Goal: Task Accomplishment & Management: Manage account settings

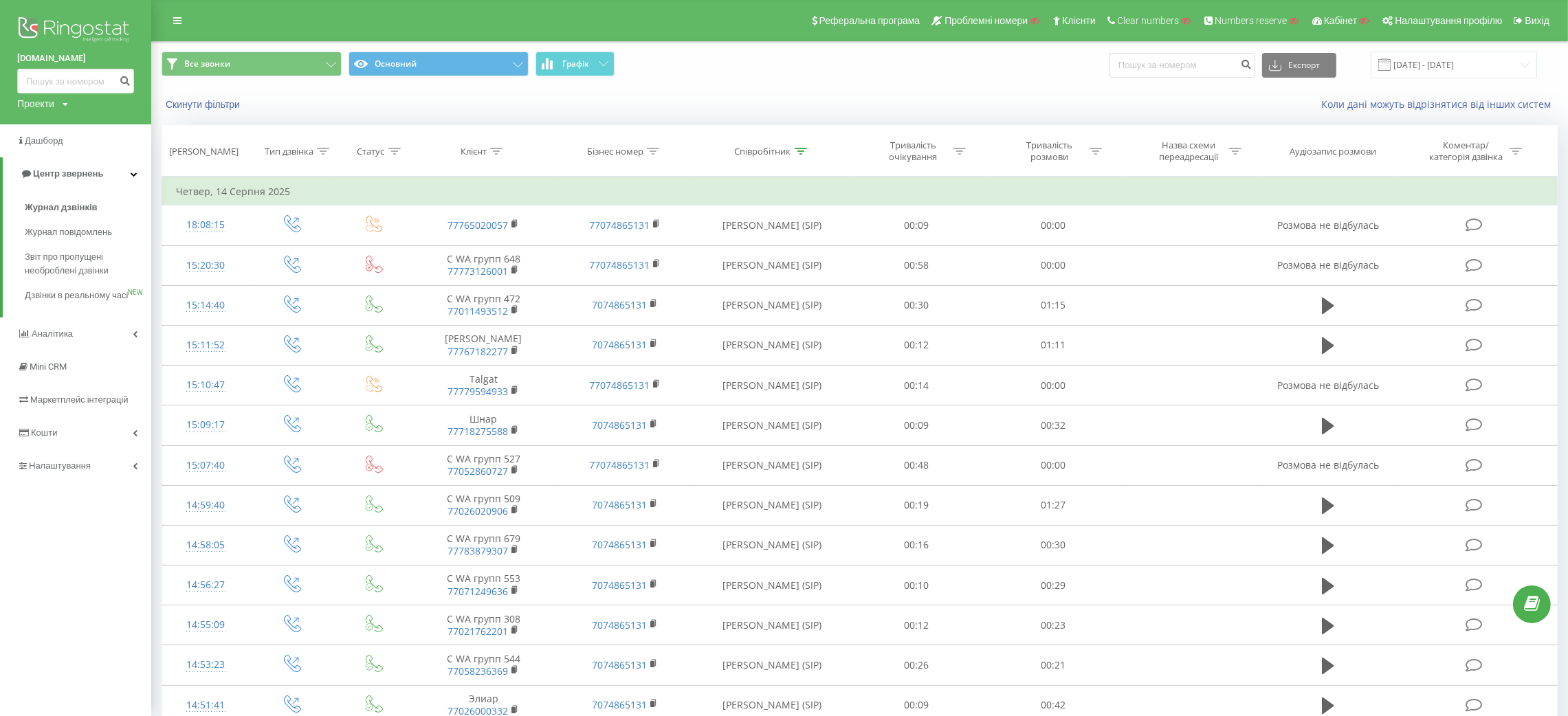
click at [34, 113] on div "it-dass.com Проекти Пошук" at bounding box center [75, 62] width 151 height 124
click at [35, 107] on div "Проекти" at bounding box center [36, 104] width 37 height 14
click at [54, 131] on input "text" at bounding box center [56, 124] width 69 height 20
paste input "allforsolar.com.ua"
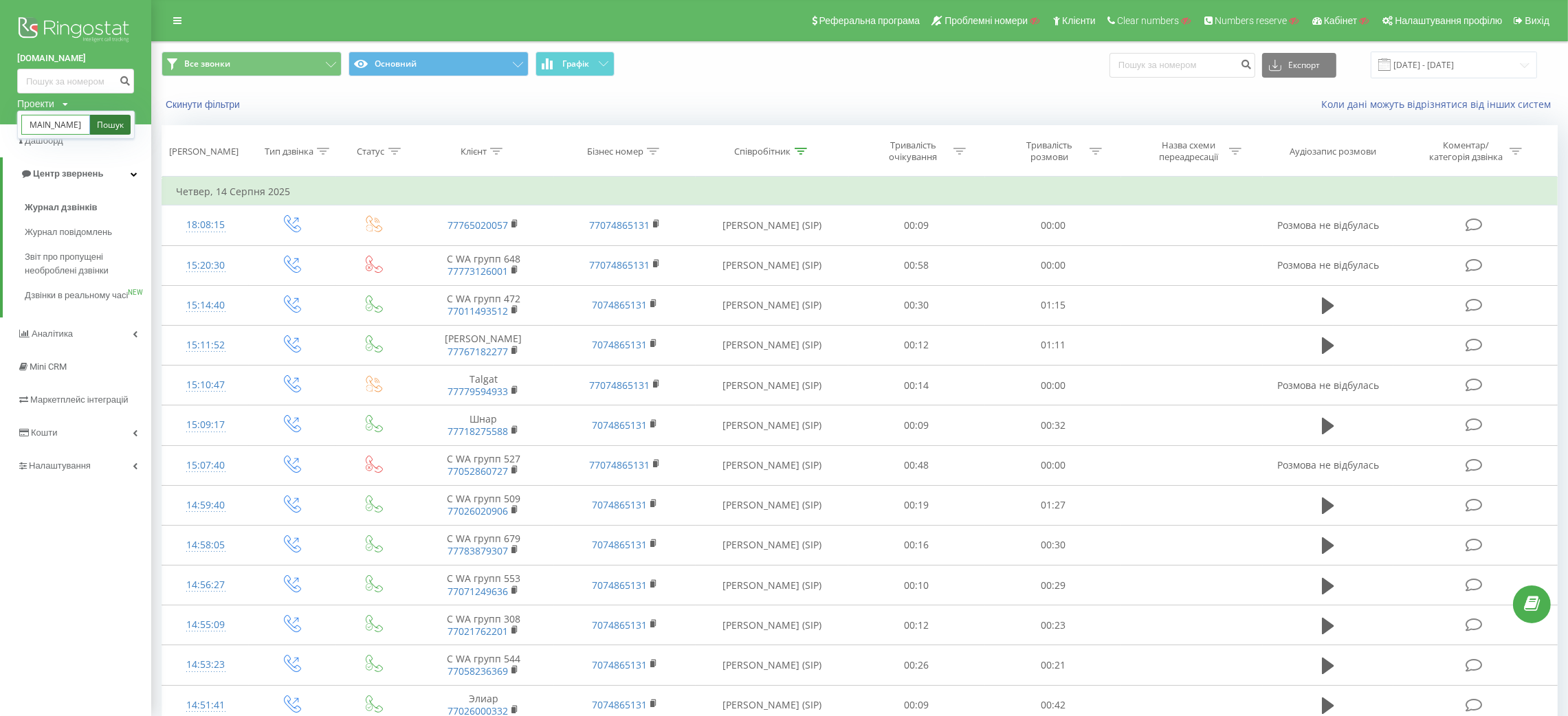
type input "allforsolar.com.ua"
click at [111, 132] on link "Пошук" at bounding box center [110, 124] width 41 height 20
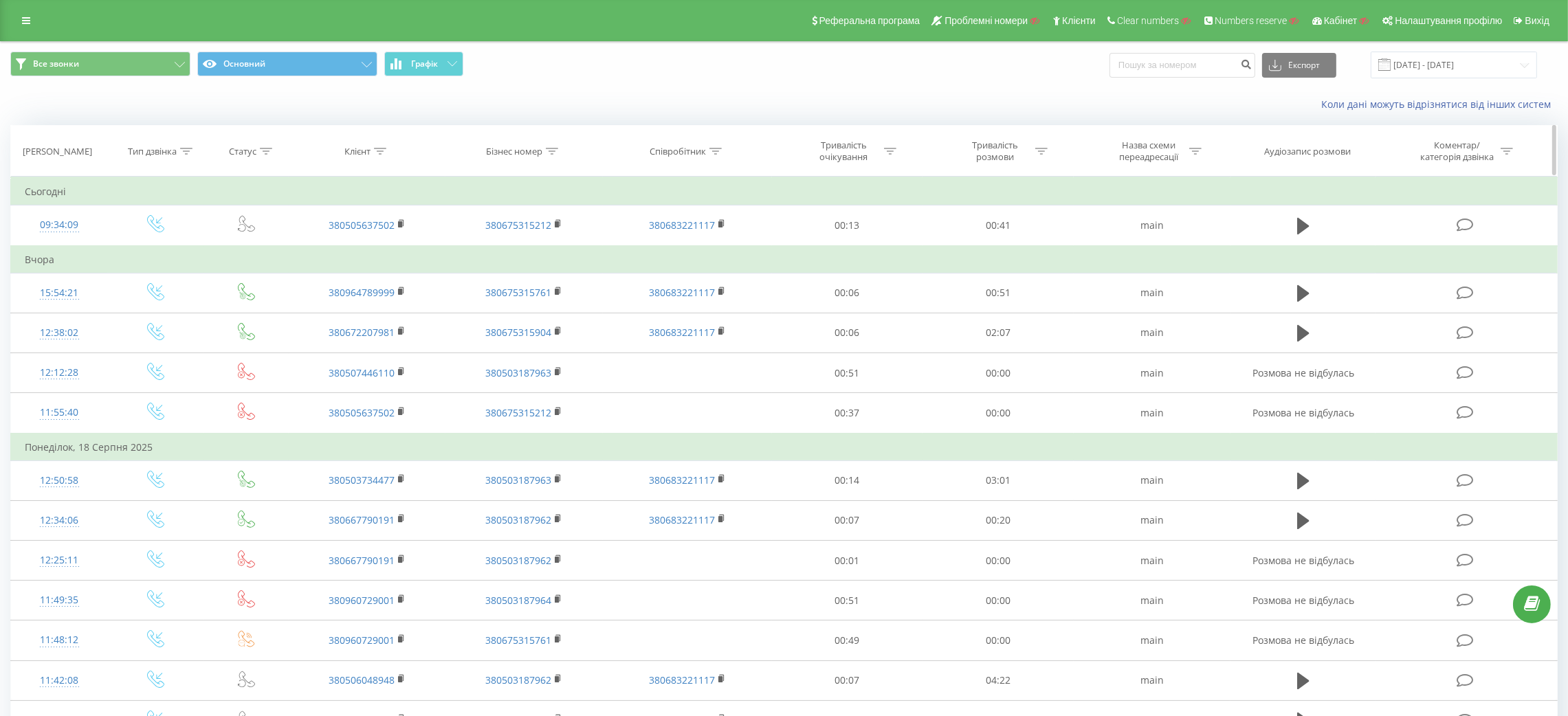
click at [381, 160] on th "Клієнт" at bounding box center [368, 151] width 157 height 51
click at [382, 150] on icon at bounding box center [380, 152] width 12 height 7
click at [357, 249] on input "text" at bounding box center [367, 250] width 121 height 24
paste input "0671996677"
type input "0671996677"
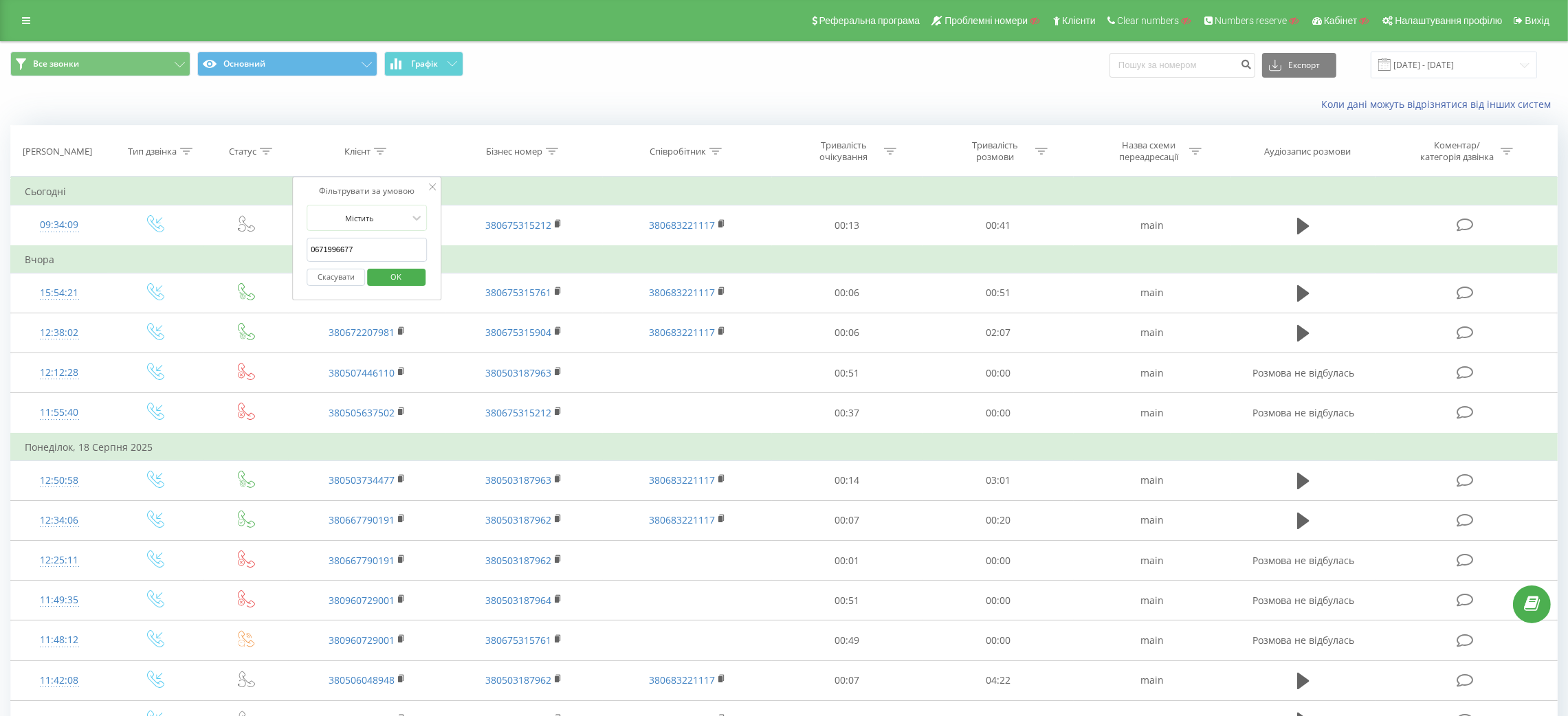
click at [414, 274] on span "OK" at bounding box center [396, 277] width 39 height 21
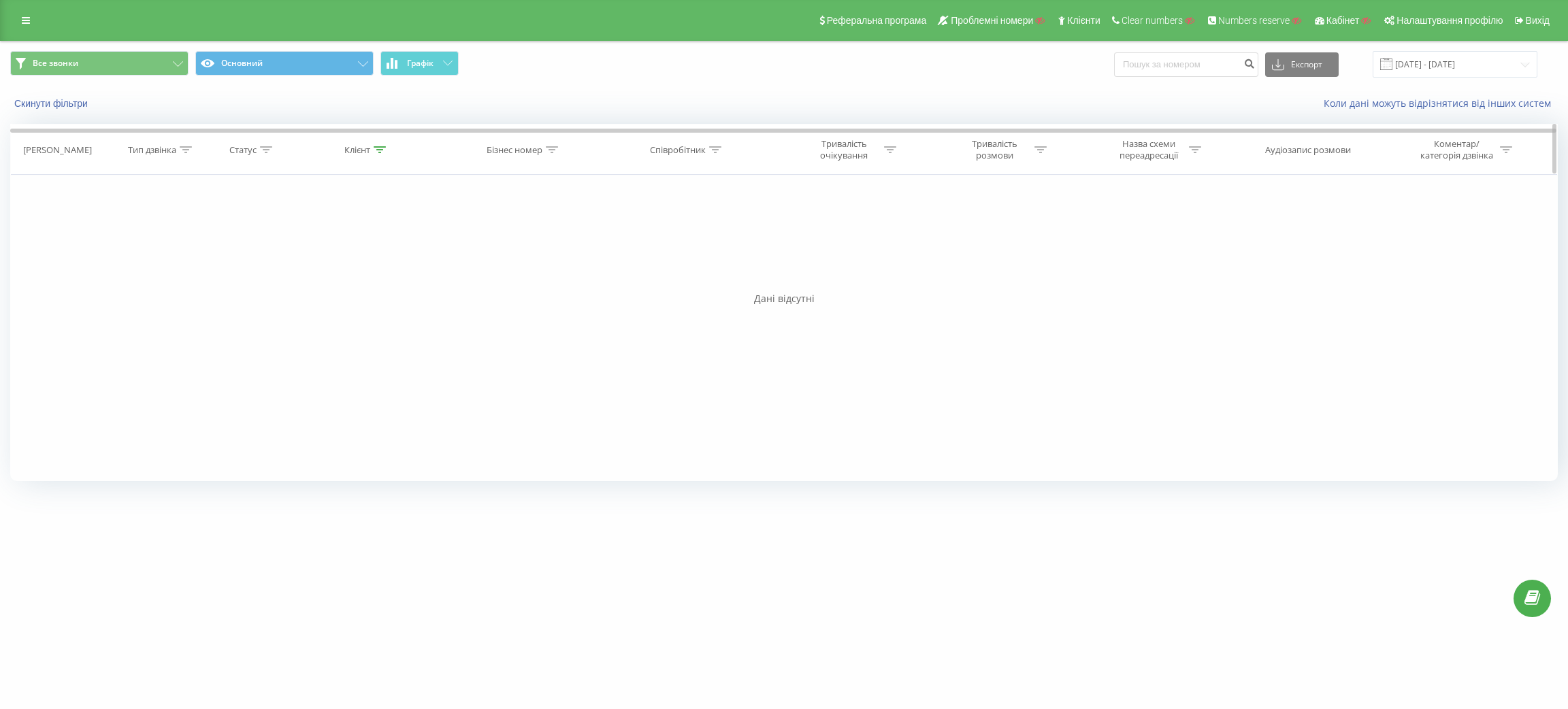
click at [373, 154] on div "Клієнт" at bounding box center [365, 150] width 42 height 11
click at [327, 267] on button "Скасувати" at bounding box center [336, 275] width 58 height 17
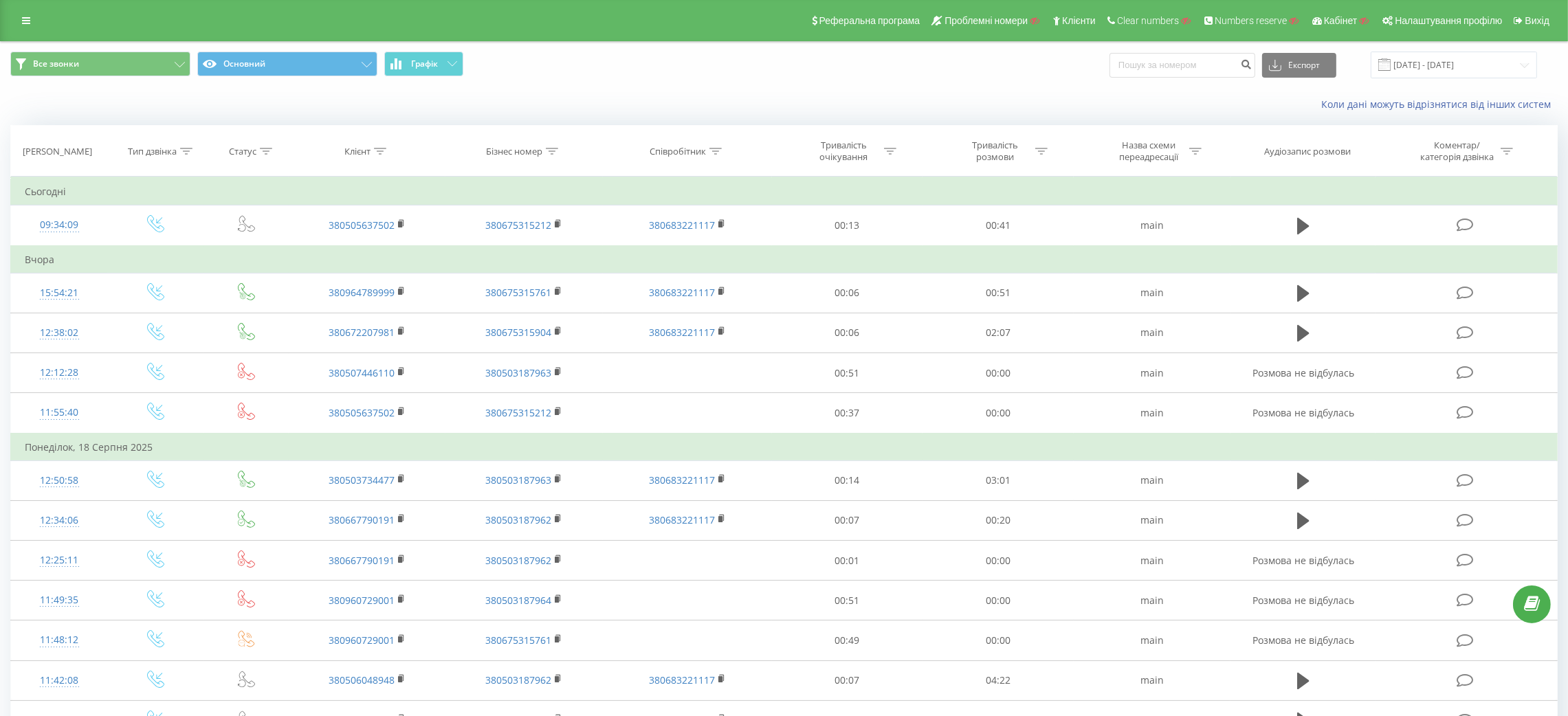
click at [939, 100] on div "Коли дані можуть відрізнятися вiд інших систем" at bounding box center [1078, 104] width 979 height 14
click at [981, 74] on div "Все звонки Основний Графік Експорт .csv .xls .xlsx 20.07.2025 - 20.08.2025" at bounding box center [783, 64] width 1547 height 26
click at [26, 7] on div "Реферальна програма Проблемні номери Клієнти Clear numbers Numbers reserve Кабі…" at bounding box center [784, 21] width 1568 height 41
click at [26, 16] on icon at bounding box center [26, 20] width 9 height 9
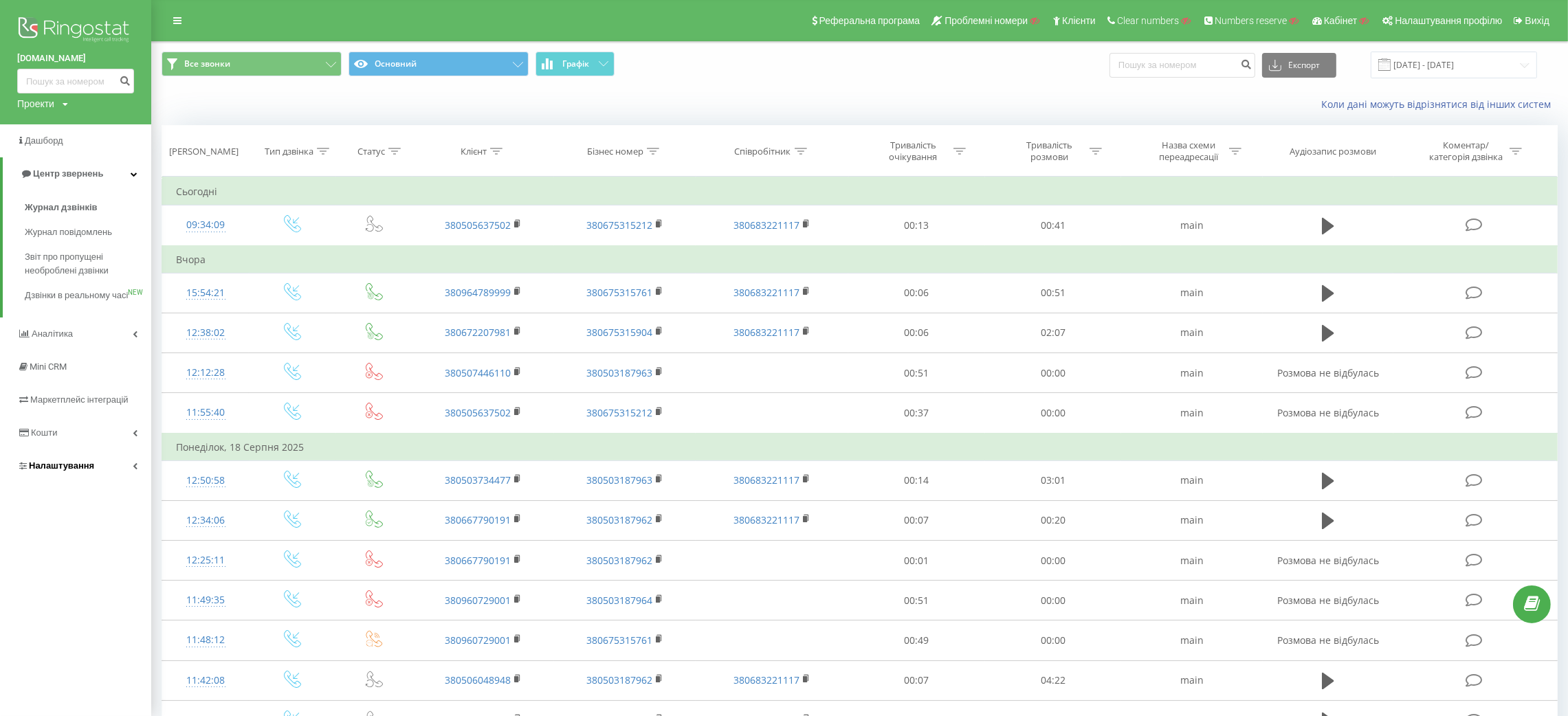
click at [64, 471] on span "Налаштування" at bounding box center [61, 466] width 65 height 10
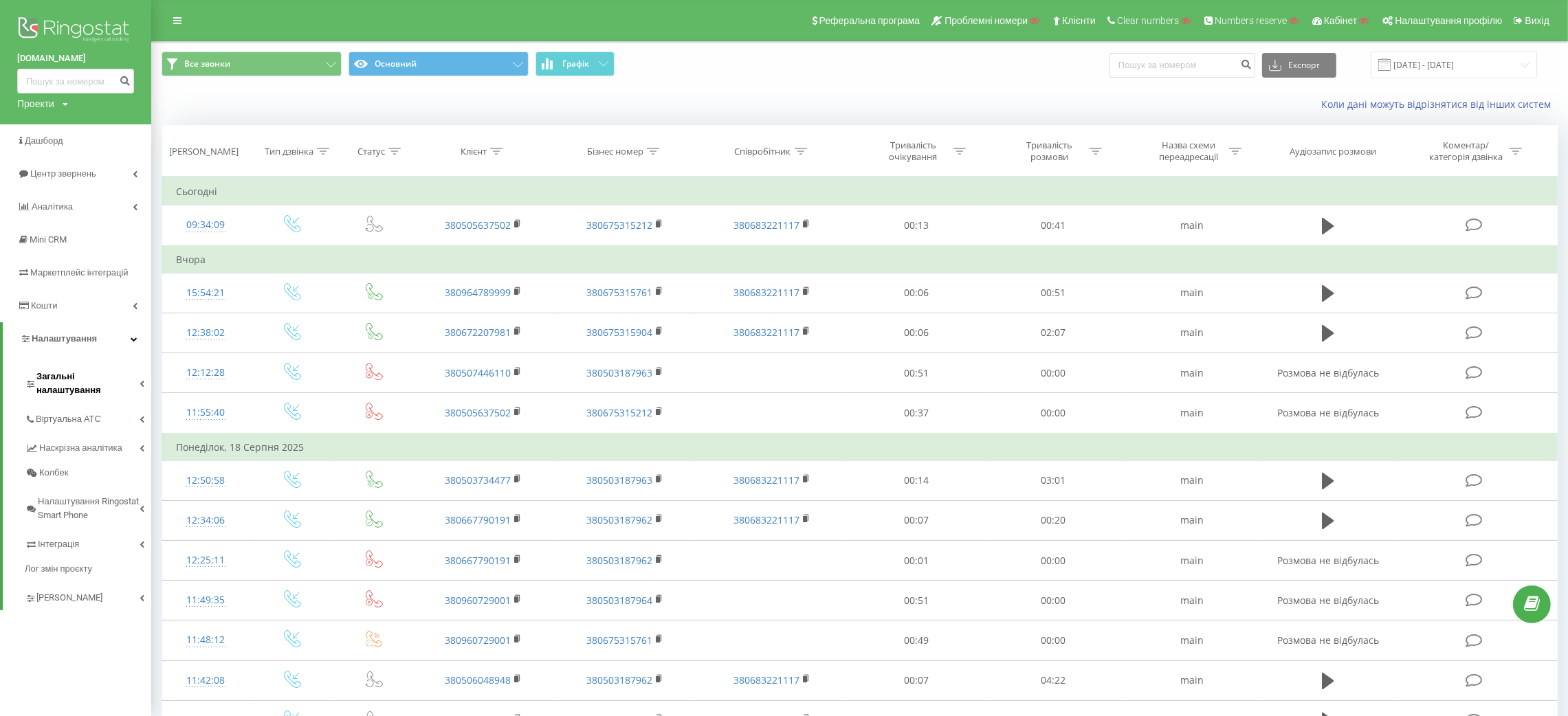
click at [72, 377] on span "Загальні налаштування" at bounding box center [88, 383] width 103 height 27
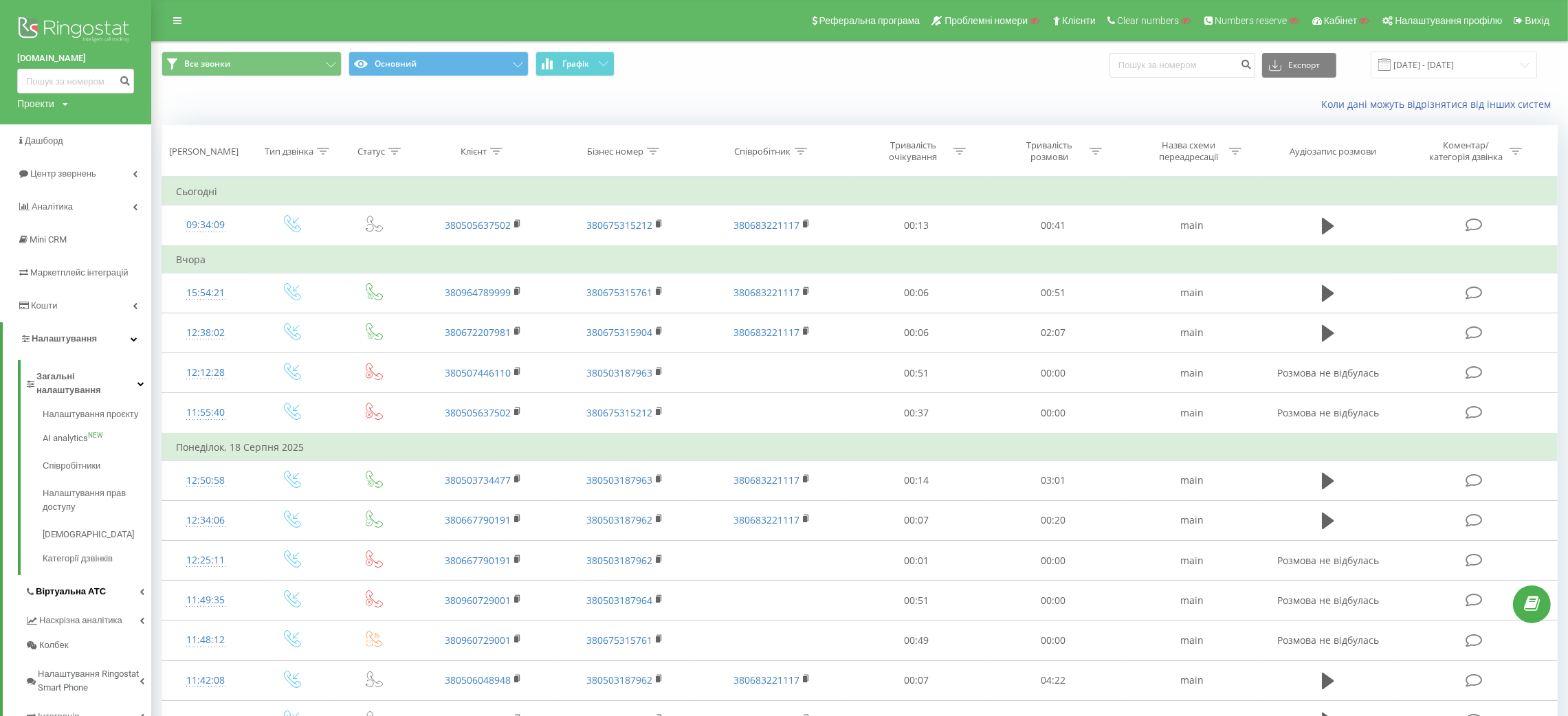
click at [63, 585] on span "Віртуальна АТС" at bounding box center [71, 592] width 70 height 14
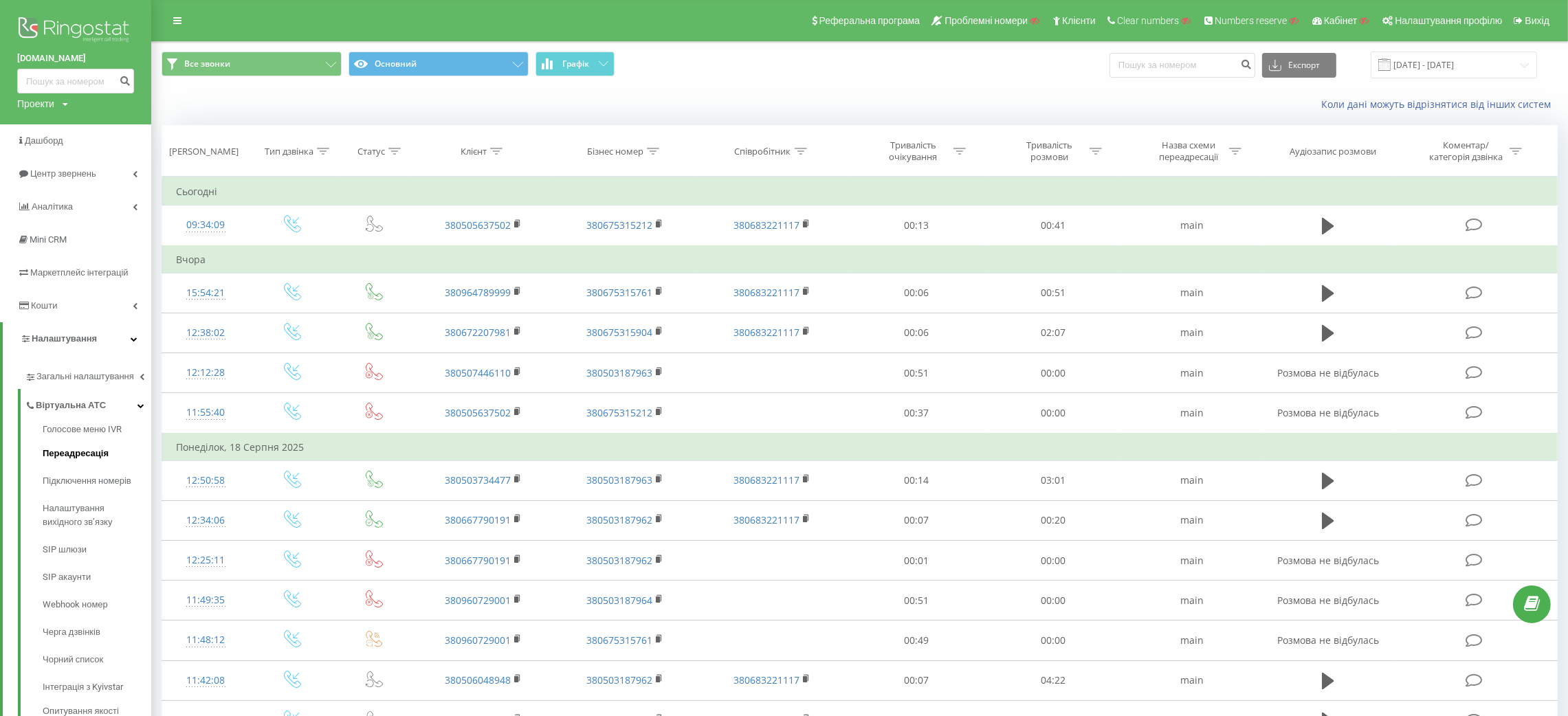
click at [74, 451] on span "Переадресація" at bounding box center [76, 453] width 66 height 14
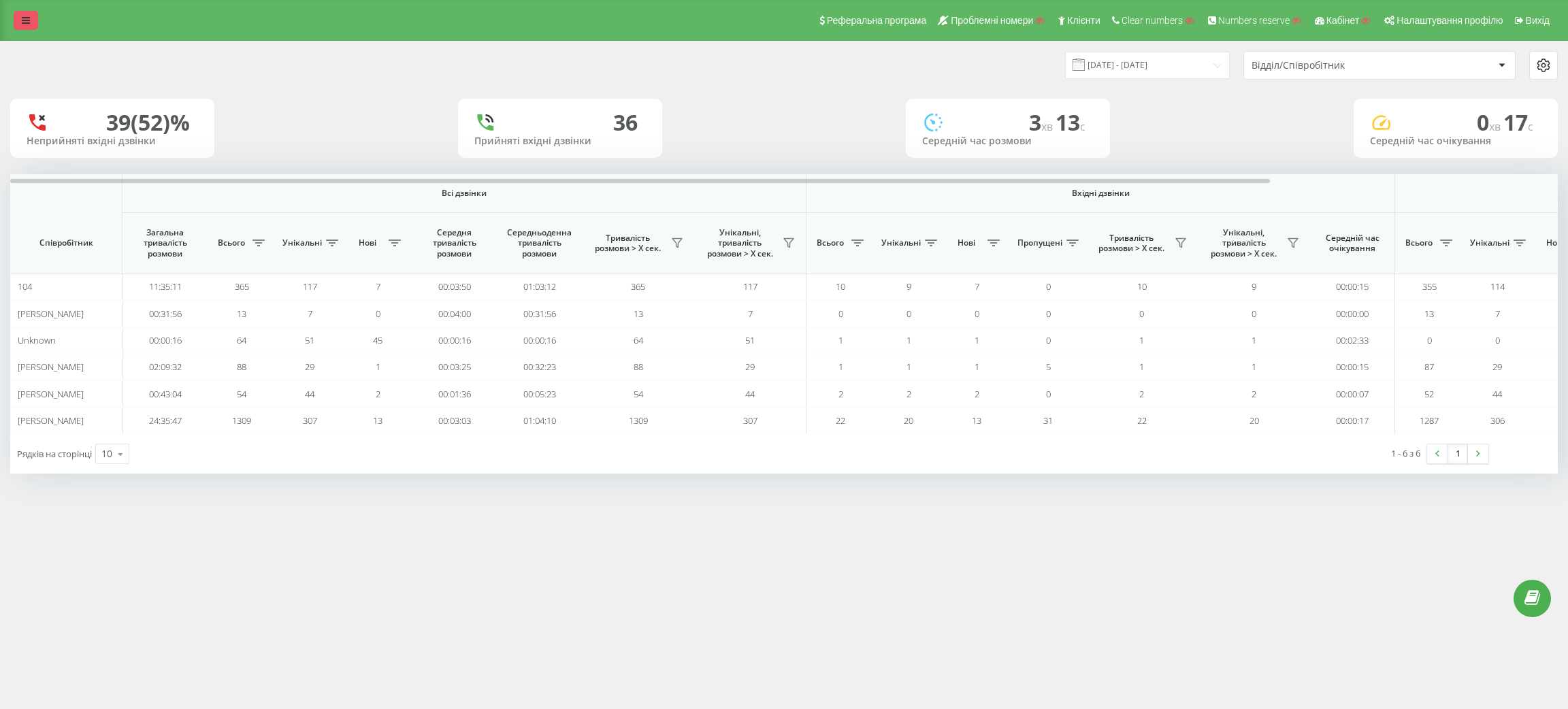
click at [25, 24] on icon at bounding box center [26, 20] width 8 height 9
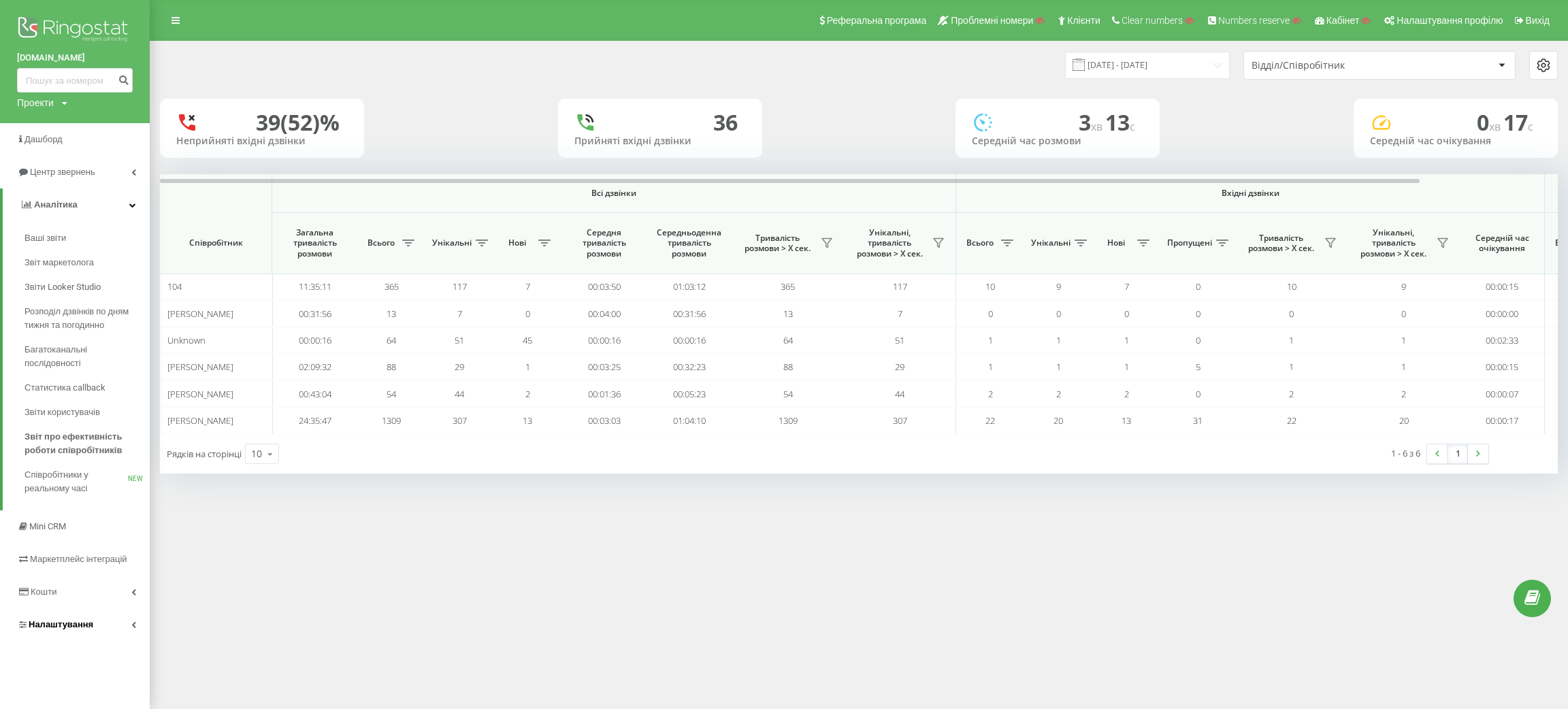
click at [60, 616] on link "Налаштування" at bounding box center [74, 625] width 149 height 33
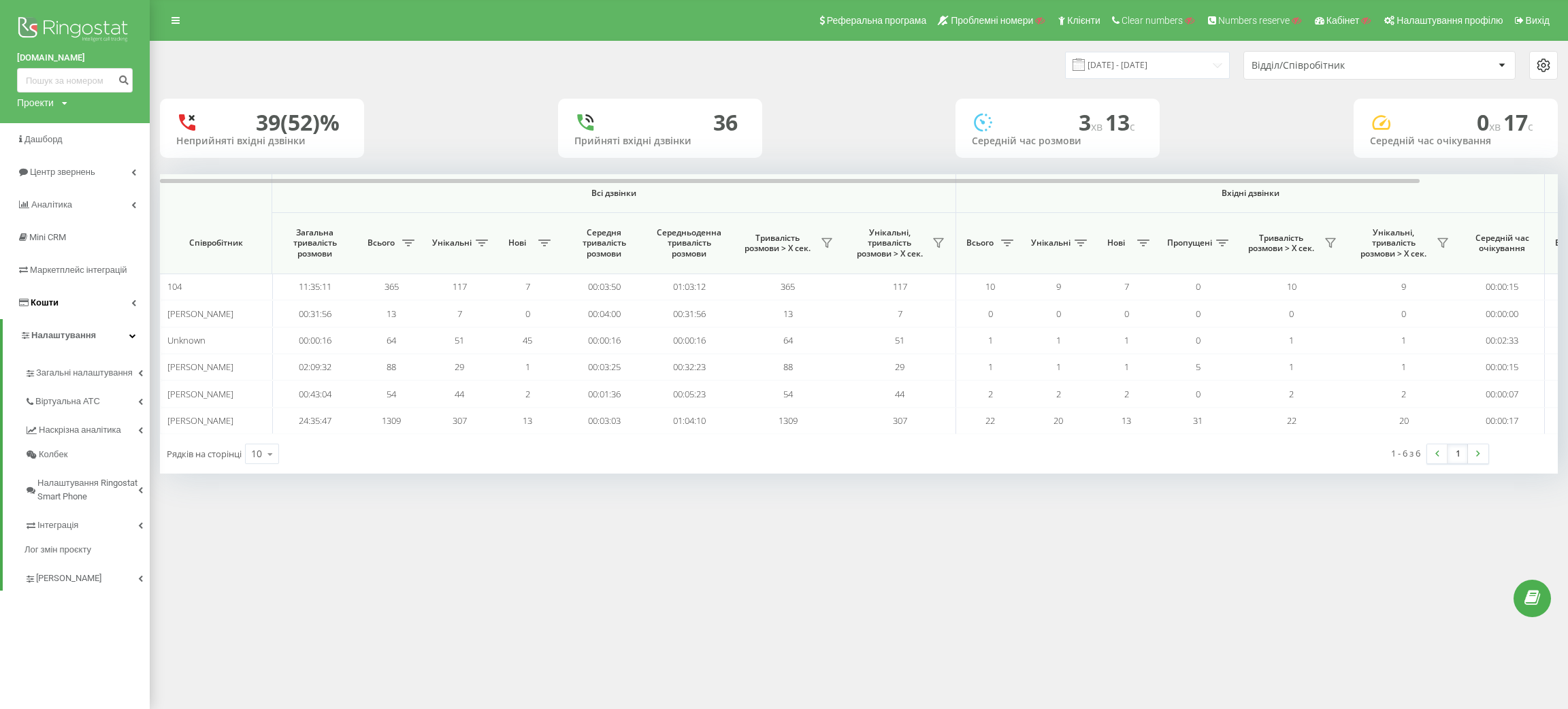
click at [70, 290] on link "Кошти" at bounding box center [74, 303] width 149 height 33
click at [68, 367] on span "Управління продуктами" at bounding box center [77, 361] width 105 height 13
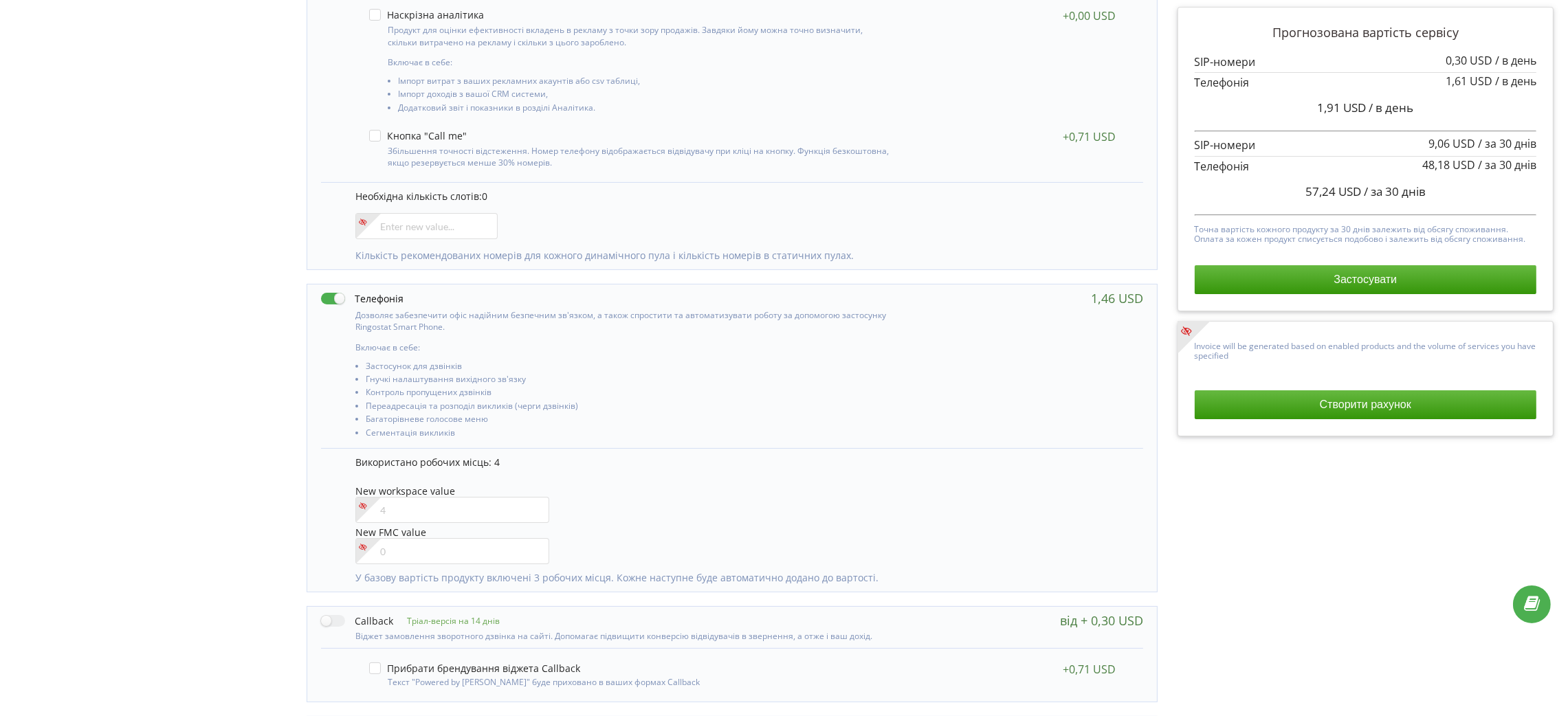
scroll to position [413, 0]
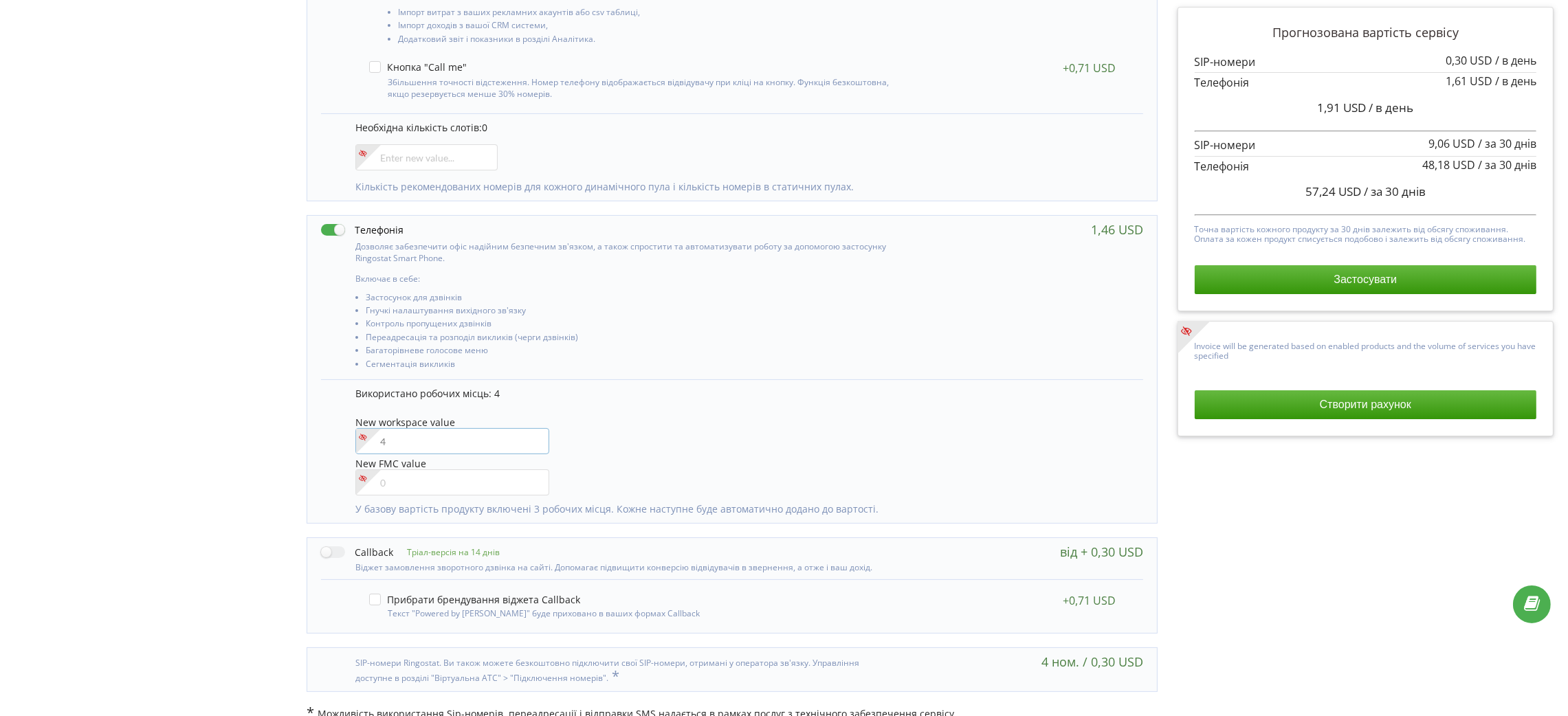
click at [440, 450] on input"] "number" at bounding box center [452, 441] width 194 height 26
type input"] "5"
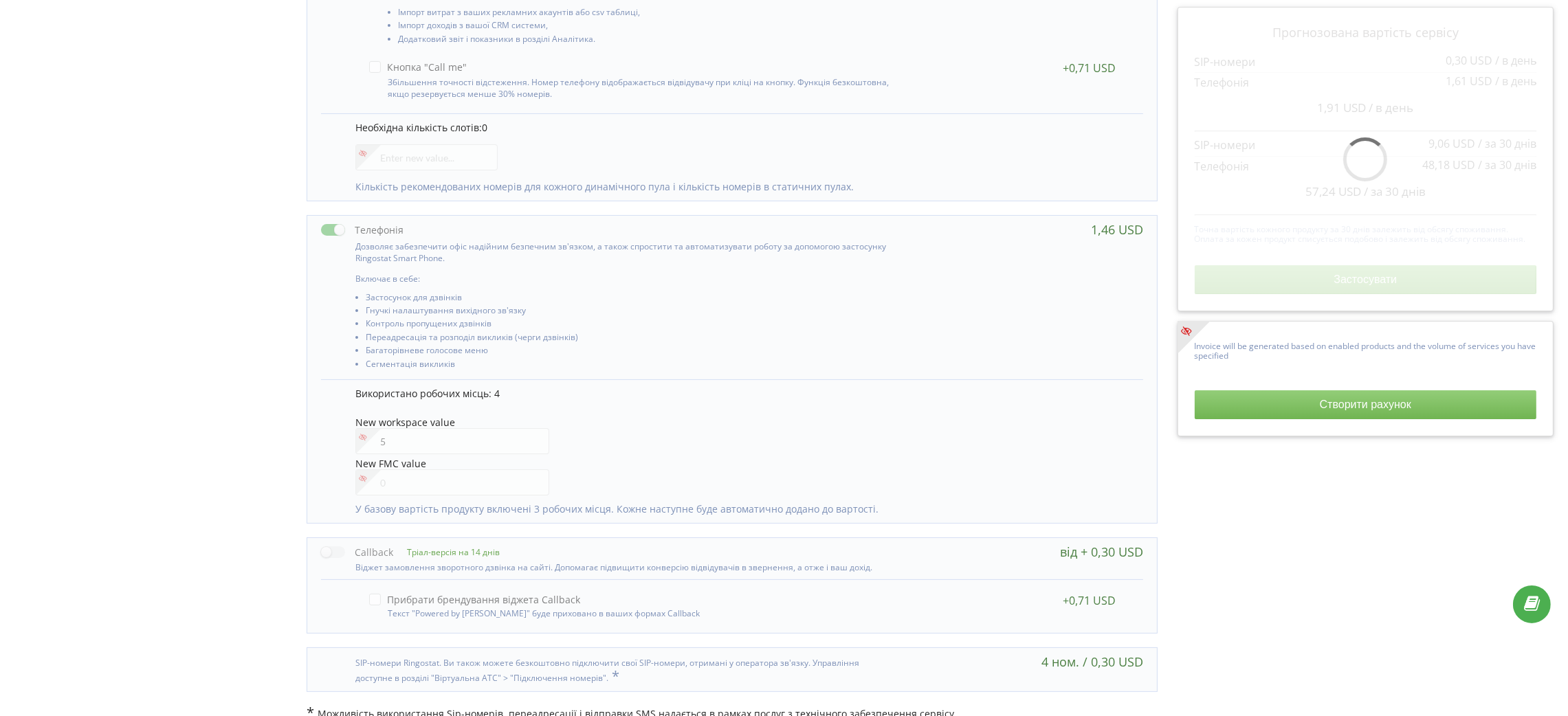
click at [697, 443] on div "New workspace value 5" at bounding box center [743, 436] width 774 height 39
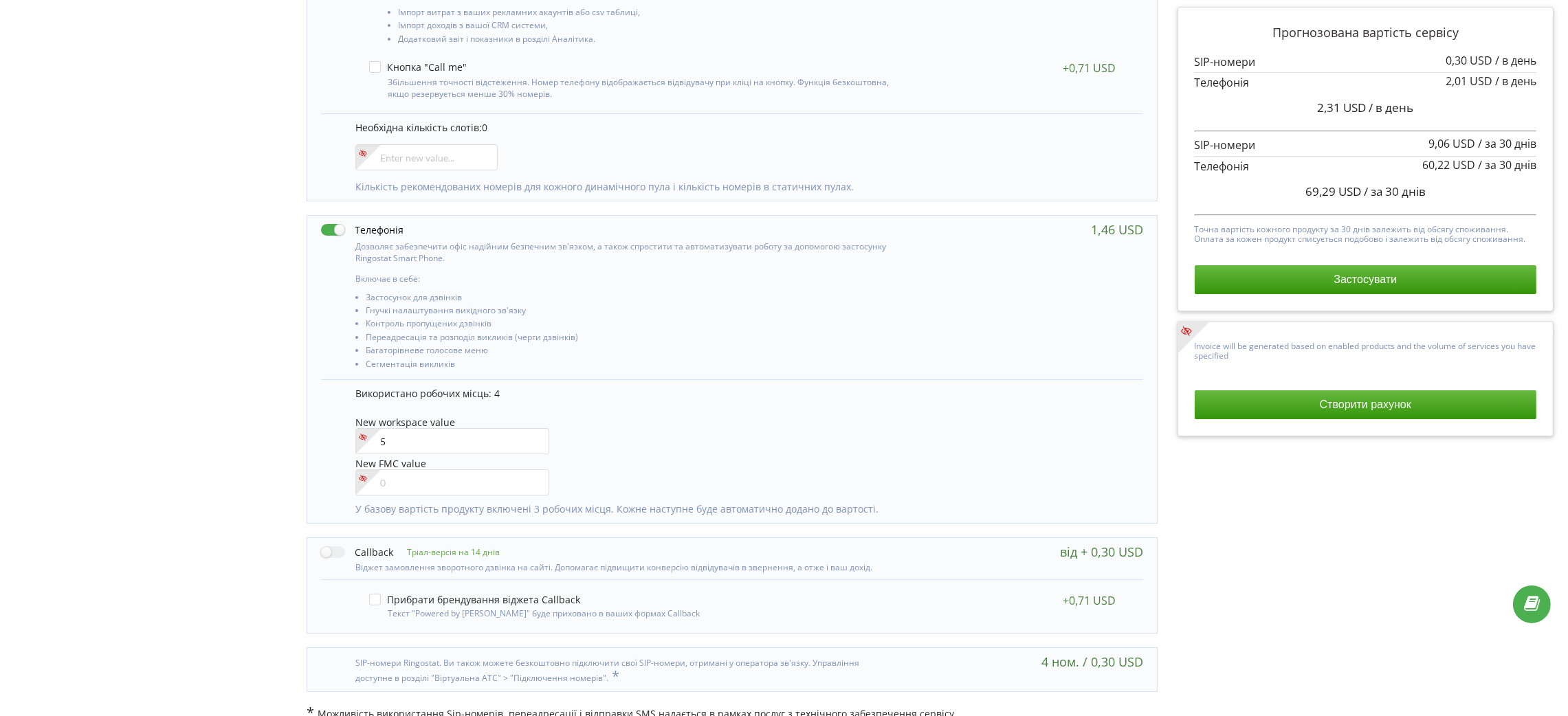
click at [709, 396] on p "Використано робочих місць: 4" at bounding box center [743, 393] width 774 height 14
drag, startPoint x: 1320, startPoint y: 192, endPoint x: 1304, endPoint y: 192, distance: 16.0
click at [1305, 192] on span "57,24 USD" at bounding box center [1333, 192] width 56 height 16
drag, startPoint x: 1334, startPoint y: 192, endPoint x: 1306, endPoint y: 192, distance: 28.0
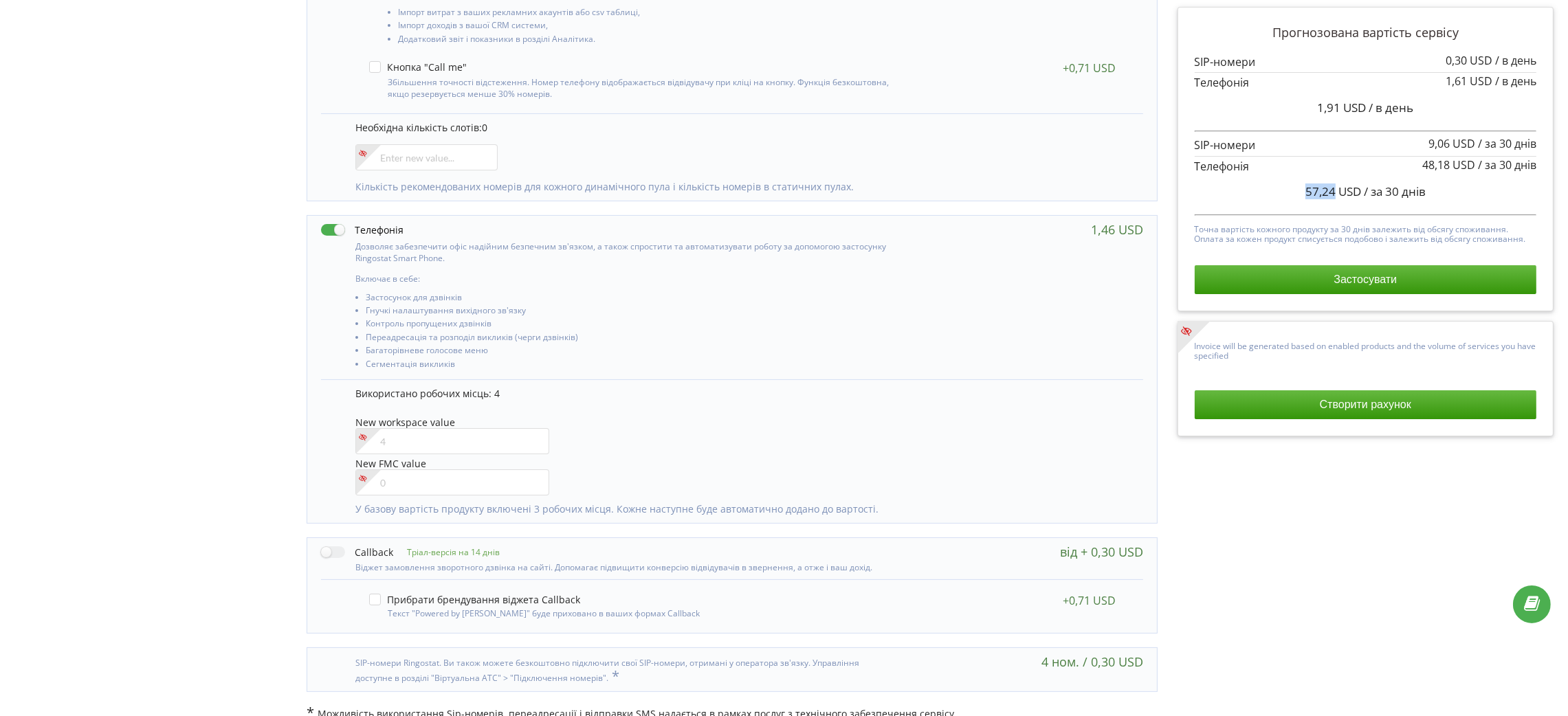
click at [1306, 192] on span "57,24 USD" at bounding box center [1333, 192] width 56 height 16
copy span "57,24"
click at [1228, 504] on div "Прогнозована вартість сервісу 0,30 USD / в день 1,61 USD" at bounding box center [1366, 263] width 396 height 943
drag, startPoint x: 1336, startPoint y: 195, endPoint x: 1437, endPoint y: 193, distance: 101.0
click at [1437, 193] on div "57,24 USD / за 30 днів" at bounding box center [1366, 192] width 343 height 34
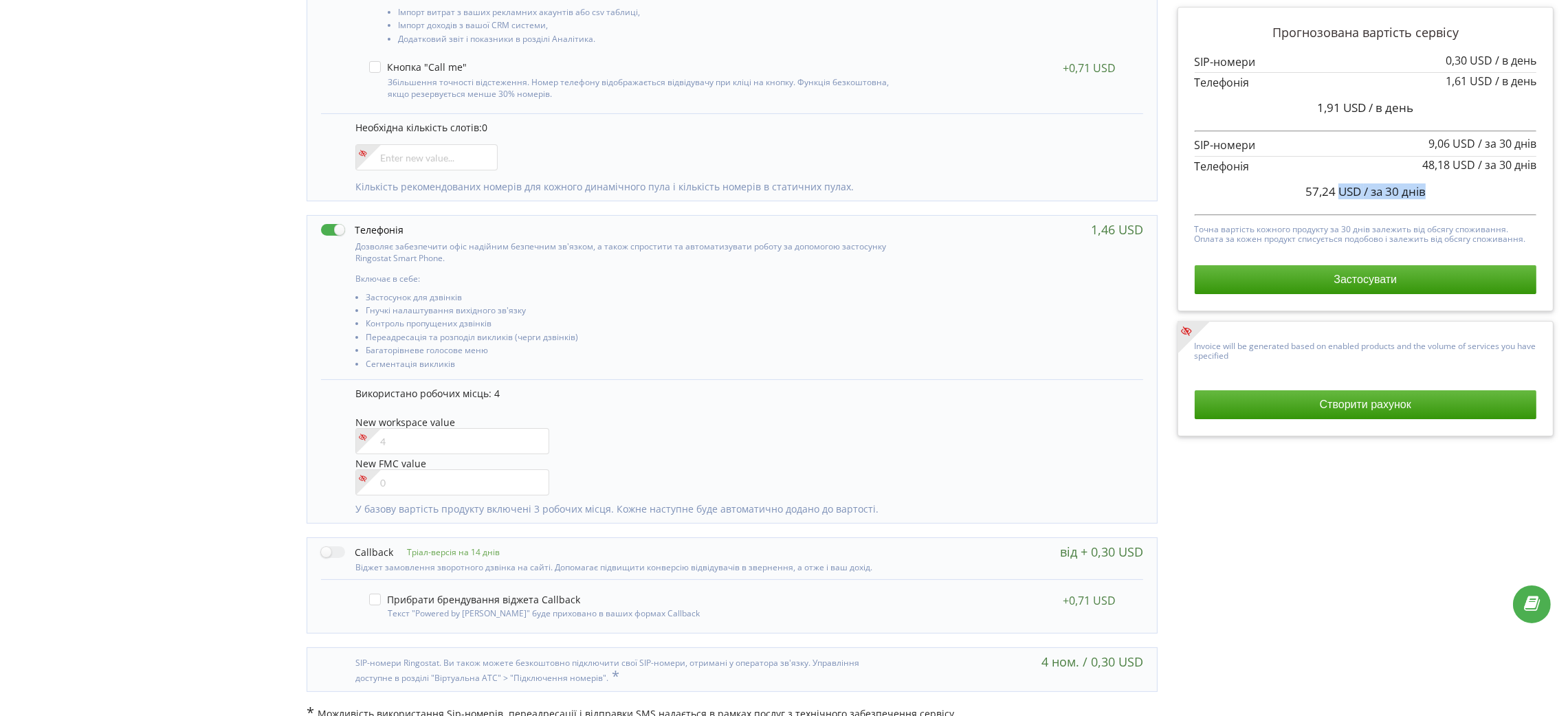
copy span "USD / за 30 днів"
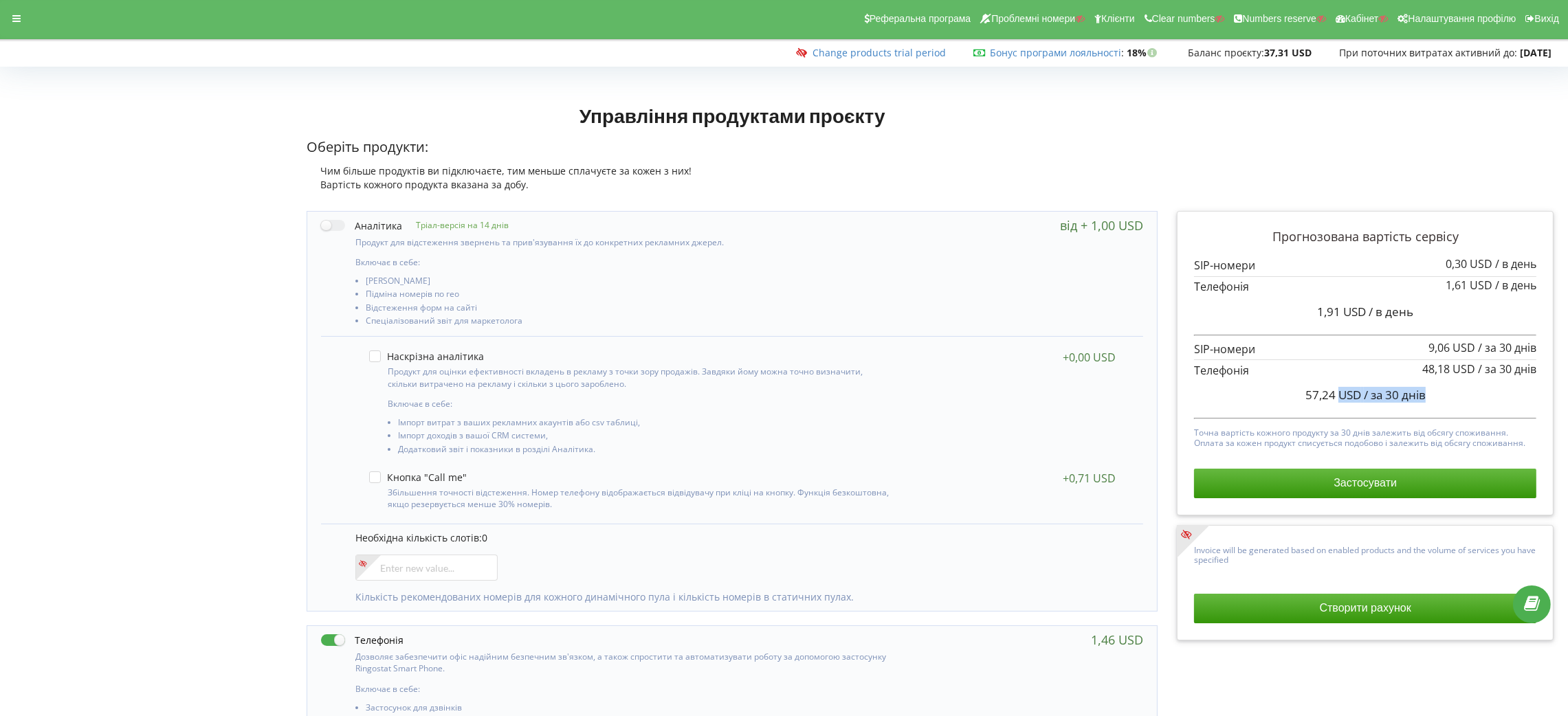
scroll to position [0, 0]
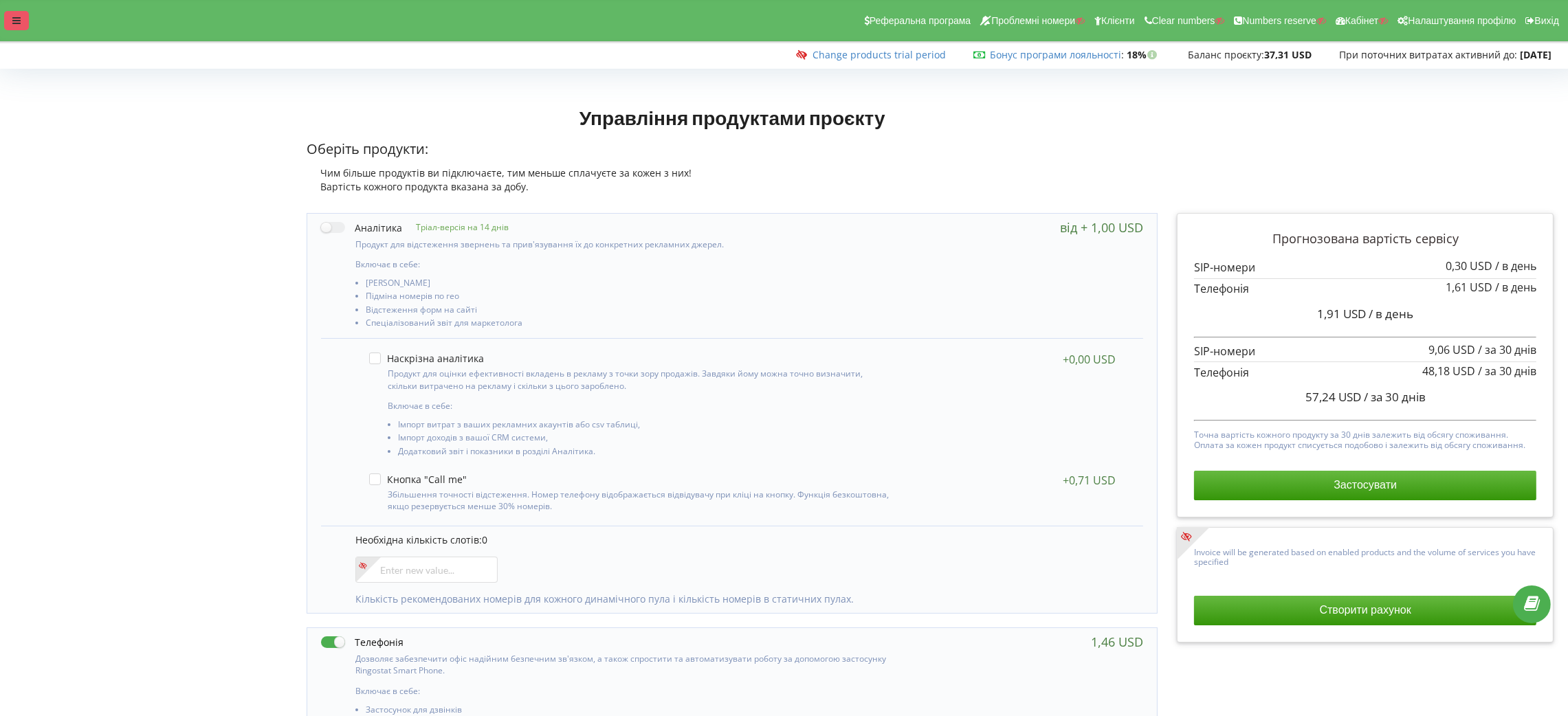
click at [14, 24] on icon at bounding box center [16, 20] width 9 height 9
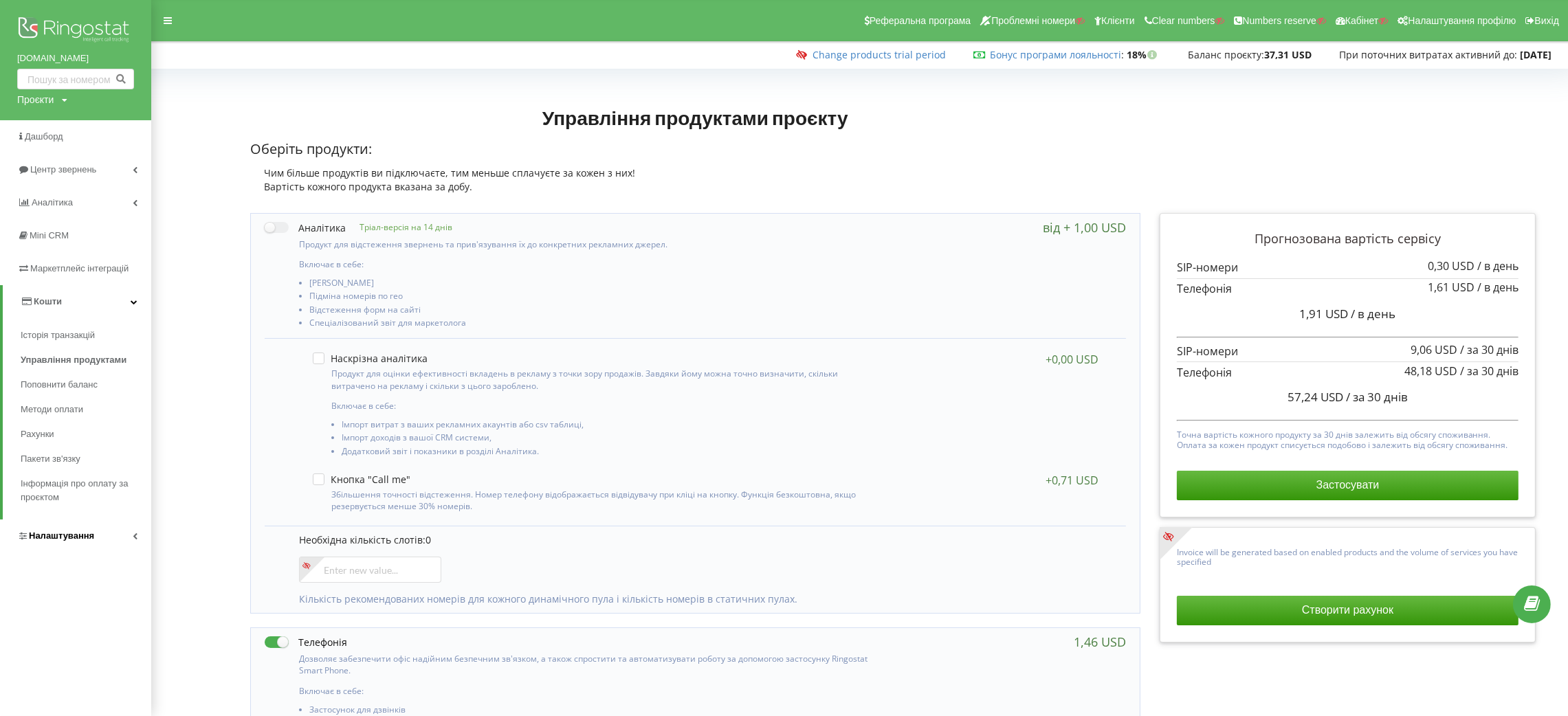
click at [71, 526] on link "Налаштування" at bounding box center [75, 536] width 151 height 33
click at [62, 408] on link "Віртуальна АТС" at bounding box center [86, 399] width 131 height 29
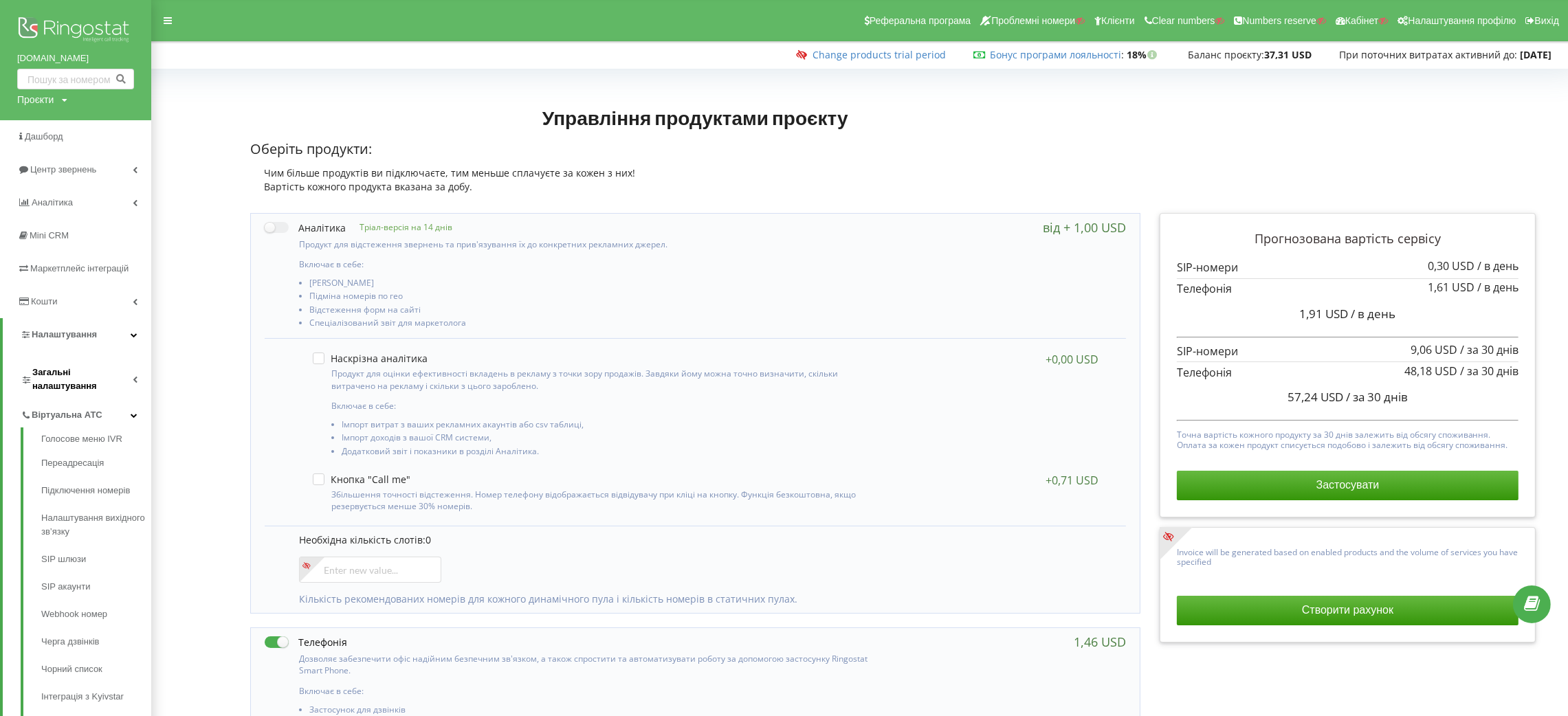
click at [57, 375] on span "Загальні налаштування" at bounding box center [82, 379] width 100 height 27
click at [63, 488] on link "Налаштування прав доступу" at bounding box center [97, 496] width 110 height 41
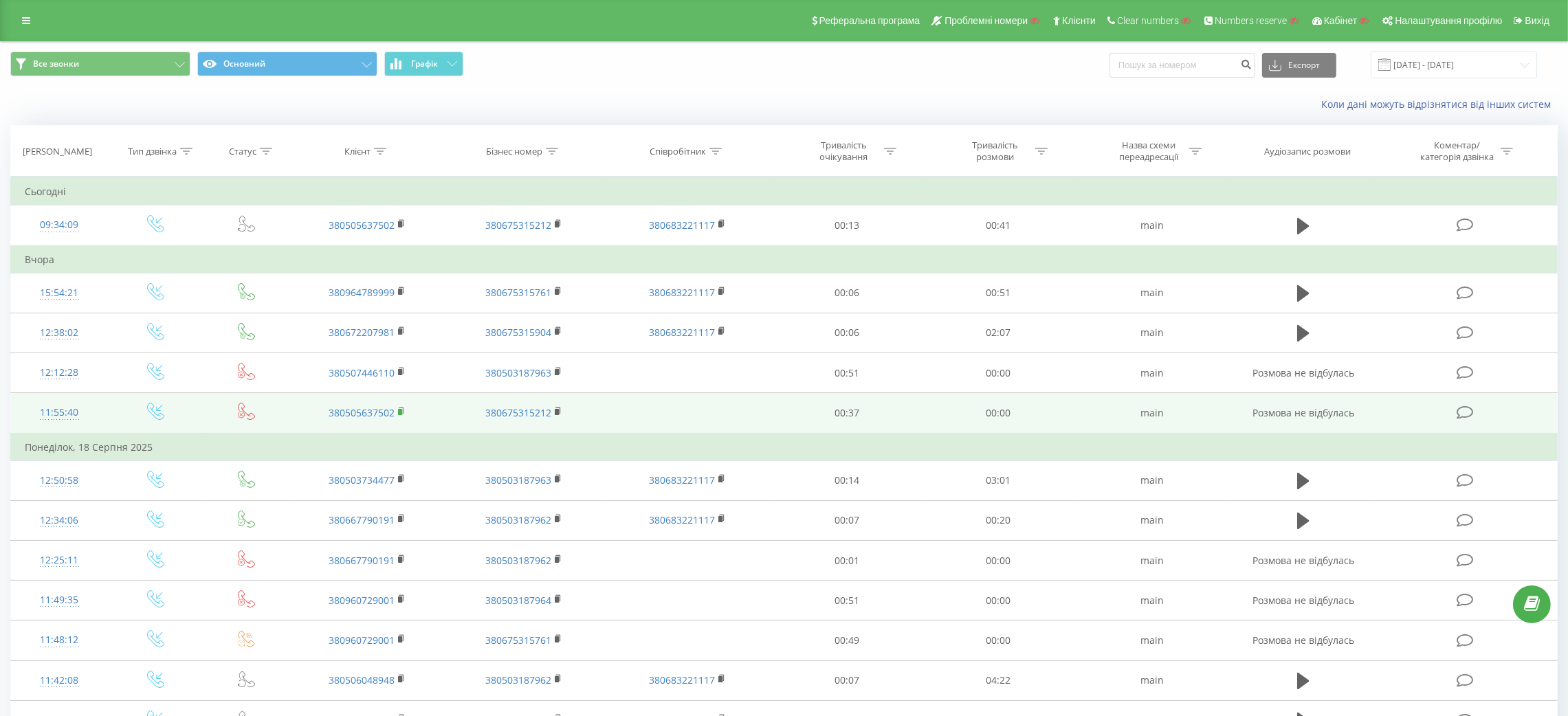
click at [403, 411] on icon at bounding box center [401, 411] width 5 height 6
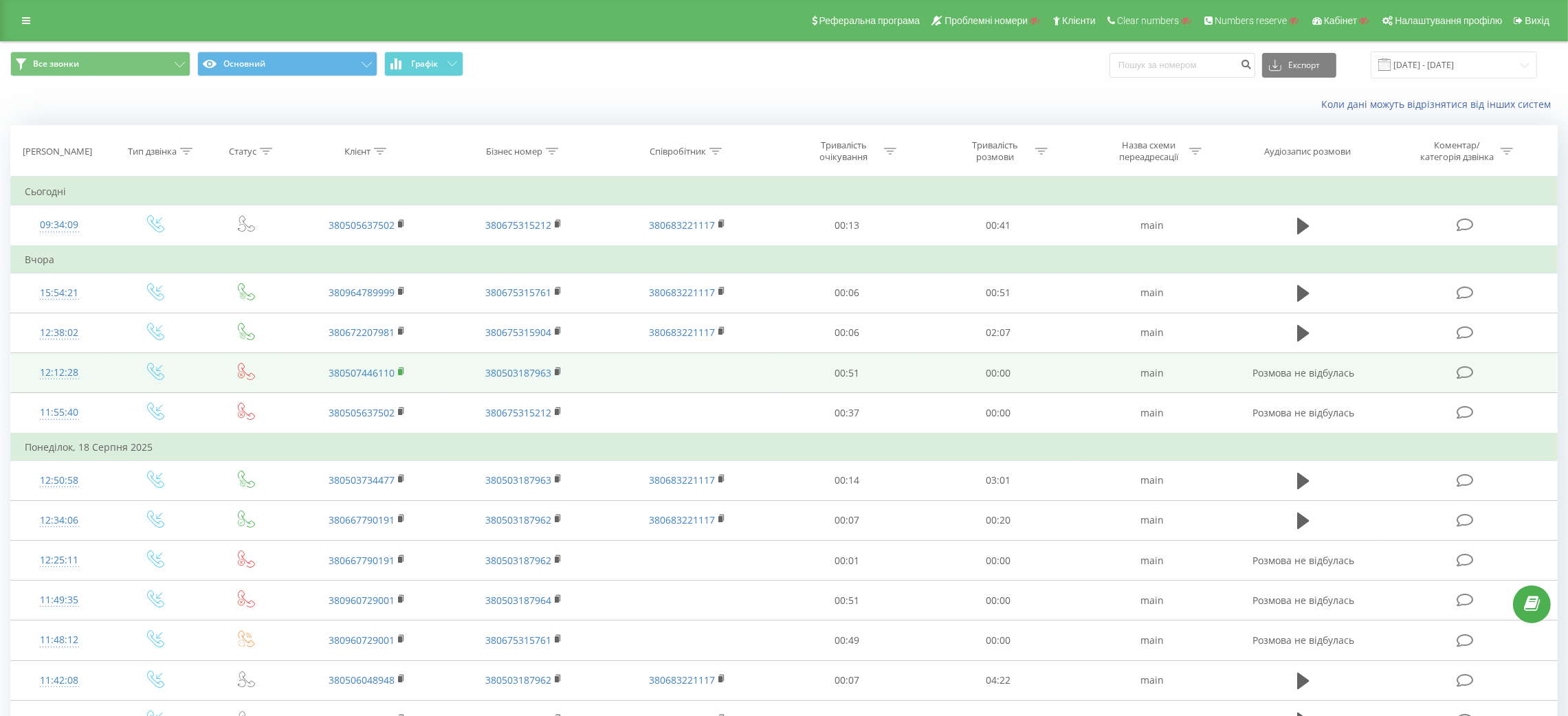
click at [403, 371] on icon at bounding box center [401, 371] width 5 height 6
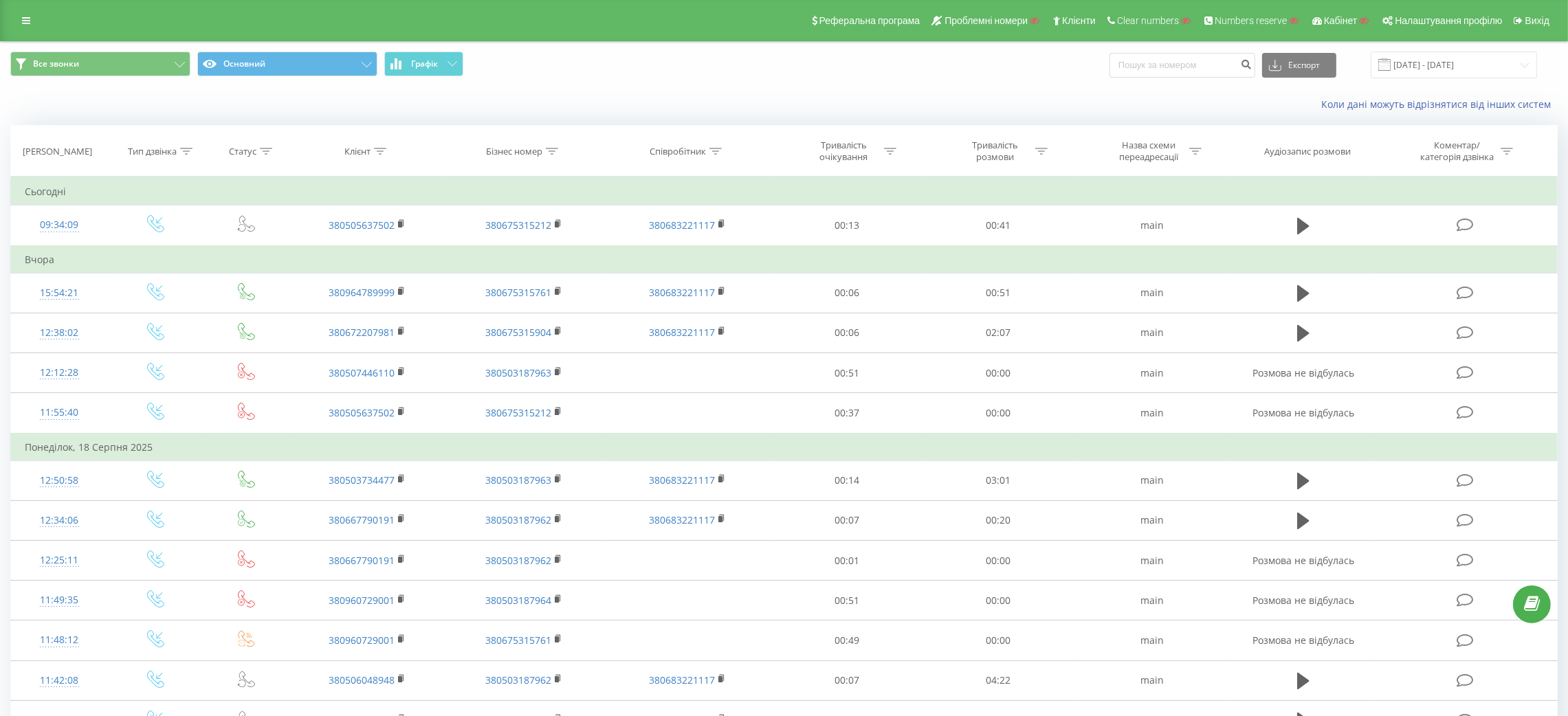
click at [11, 19] on div "Реферальна програма Проблемні номери Клієнти Clear numbers Numbers reserve Кабі…" at bounding box center [784, 21] width 1568 height 41
click at [24, 19] on icon at bounding box center [26, 20] width 9 height 9
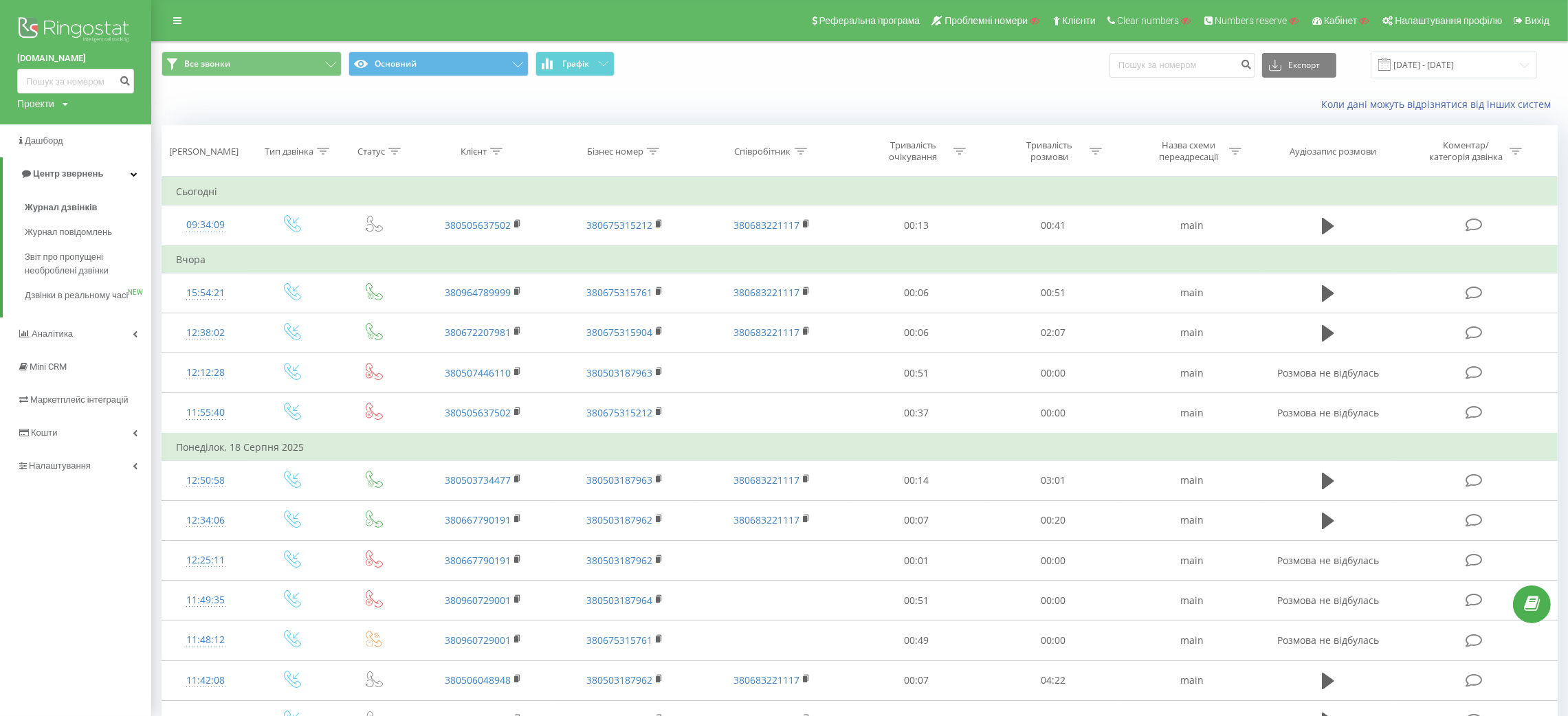
click at [31, 106] on div "Проекти" at bounding box center [36, 104] width 37 height 14
click at [50, 131] on input "text" at bounding box center [56, 124] width 69 height 20
paste input "pankliton.com"
type input "pankliton.com"
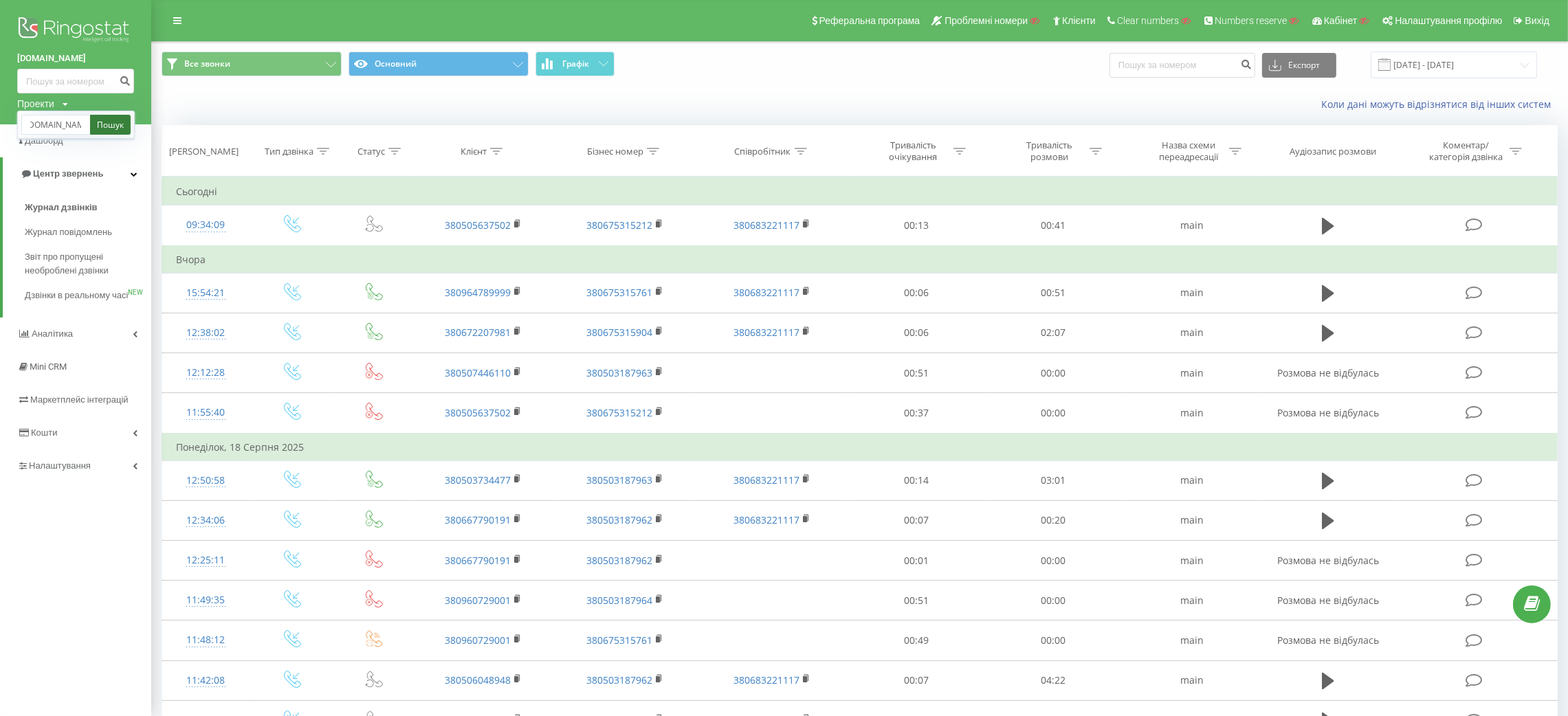
scroll to position [0, 0]
click at [105, 128] on link "Пошук" at bounding box center [110, 124] width 41 height 20
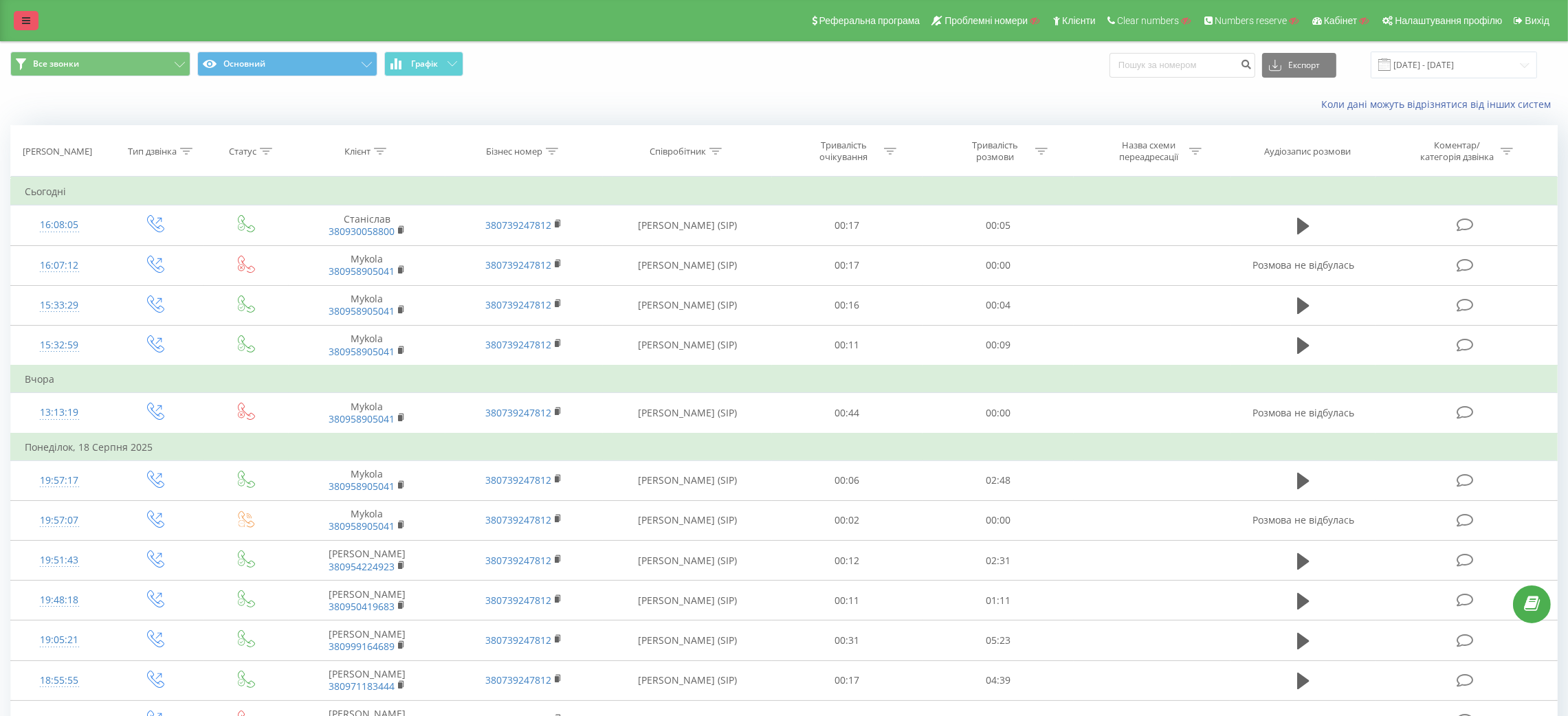
click at [34, 14] on link at bounding box center [26, 20] width 25 height 19
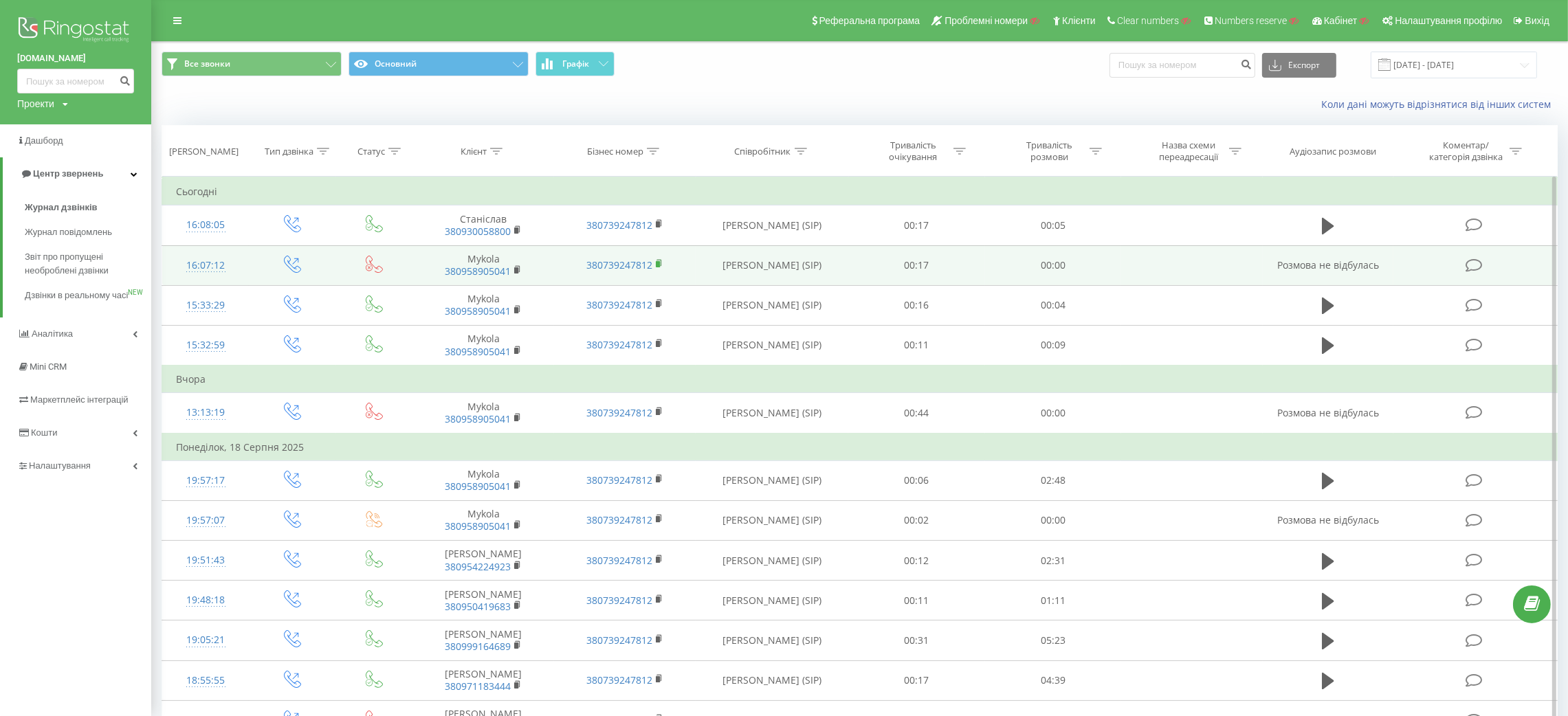
click at [661, 266] on icon at bounding box center [660, 263] width 8 height 9
copy div "07:12"
click at [224, 270] on div "16:07:12" at bounding box center [205, 265] width 59 height 26
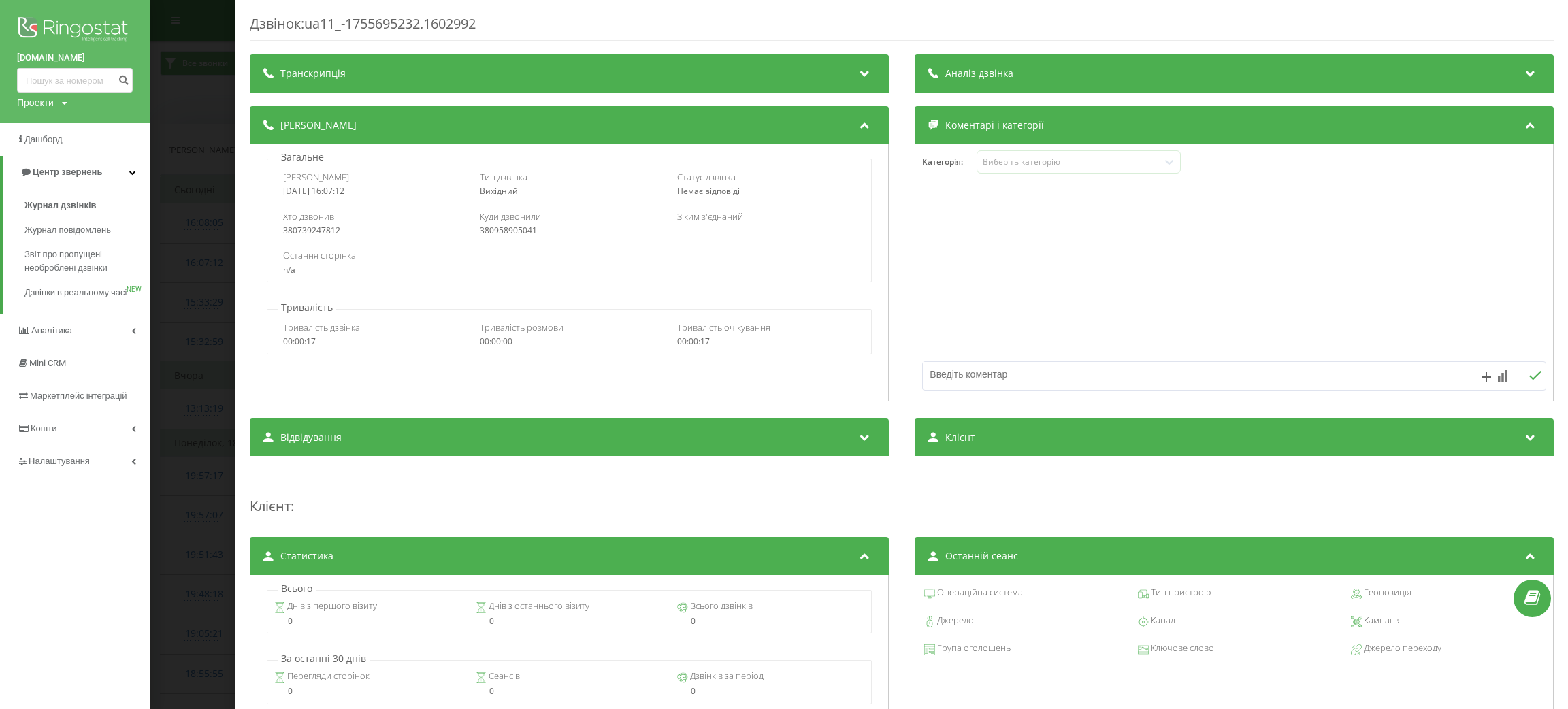
click at [184, 222] on div "Дзвінок : ua11_-1755695232.1602992 Транскрипція Для AI-аналізу майбутніх дзвінк…" at bounding box center [784, 354] width 1568 height 709
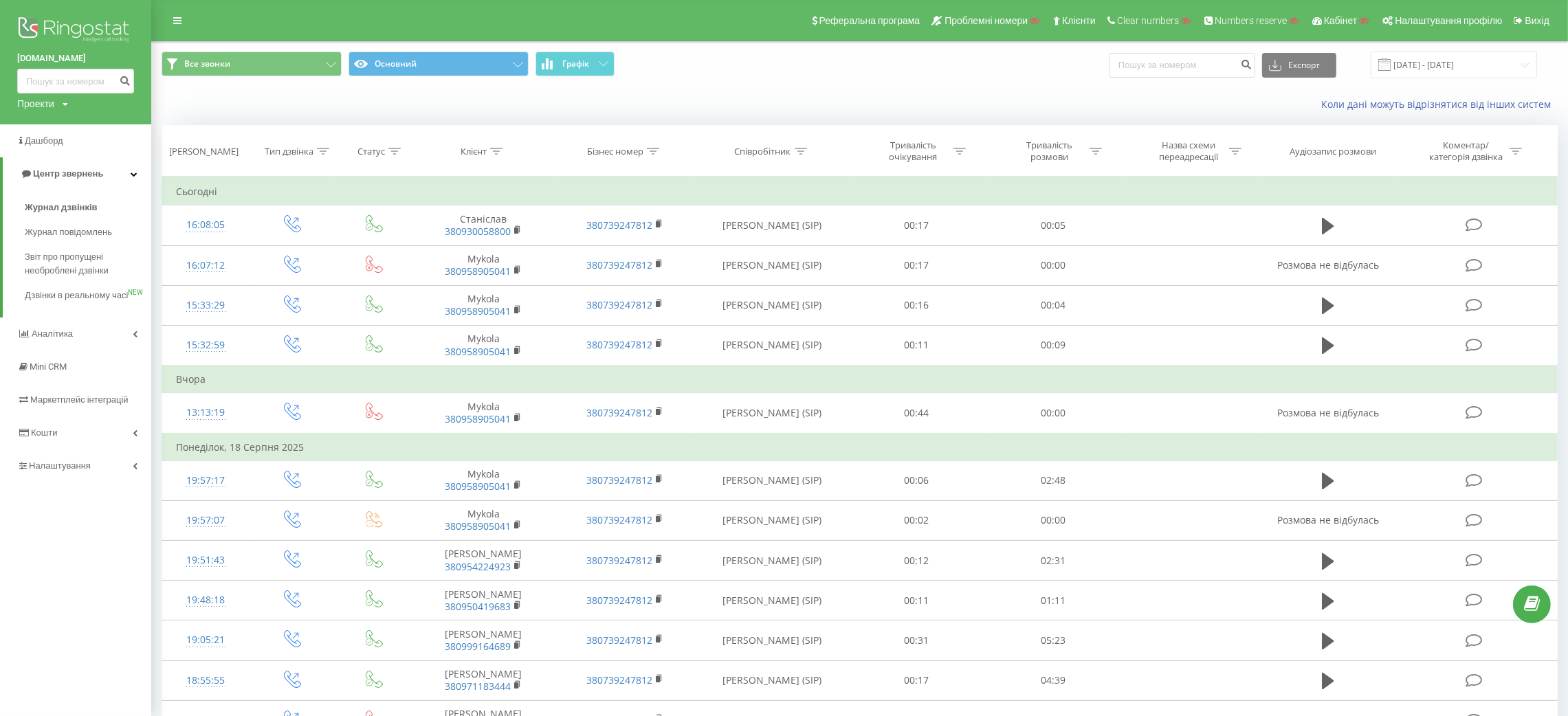
click at [690, 97] on div "Коли дані можуть відрізнятися вiд інших систем" at bounding box center [1124, 104] width 885 height 14
click at [57, 102] on div "Проекти Пошук" at bounding box center [42, 104] width 51 height 14
click at [65, 119] on input "text" at bounding box center [56, 124] width 69 height 20
paste input "actum.com.ua"
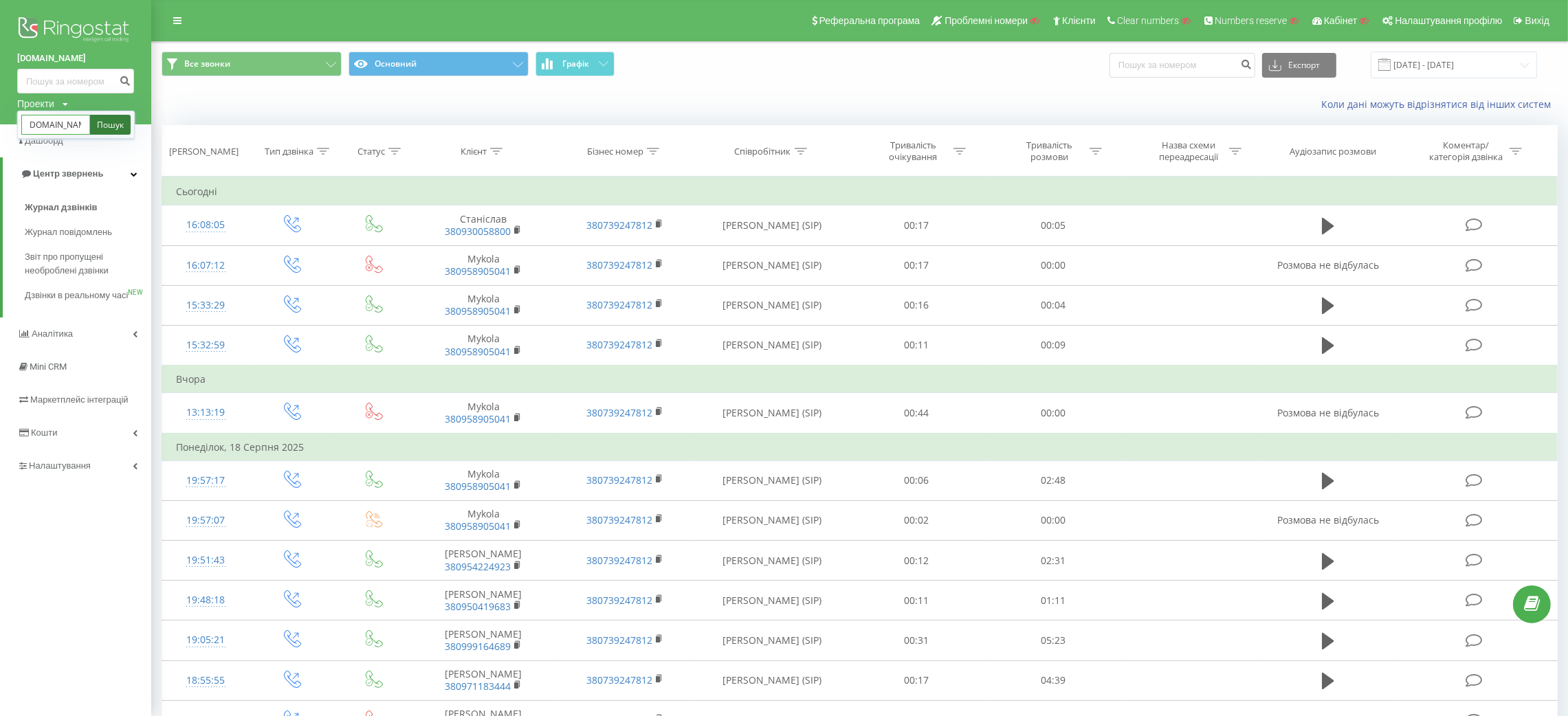
type input "actum.com.ua"
click at [104, 131] on link "Пошук" at bounding box center [110, 124] width 41 height 20
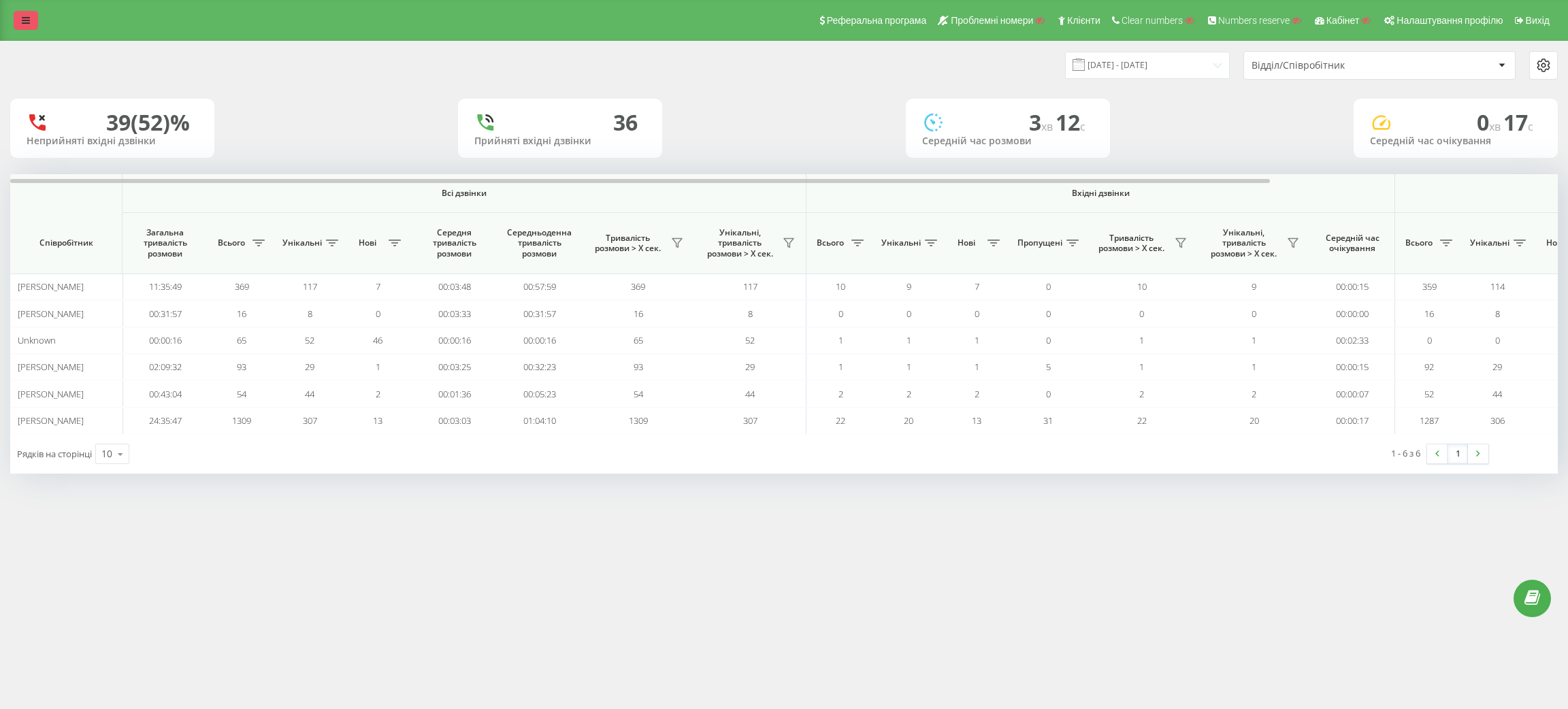
drag, startPoint x: 0, startPoint y: 0, endPoint x: 23, endPoint y: 19, distance: 29.8
click at [23, 19] on icon at bounding box center [26, 20] width 8 height 9
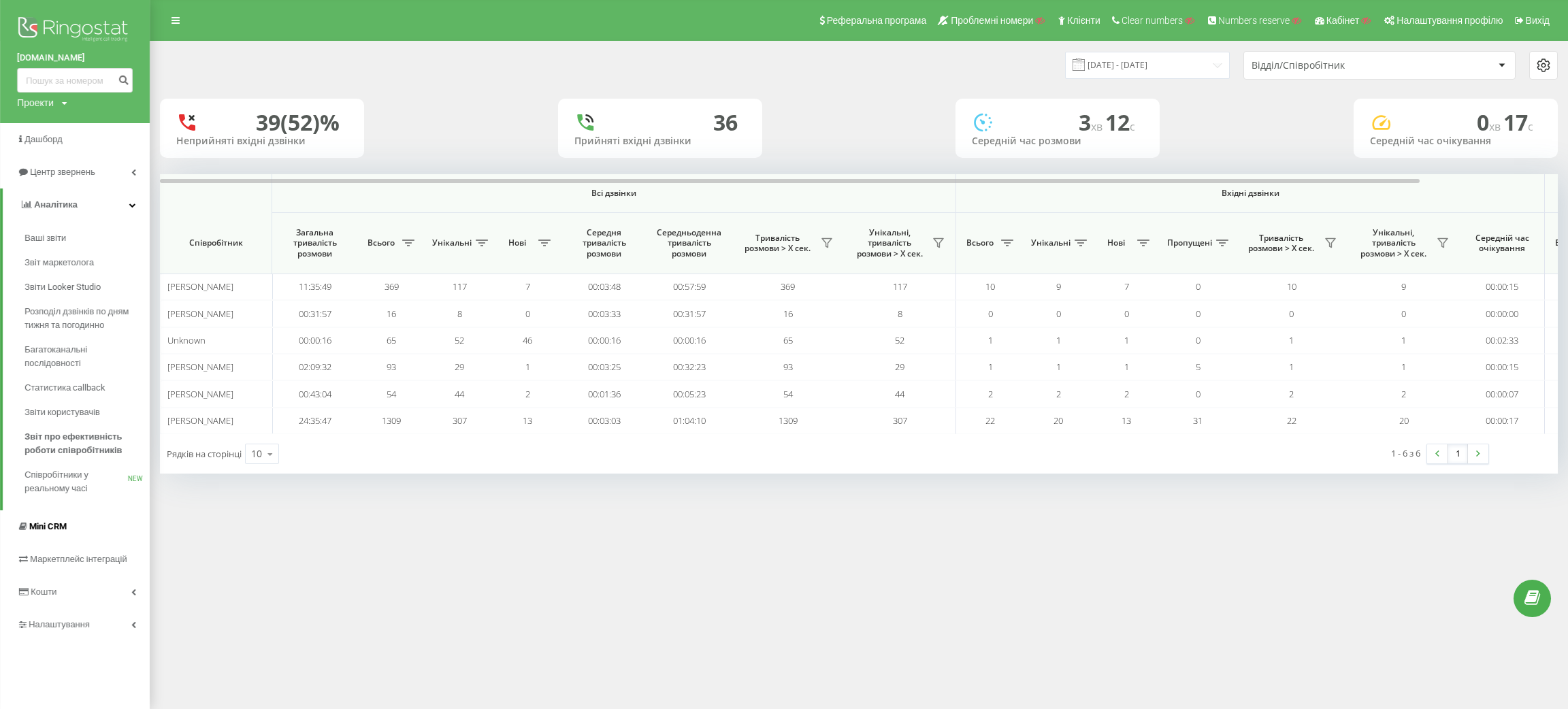
click at [50, 540] on link "Mini CRM" at bounding box center [74, 527] width 149 height 33
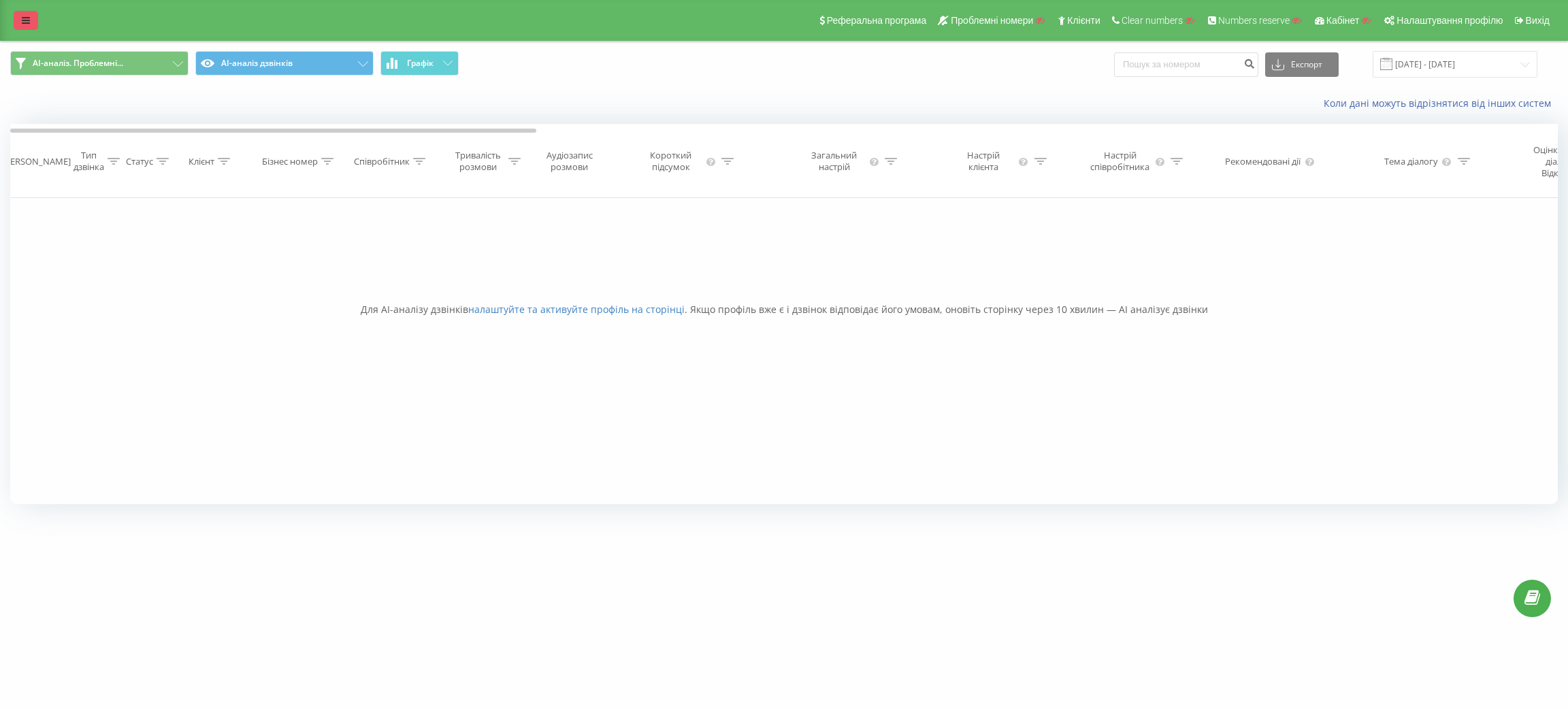
click at [26, 18] on icon at bounding box center [26, 20] width 8 height 9
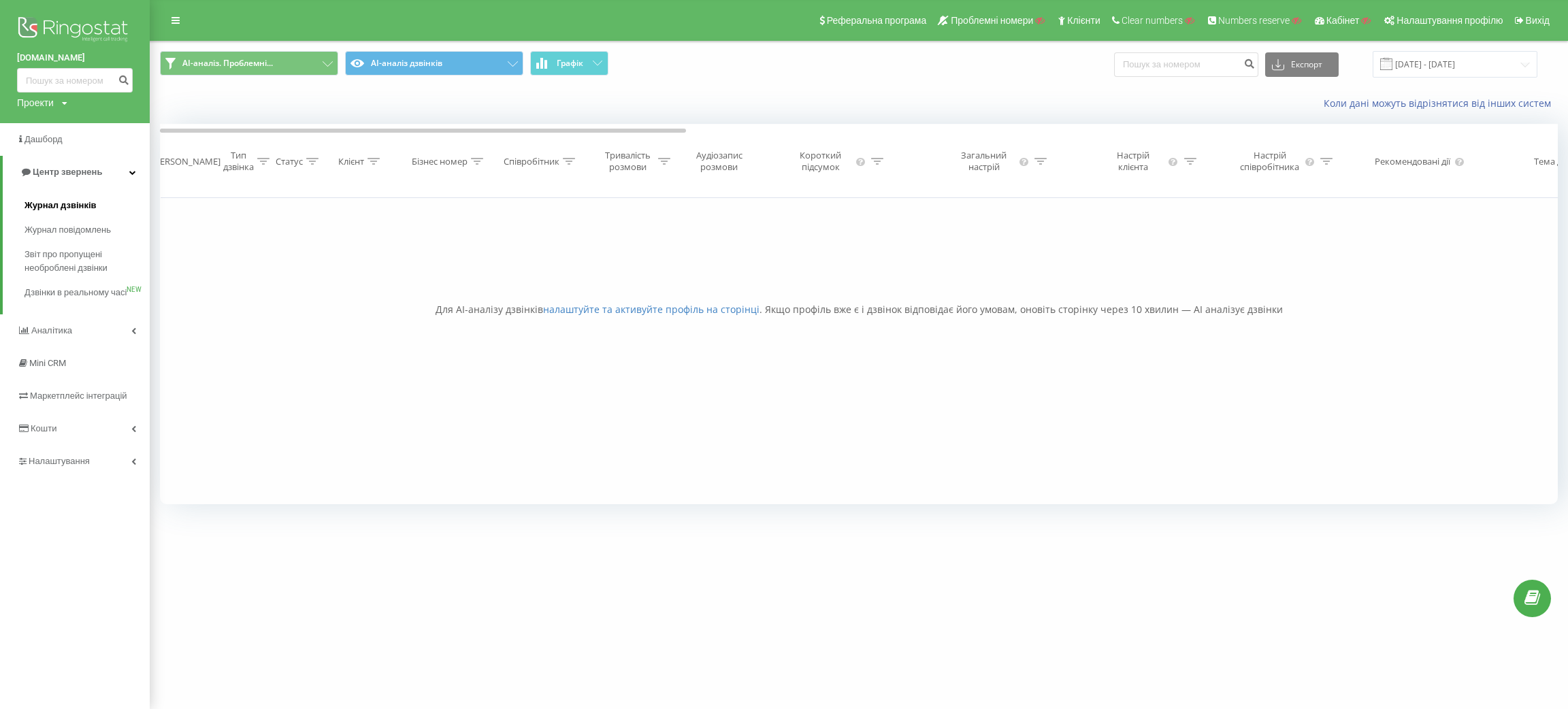
click at [82, 201] on span "Журнал дзвінків" at bounding box center [61, 205] width 72 height 13
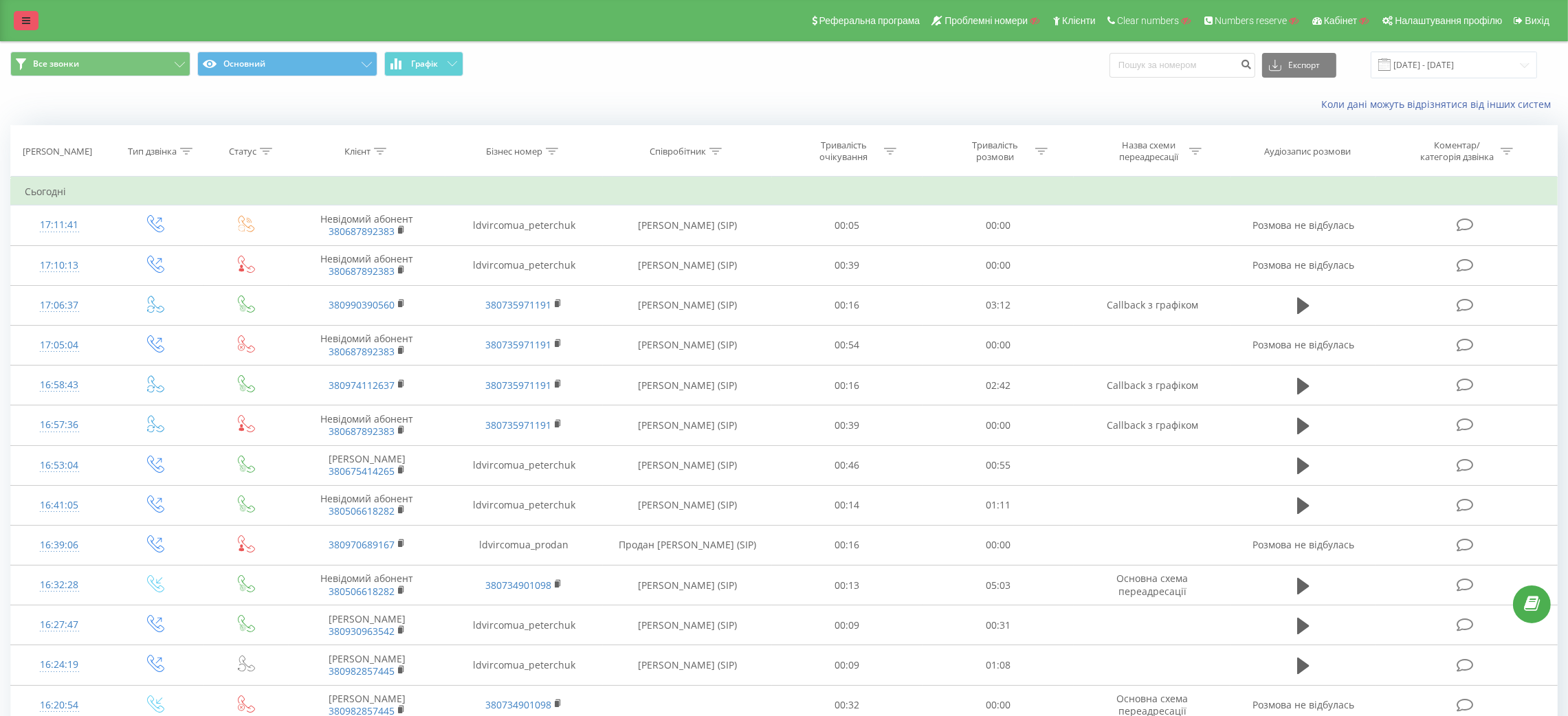
click at [24, 28] on link at bounding box center [26, 20] width 25 height 19
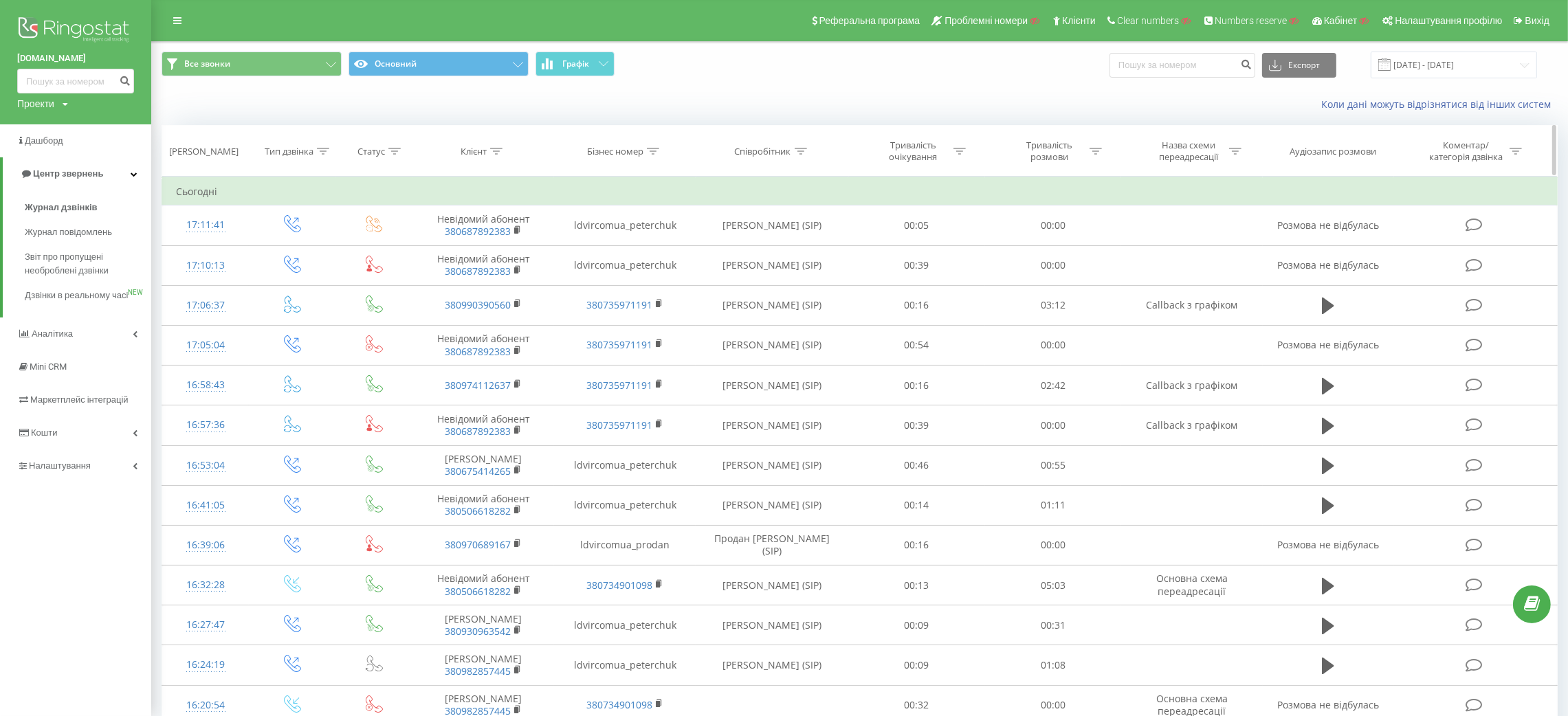
click at [500, 155] on icon at bounding box center [496, 152] width 12 height 7
click at [499, 252] on input "text" at bounding box center [483, 250] width 121 height 24
paste input "380687892383"
type input "380687892383"
click at [509, 278] on span "OK" at bounding box center [513, 277] width 39 height 21
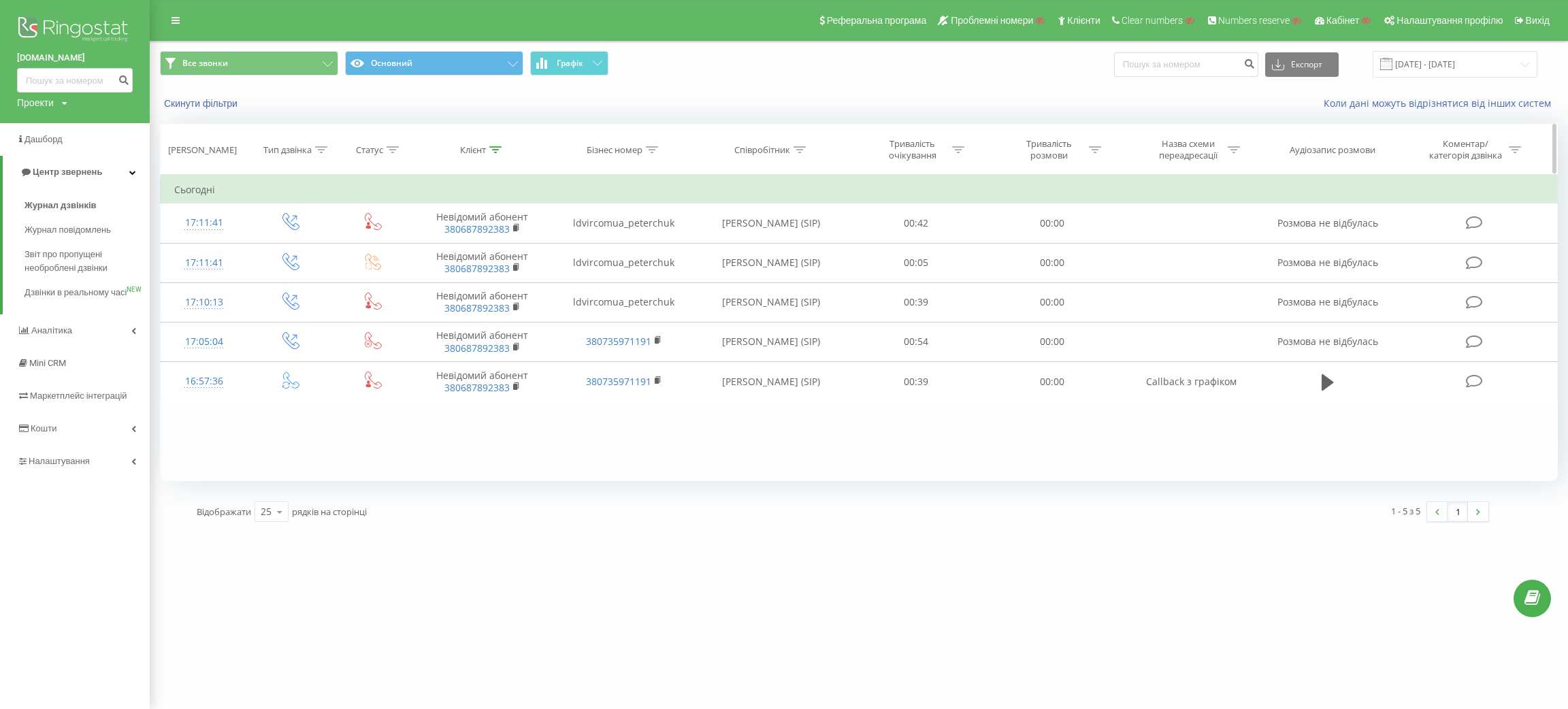
click at [499, 151] on icon at bounding box center [495, 150] width 12 height 7
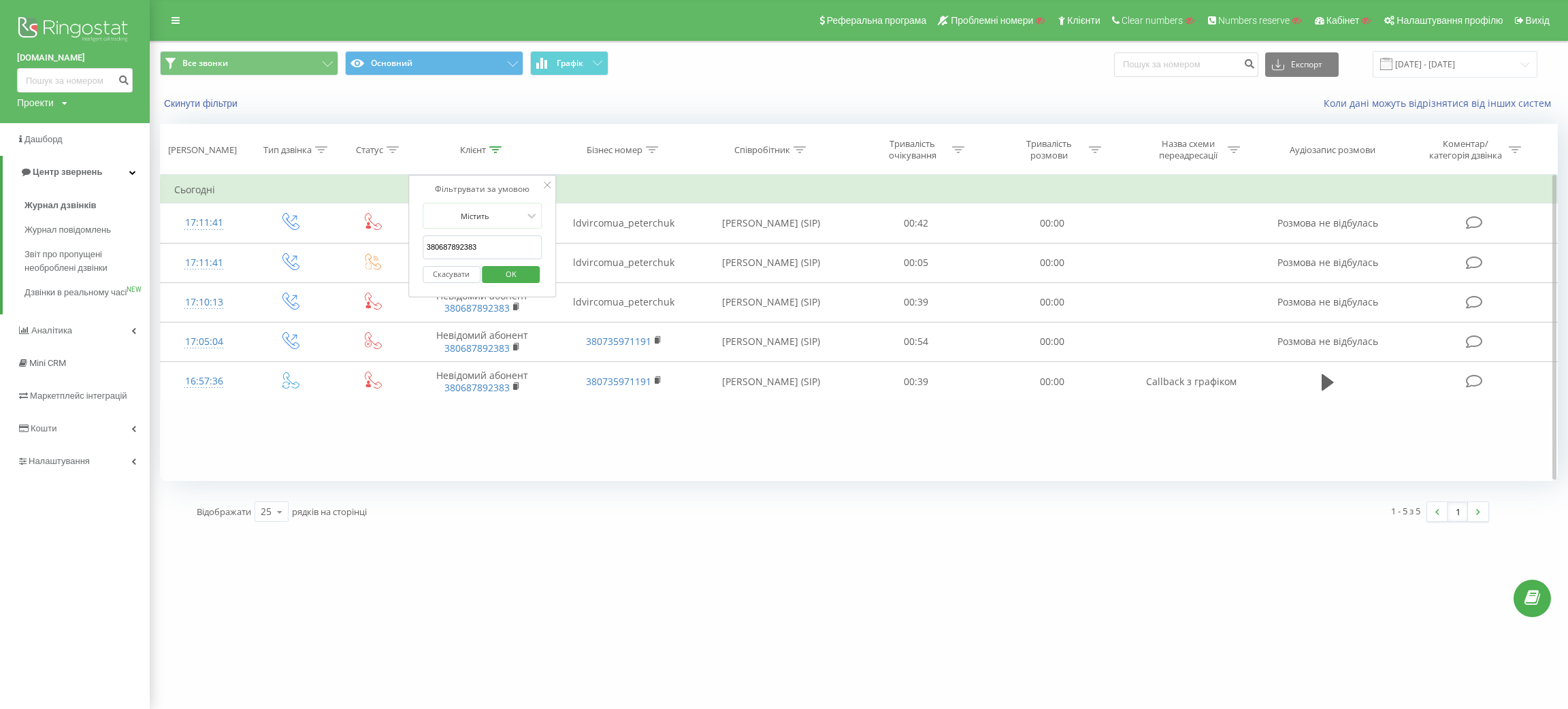
click at [453, 276] on button "Скасувати" at bounding box center [452, 275] width 58 height 17
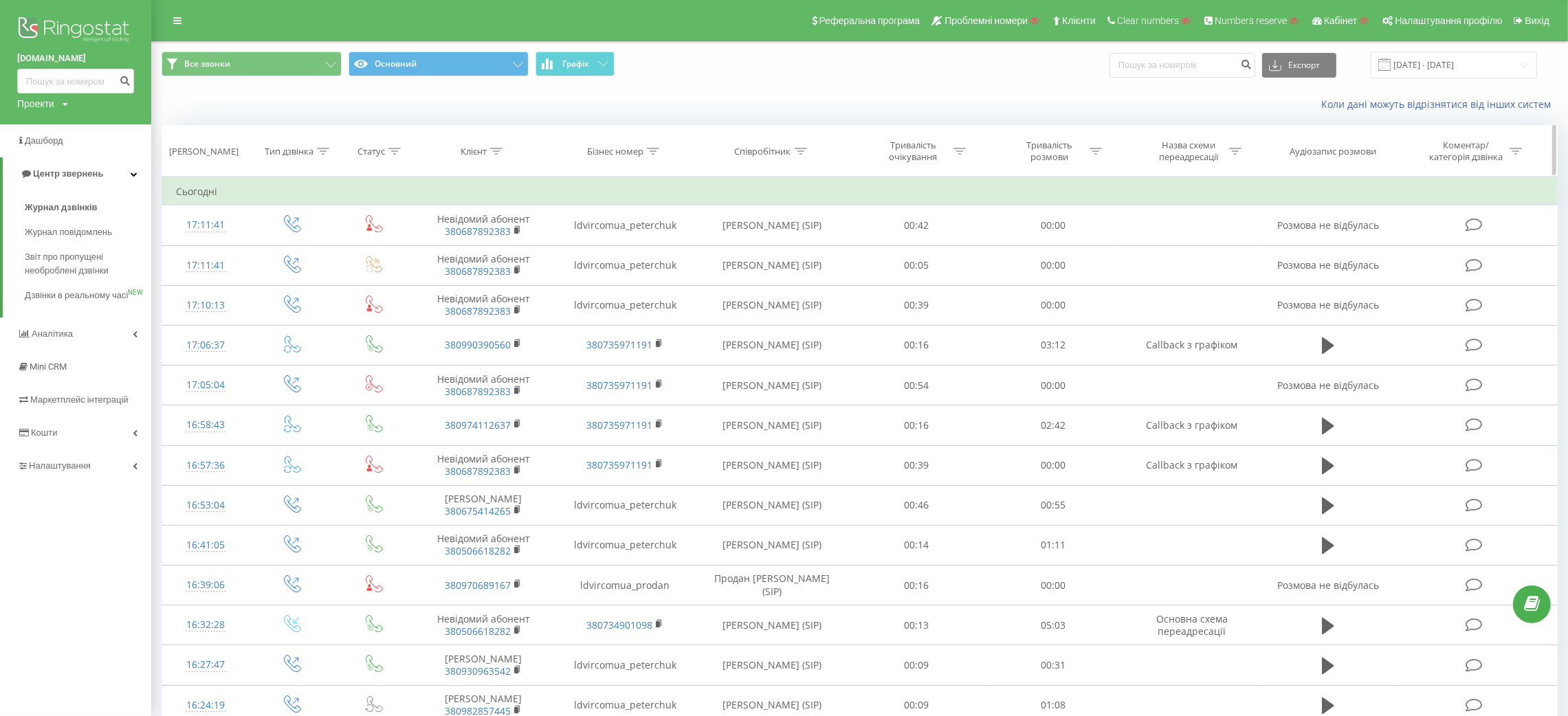
click at [499, 155] on div at bounding box center [496, 152] width 12 height 11
click at [473, 250] on input "380687892383" at bounding box center [483, 250] width 121 height 24
paste input "380990390560"
type input "380990390560"
click at [530, 275] on span "OK" at bounding box center [513, 277] width 39 height 21
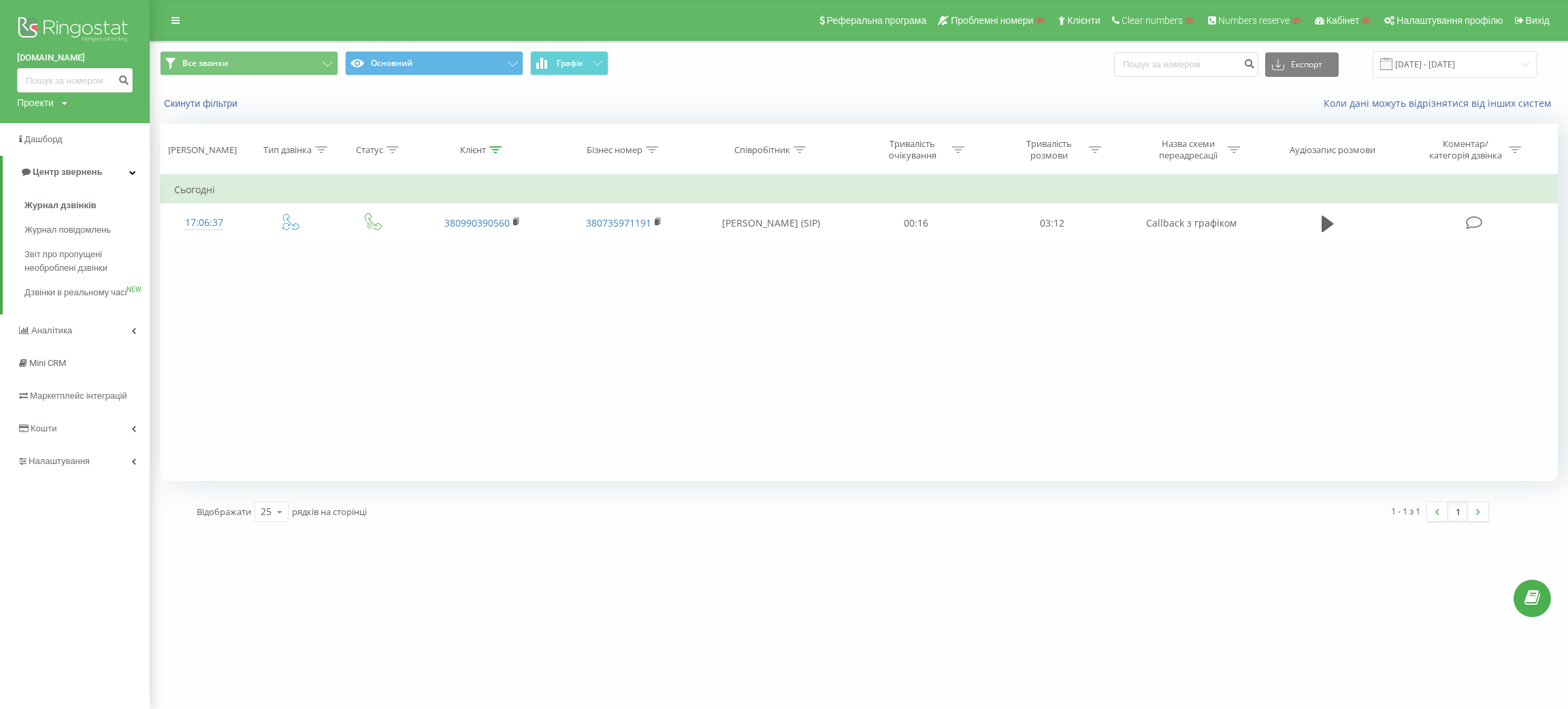
click at [44, 99] on div "Проекти" at bounding box center [35, 103] width 37 height 13
click at [50, 120] on input "text" at bounding box center [55, 123] width 68 height 20
paste input "74201"
type input "74201"
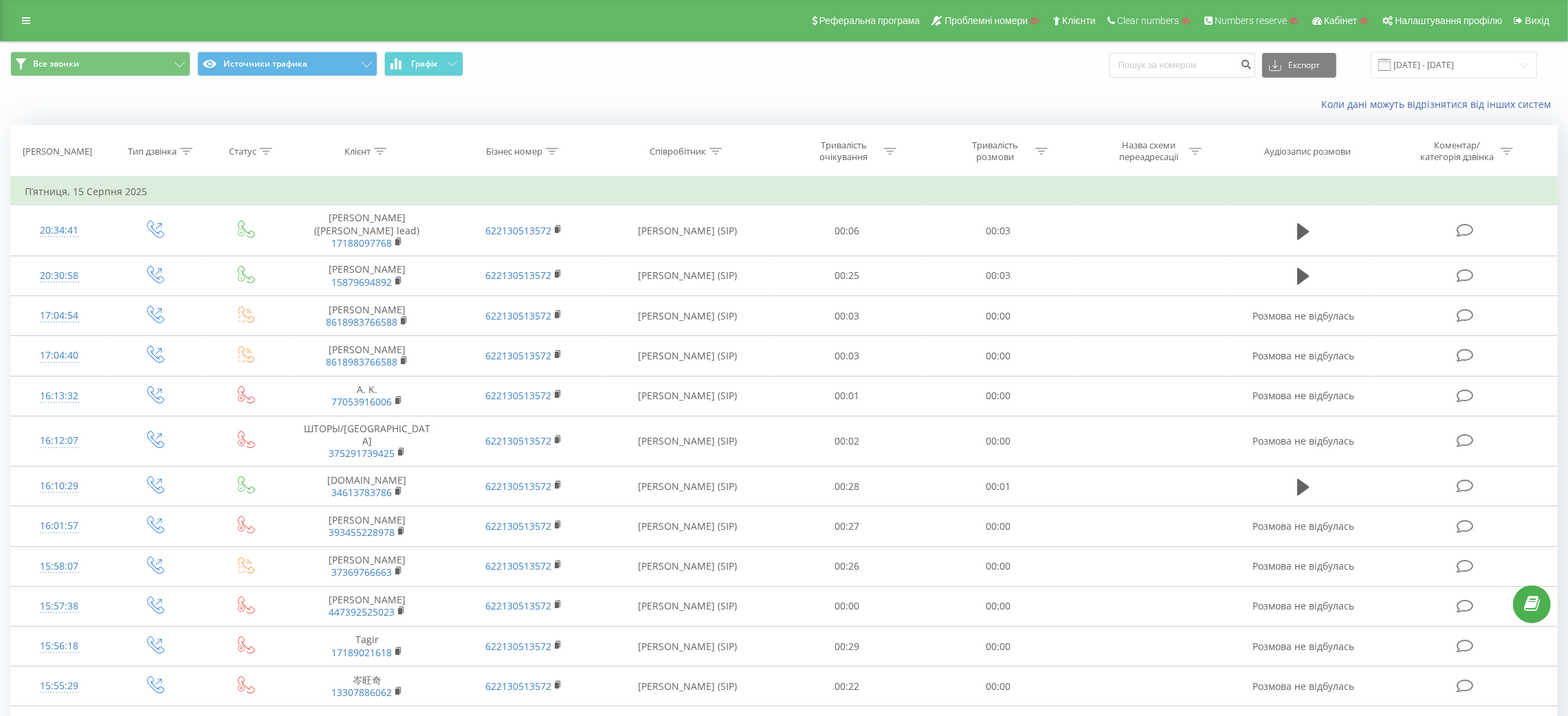
click at [11, 14] on div "Реферальна програма Проблемні номери Клієнти Clear numbers Numbers reserve Кабі…" at bounding box center [784, 21] width 1568 height 41
click at [15, 20] on link at bounding box center [26, 20] width 25 height 19
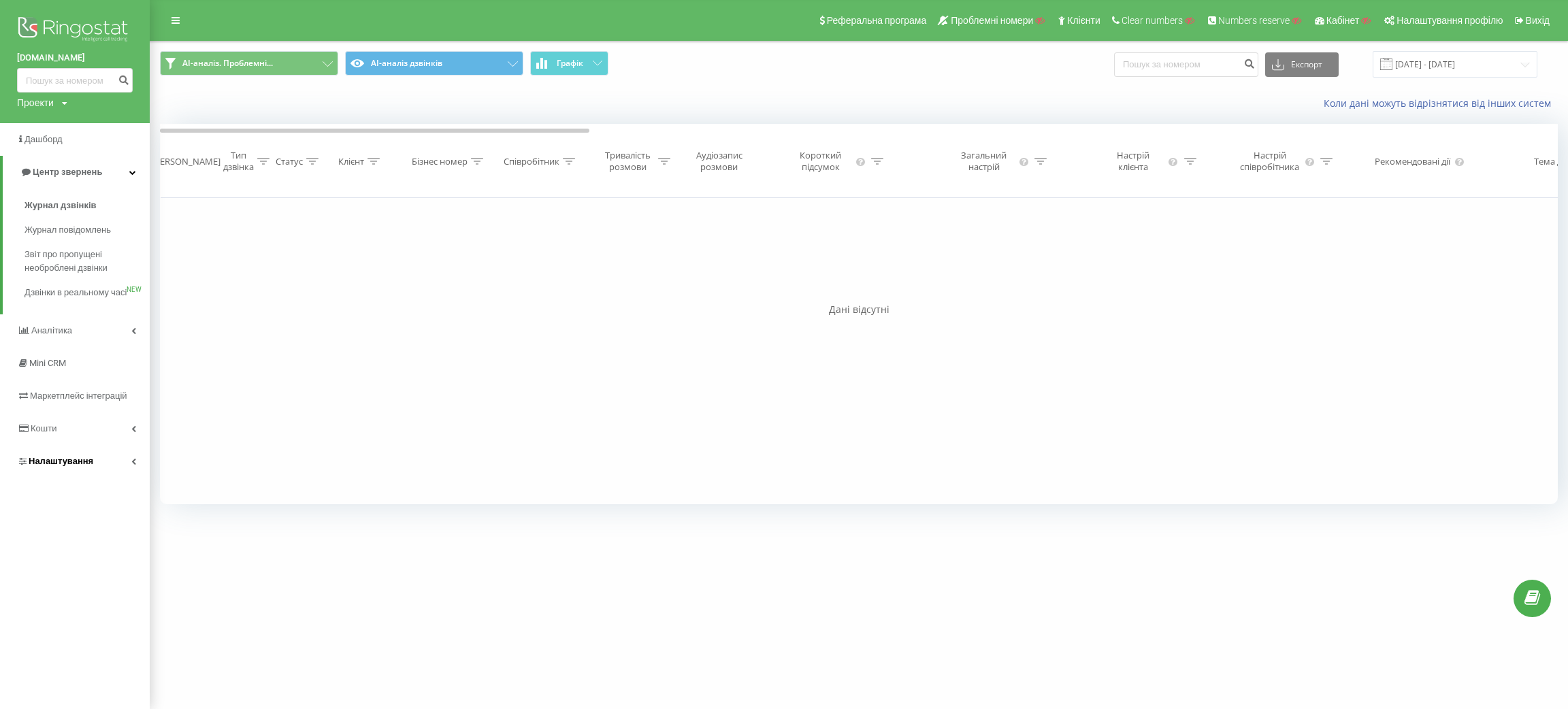
click at [69, 478] on link "Налаштування" at bounding box center [74, 462] width 149 height 33
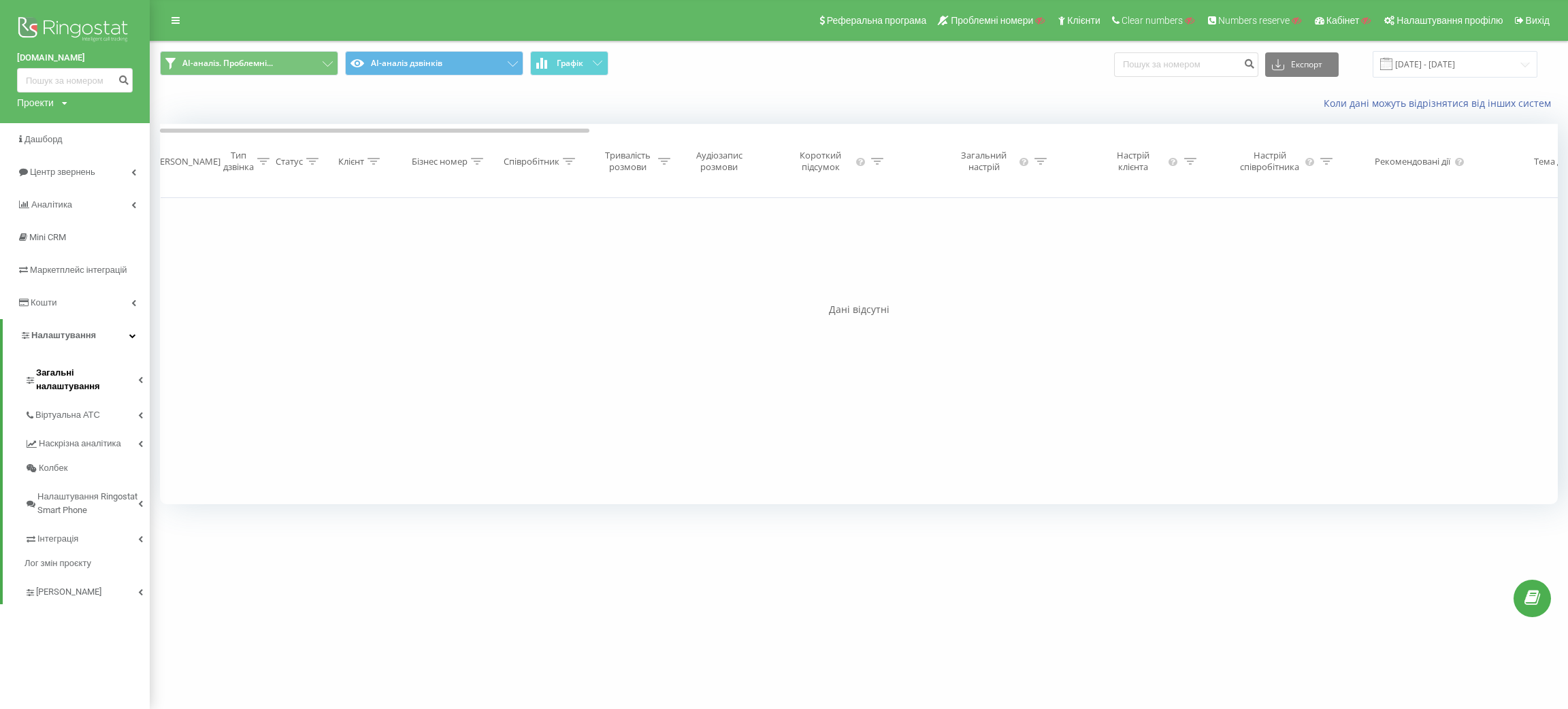
click at [63, 368] on span "Загальні налаштування" at bounding box center [87, 380] width 102 height 27
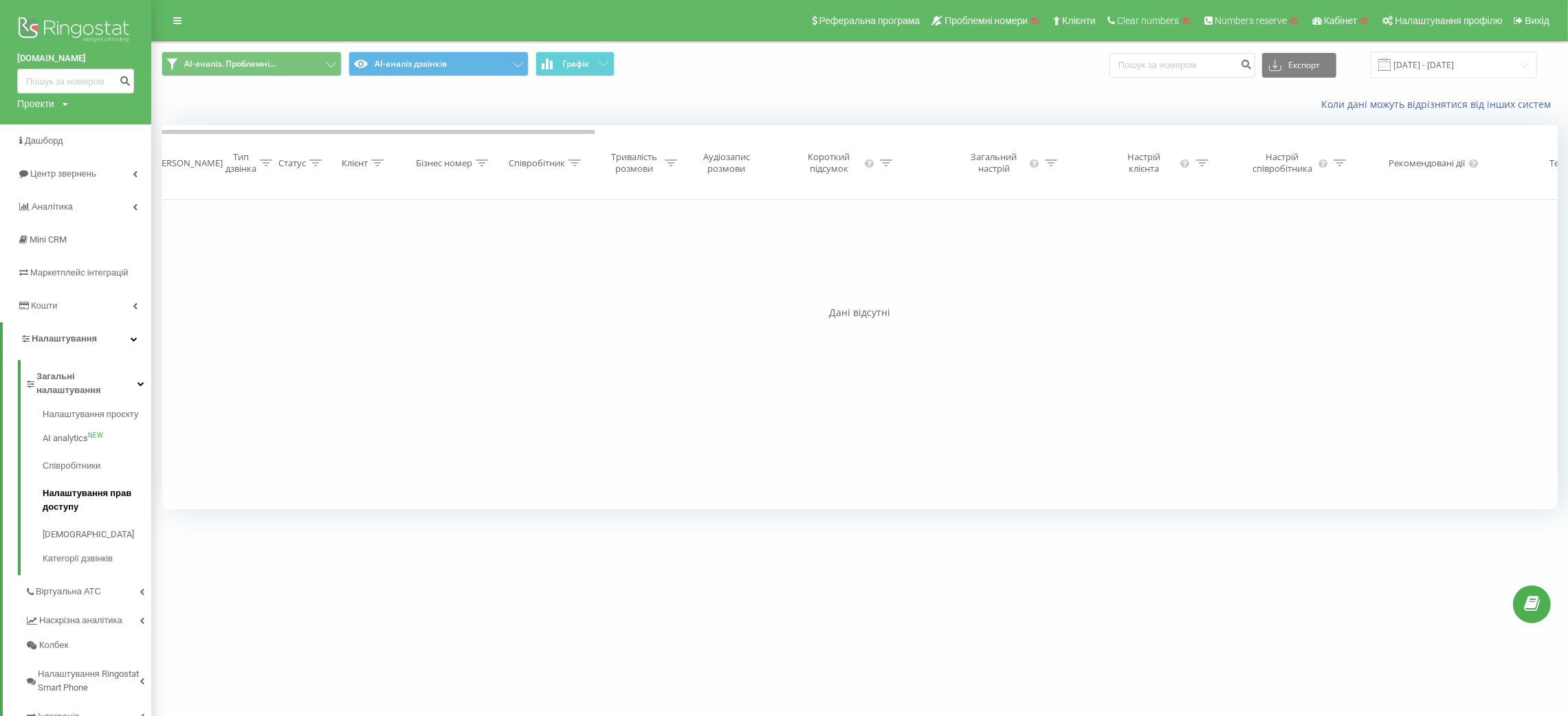
click at [80, 486] on span "Налаштування прав доступу" at bounding box center [94, 500] width 102 height 27
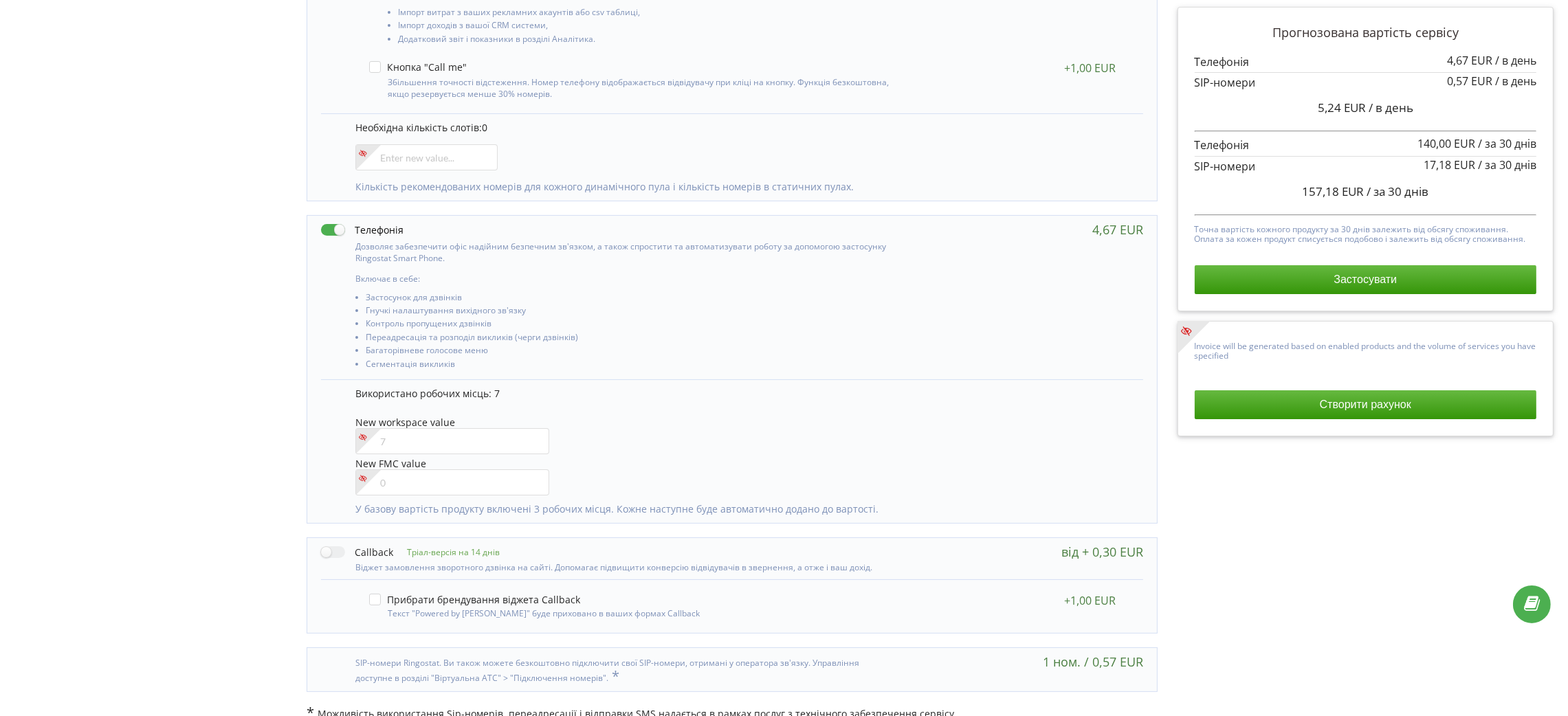
scroll to position [418, 0]
click at [417, 436] on input"] "number" at bounding box center [452, 435] width 194 height 26
type input"] "8"
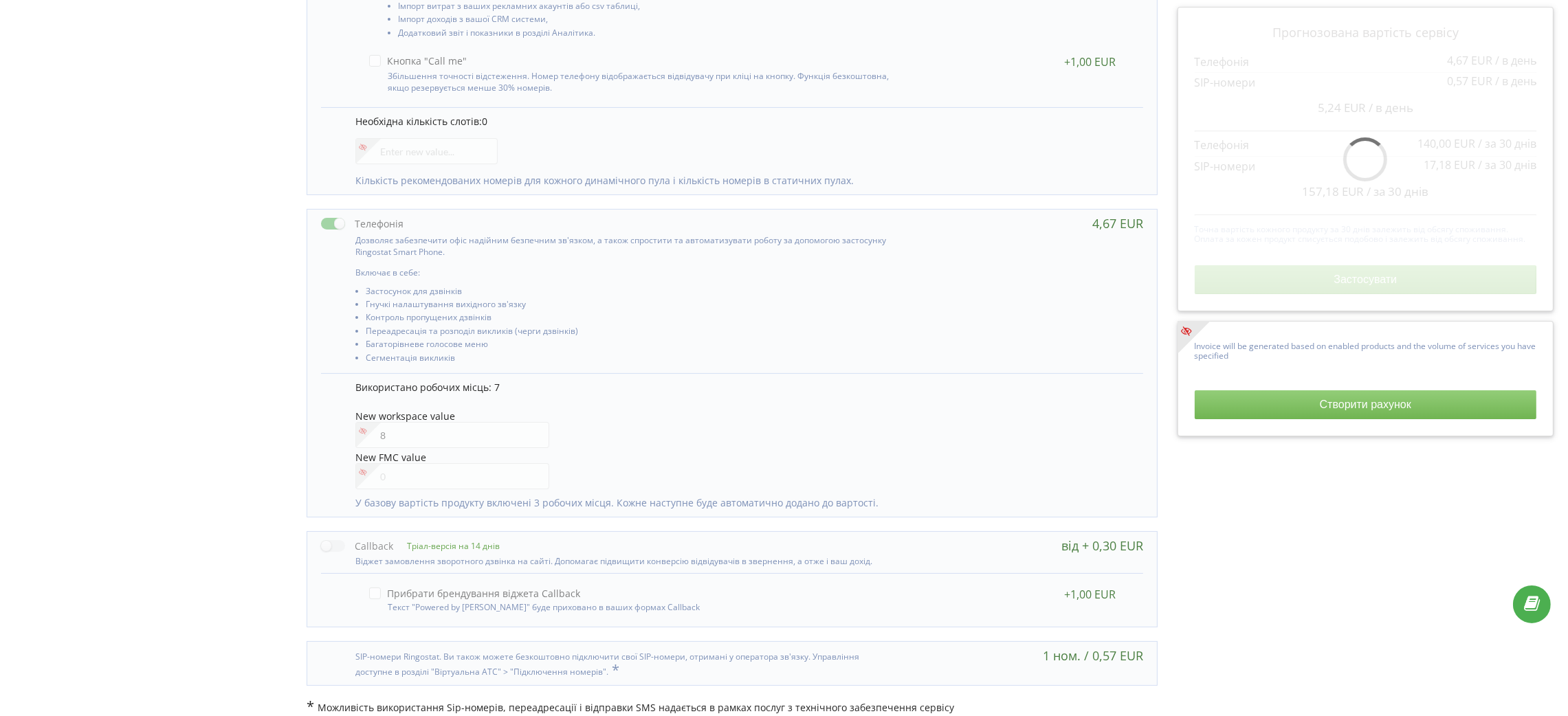
click at [673, 418] on div "New workspace value 8" at bounding box center [743, 431] width 774 height 39
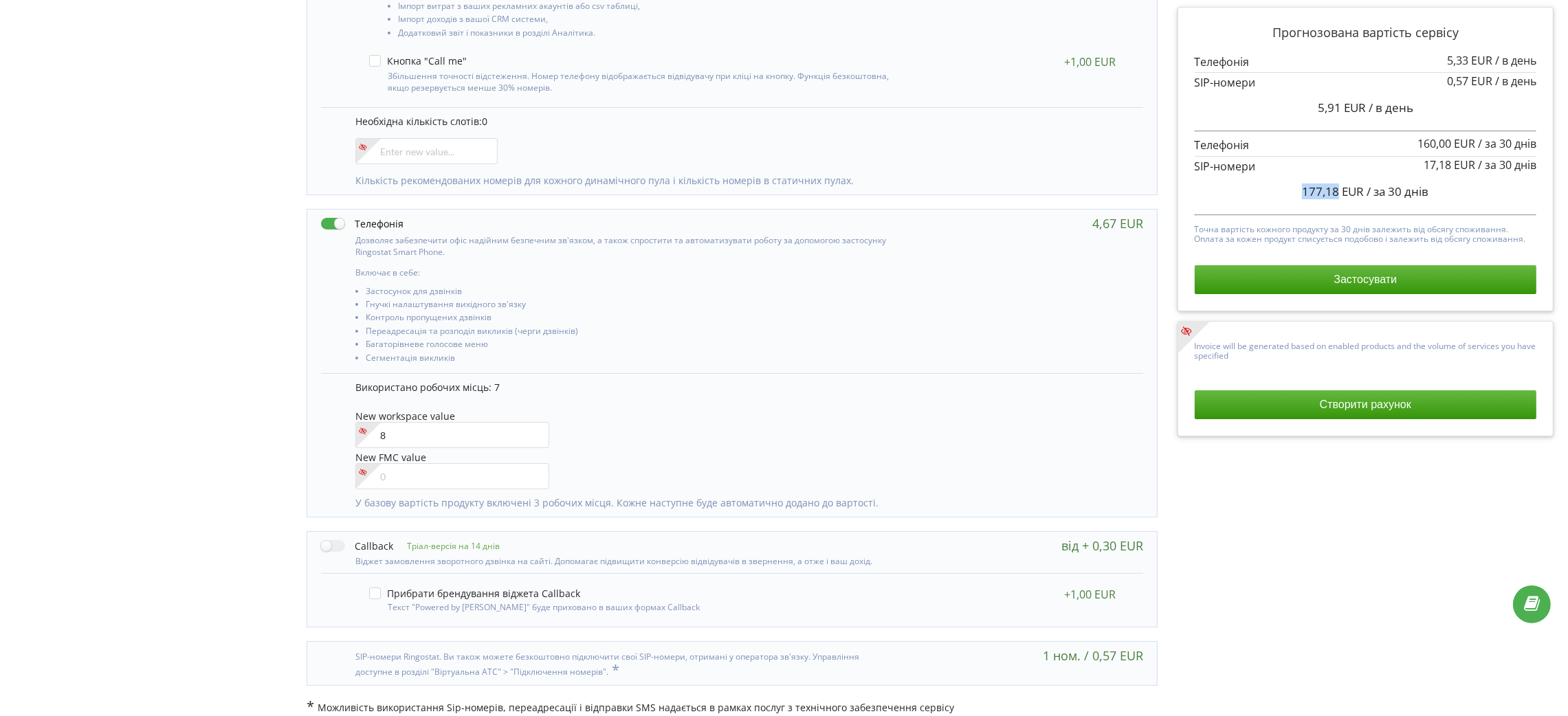
drag, startPoint x: 1338, startPoint y: 191, endPoint x: 1304, endPoint y: 192, distance: 34.0
click at [1304, 192] on span "177,18 EUR" at bounding box center [1333, 192] width 62 height 16
copy span "177,18"
drag, startPoint x: 874, startPoint y: 356, endPoint x: 852, endPoint y: 356, distance: 22.0
click at [875, 356] on li "Сегментація викликів" at bounding box center [631, 360] width 531 height 13
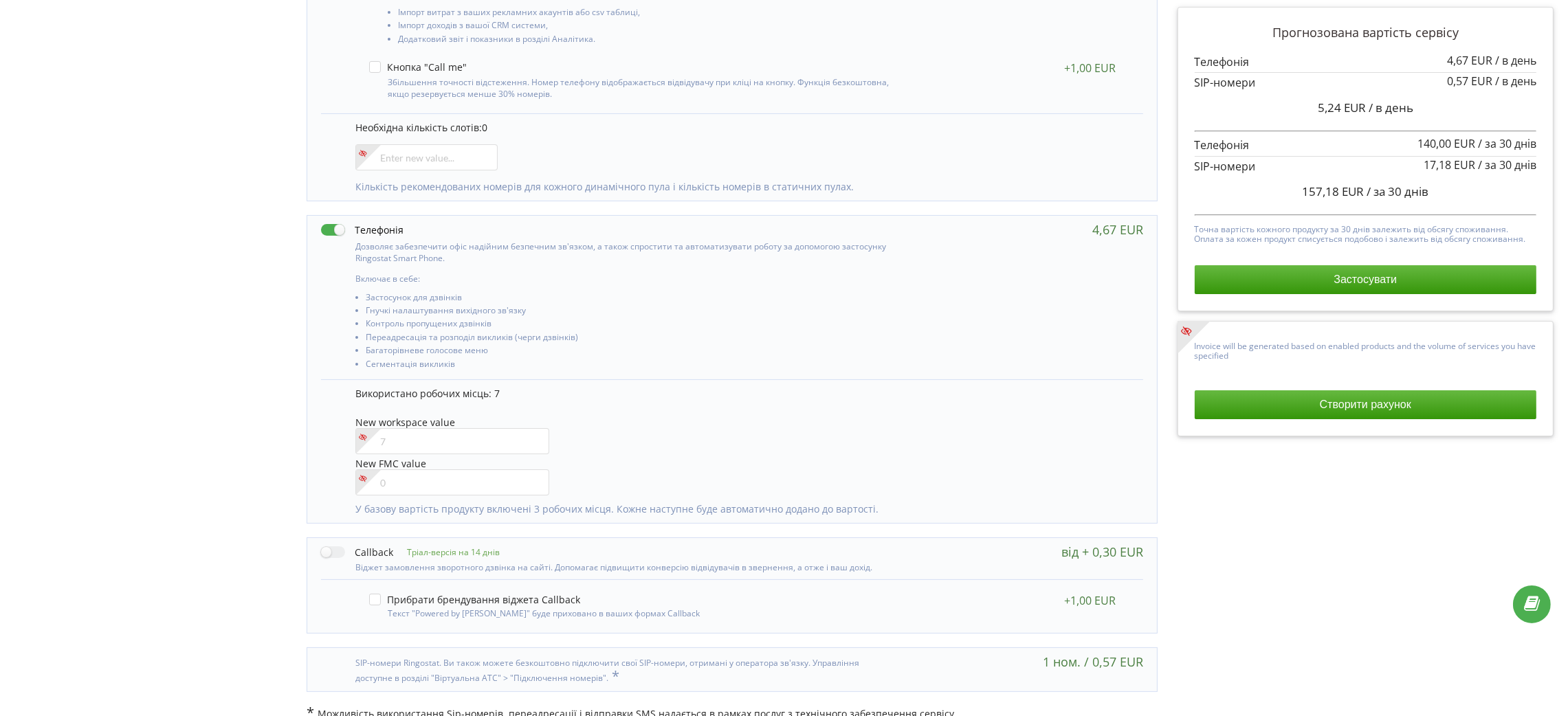
scroll to position [418, 0]
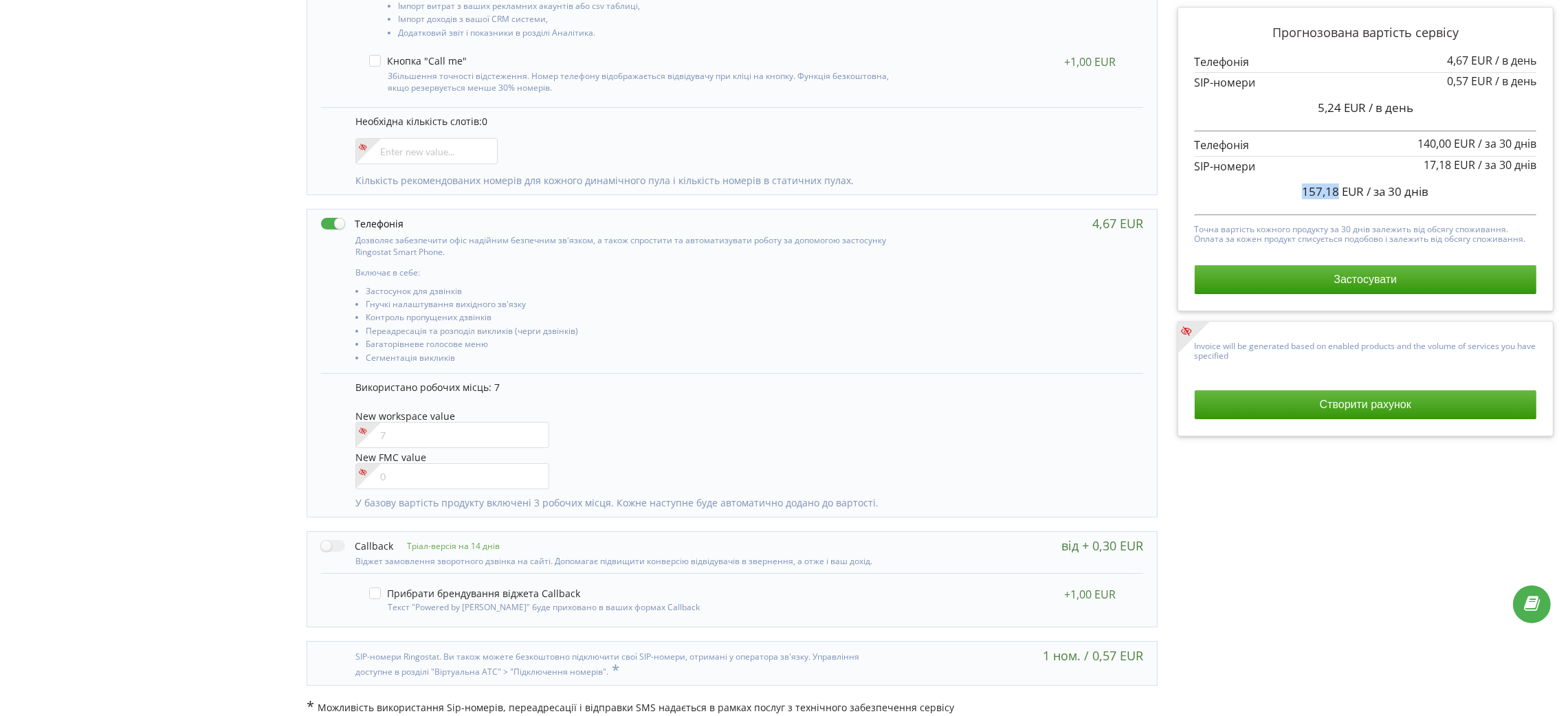
drag, startPoint x: 1338, startPoint y: 187, endPoint x: 1294, endPoint y: 188, distance: 44.0
click at [1294, 188] on div "157,18 EUR / за 30 днів" at bounding box center [1366, 192] width 343 height 34
copy span "157,18"
drag, startPoint x: 815, startPoint y: 292, endPoint x: 806, endPoint y: 275, distance: 19.2
click at [815, 292] on li "Застосунок для дзвінків" at bounding box center [631, 293] width 531 height 13
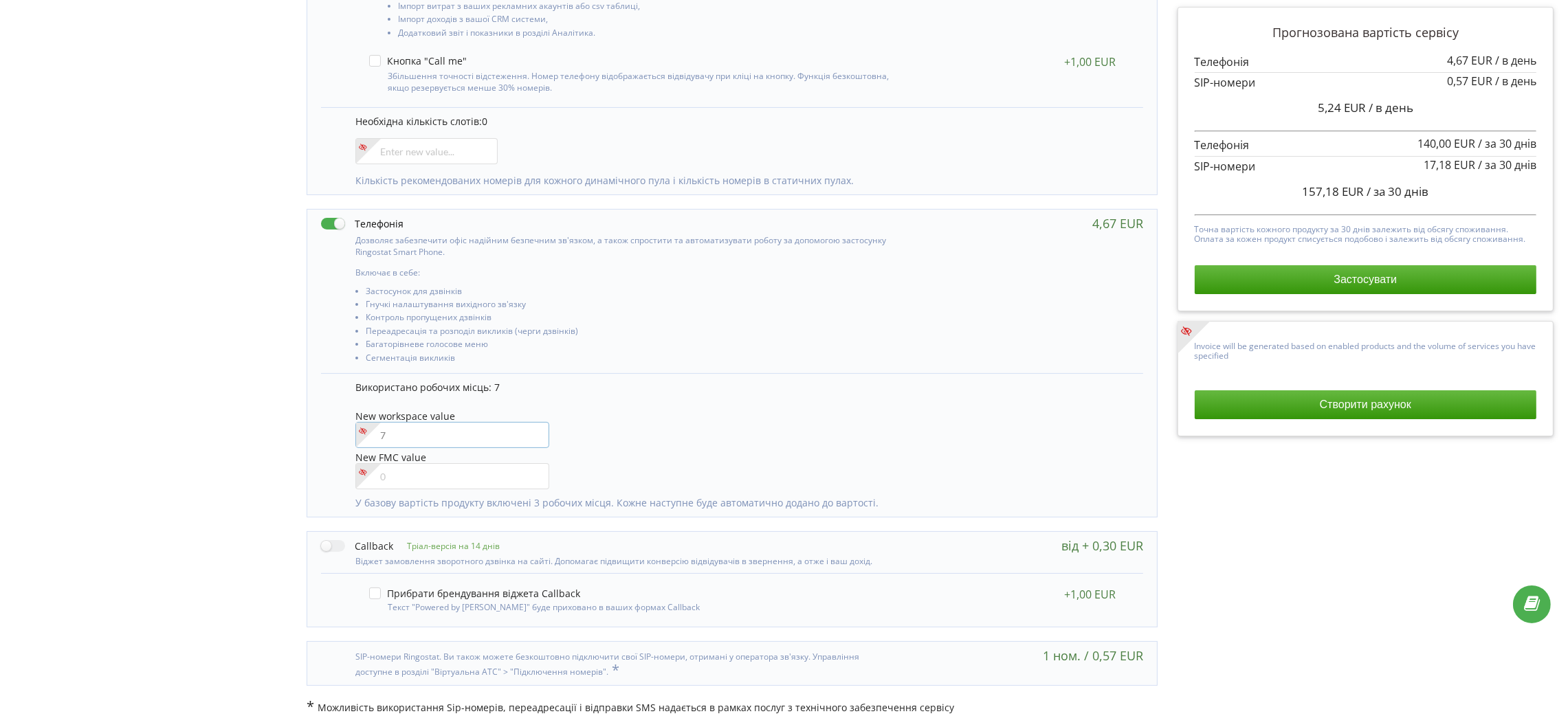
click at [428, 435] on input"] "number" at bounding box center [452, 435] width 194 height 26
type input"] "8"
click at [681, 428] on div "New workspace value 8" at bounding box center [743, 431] width 774 height 39
drag, startPoint x: 1338, startPoint y: 189, endPoint x: 1300, endPoint y: 190, distance: 38.0
click at [1300, 190] on div "177,18 EUR / за 30 днів" at bounding box center [1366, 192] width 343 height 34
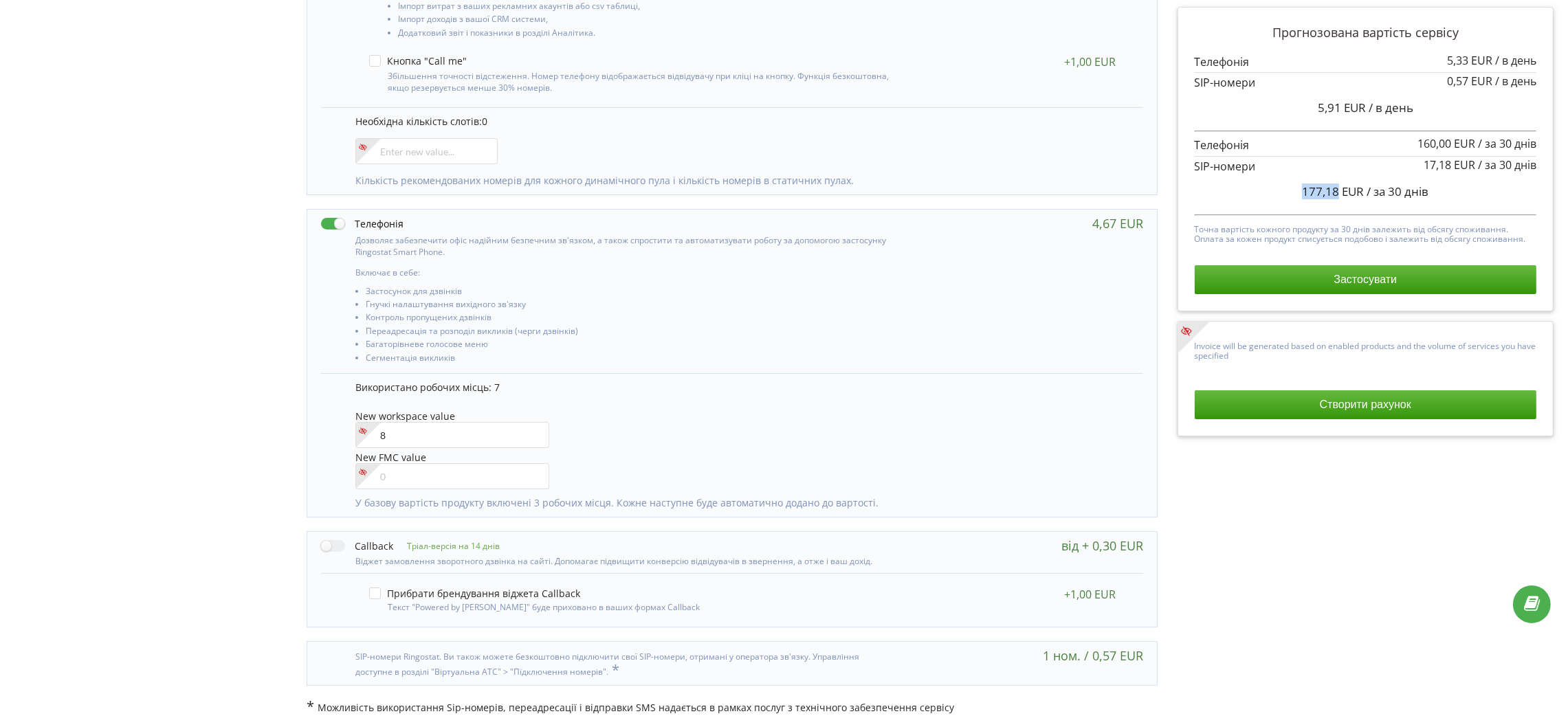
copy span "177,18"
drag, startPoint x: 1341, startPoint y: 192, endPoint x: 1429, endPoint y: 193, distance: 88.0
click at [1429, 193] on span "177,18 EUR / за 30 днів" at bounding box center [1365, 192] width 127 height 16
copy span "EUR / за 30 днів"
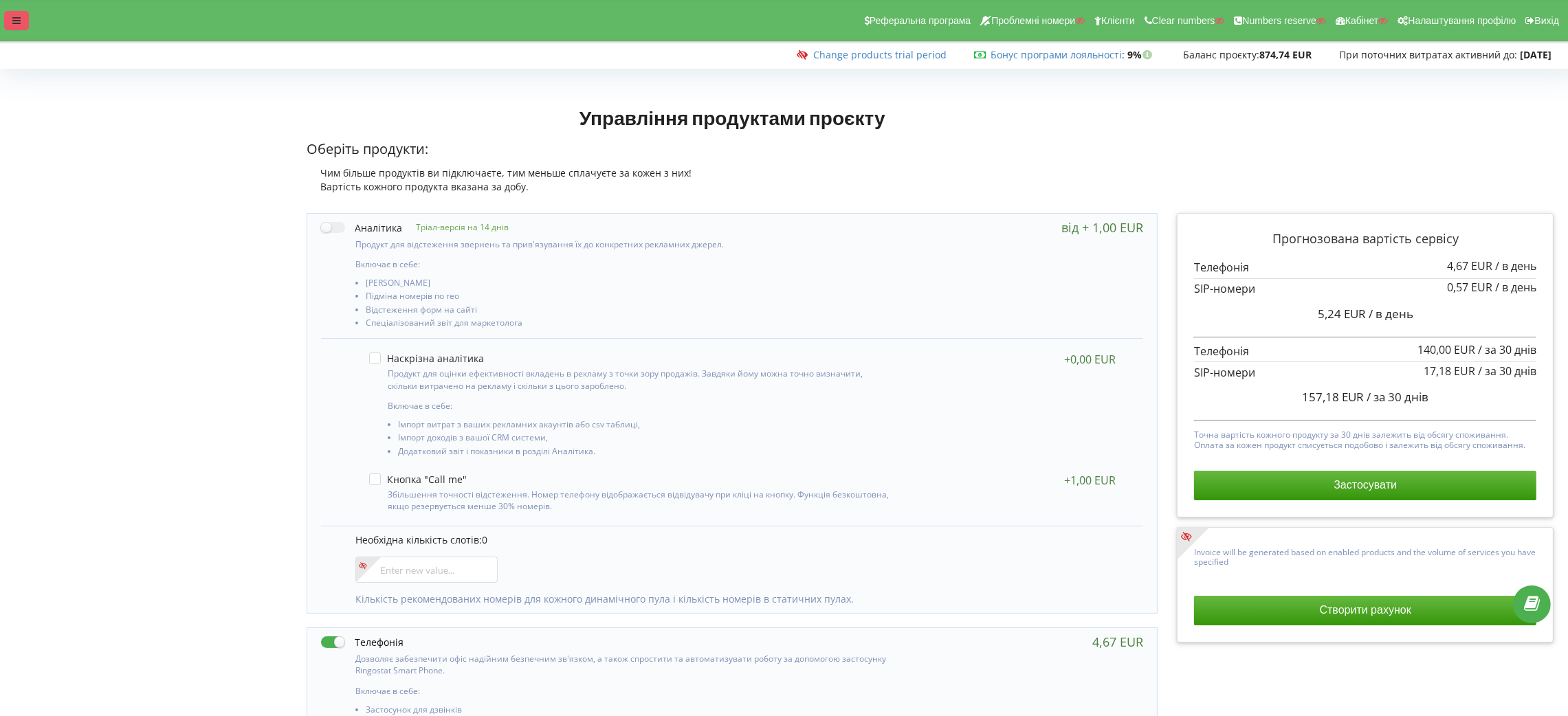
click at [10, 22] on div at bounding box center [16, 20] width 25 height 19
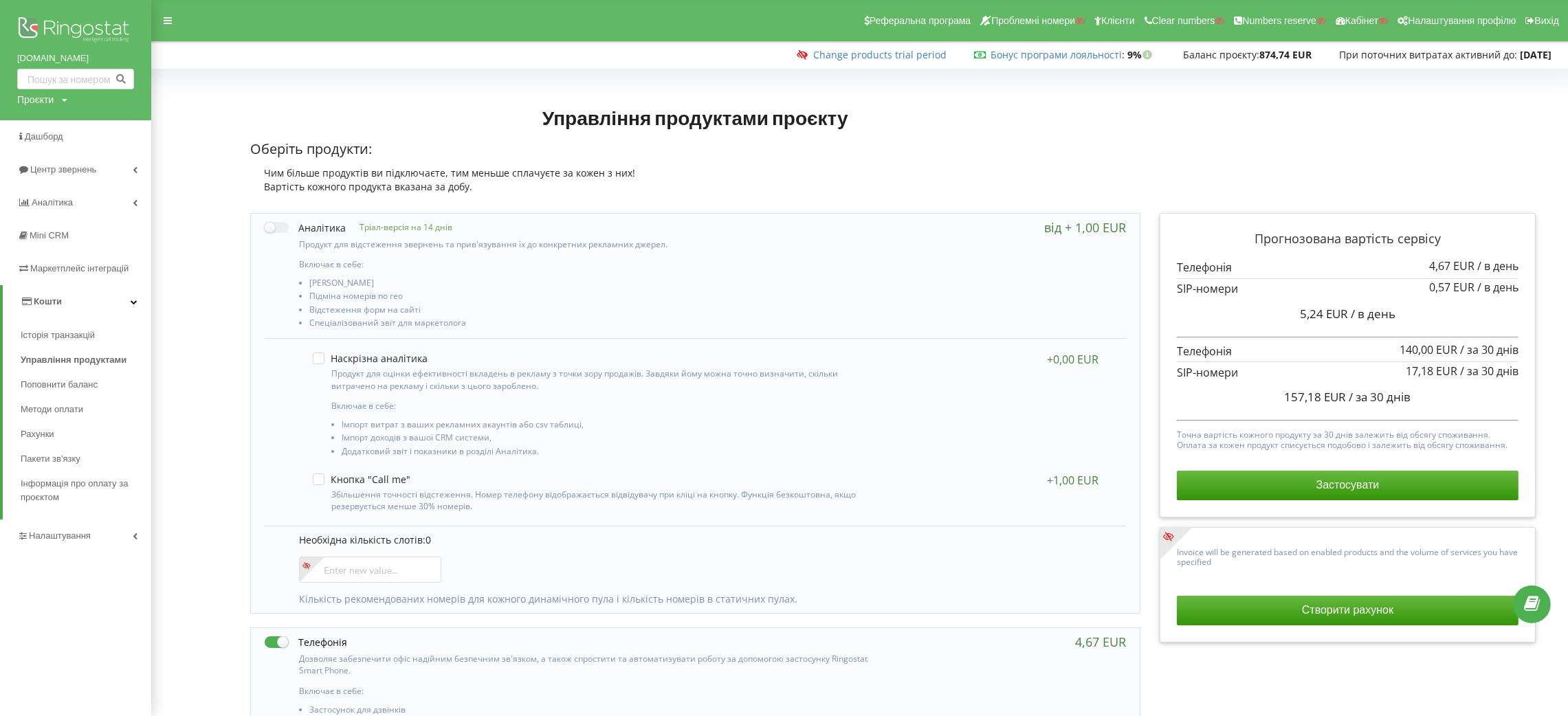
click at [69, 303] on link "Кошти" at bounding box center [77, 302] width 149 height 33
click at [79, 328] on span "Налаштування" at bounding box center [56, 334] width 77 height 14
click at [75, 382] on span "Загальні налаштування" at bounding box center [82, 379] width 100 height 27
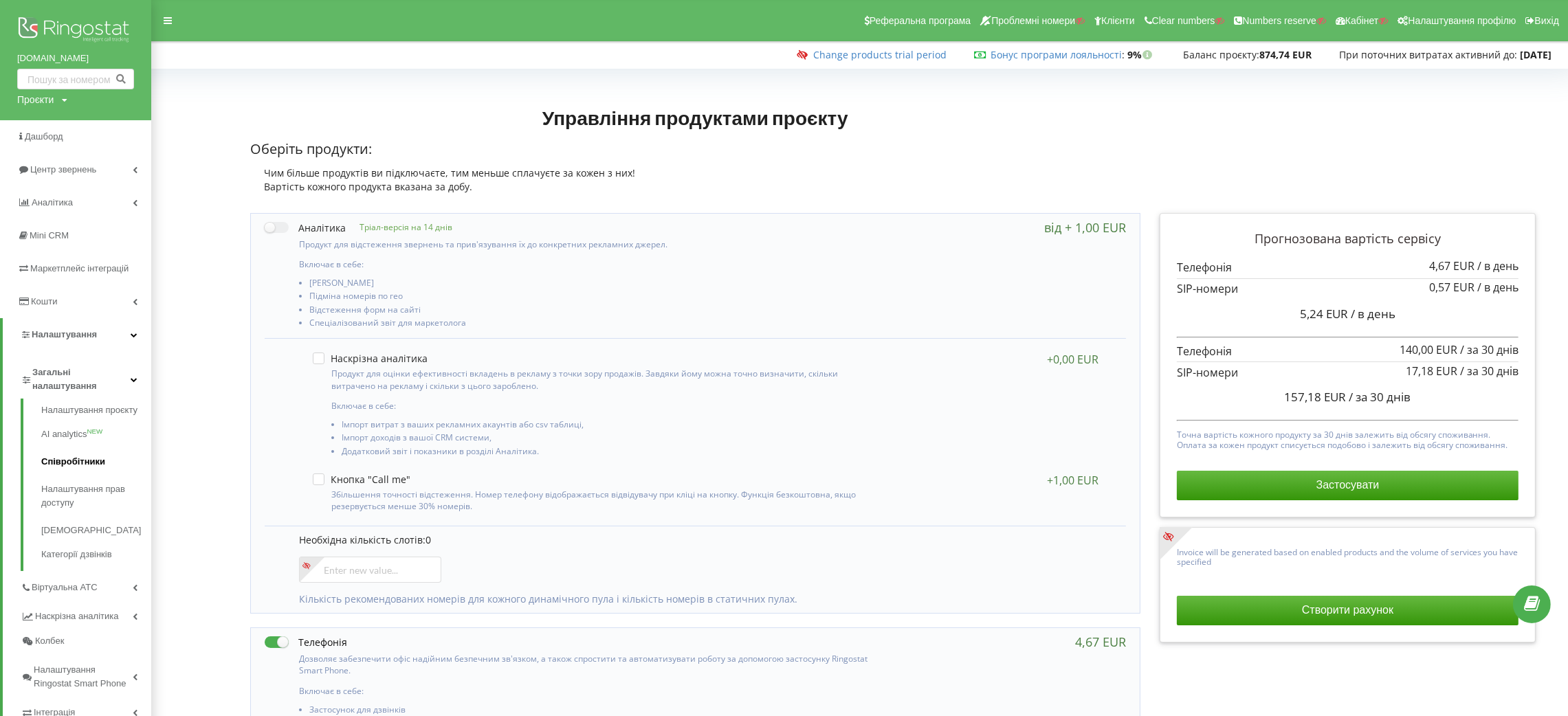
click at [74, 468] on link "Співробітники" at bounding box center [97, 462] width 110 height 27
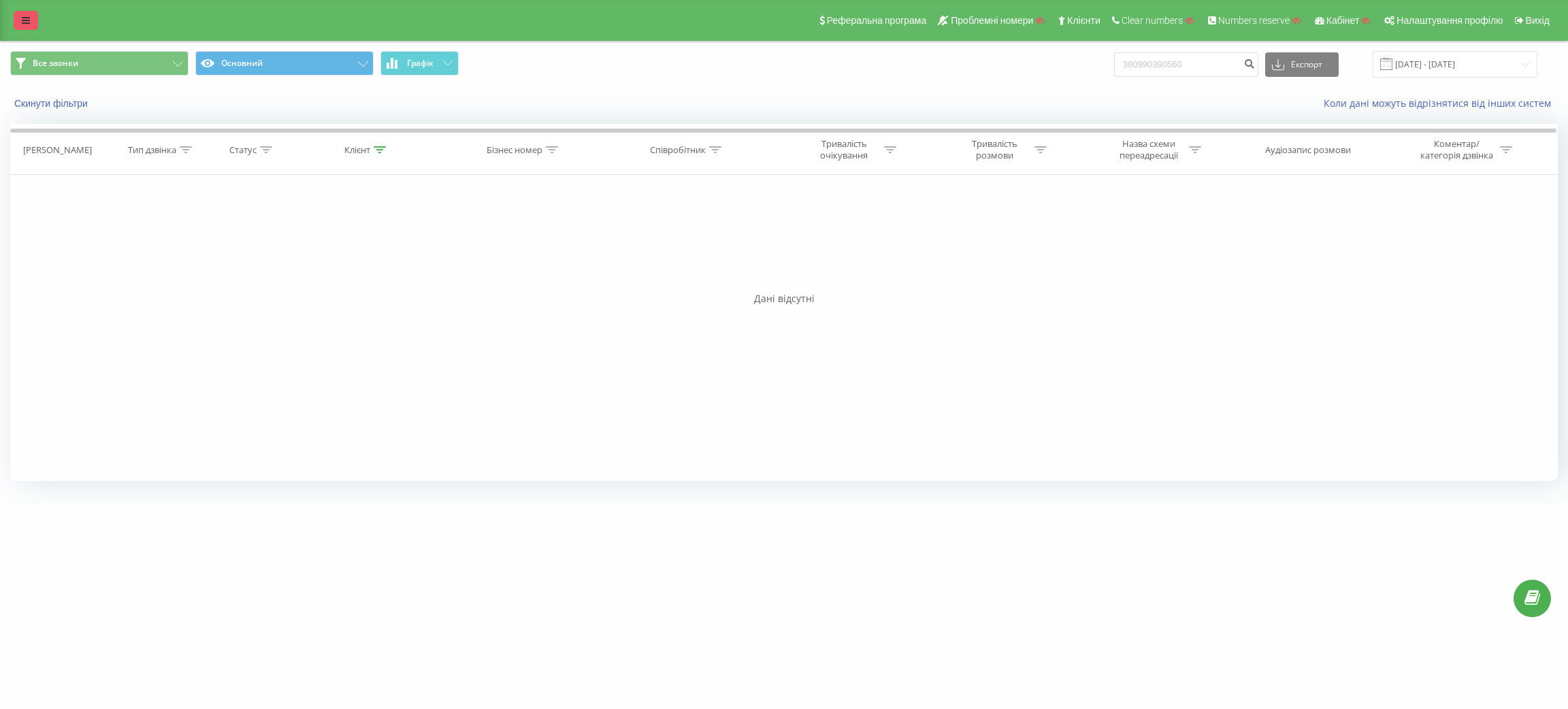
click at [29, 16] on icon at bounding box center [26, 20] width 8 height 9
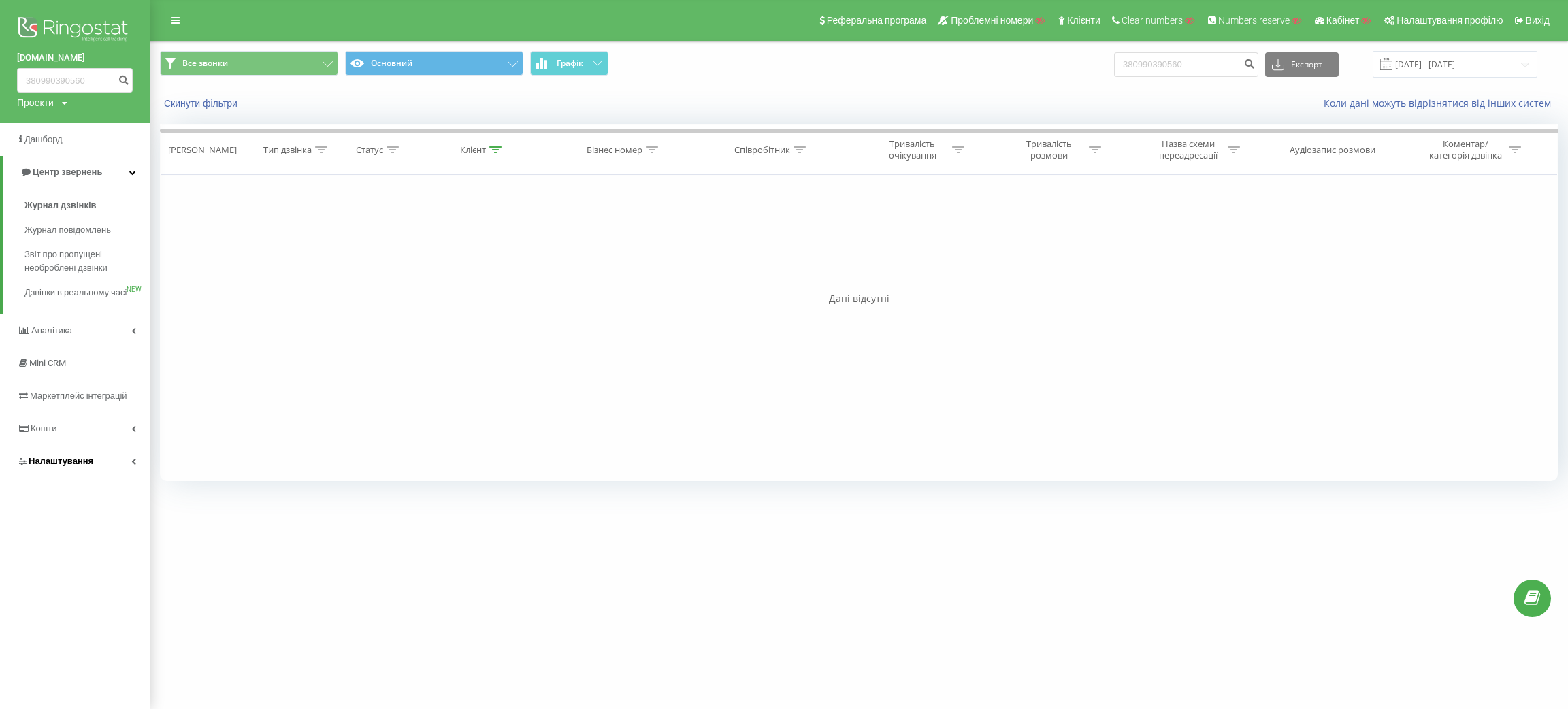
click at [64, 463] on link "Налаштування" at bounding box center [74, 462] width 149 height 33
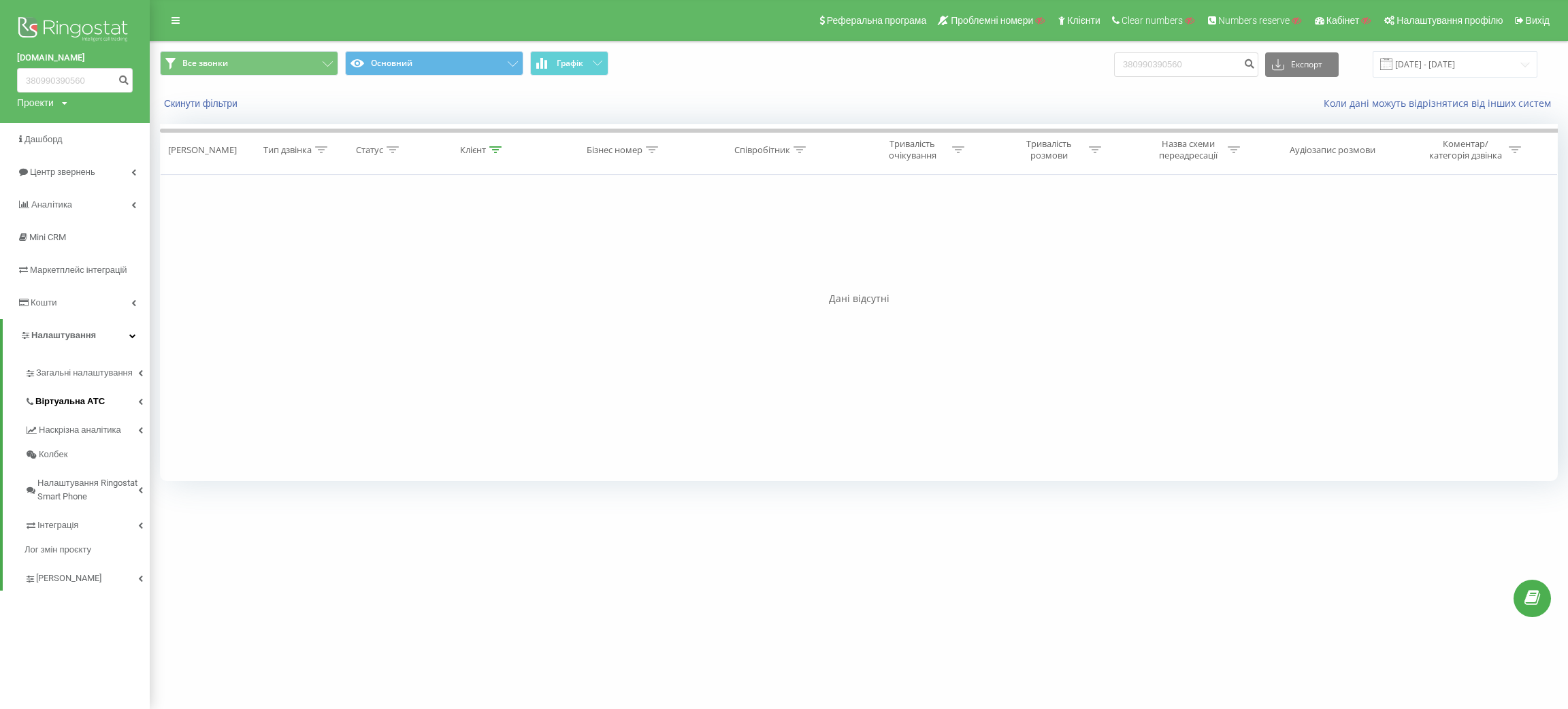
click at [66, 402] on span "Віртуальна АТС" at bounding box center [70, 401] width 69 height 13
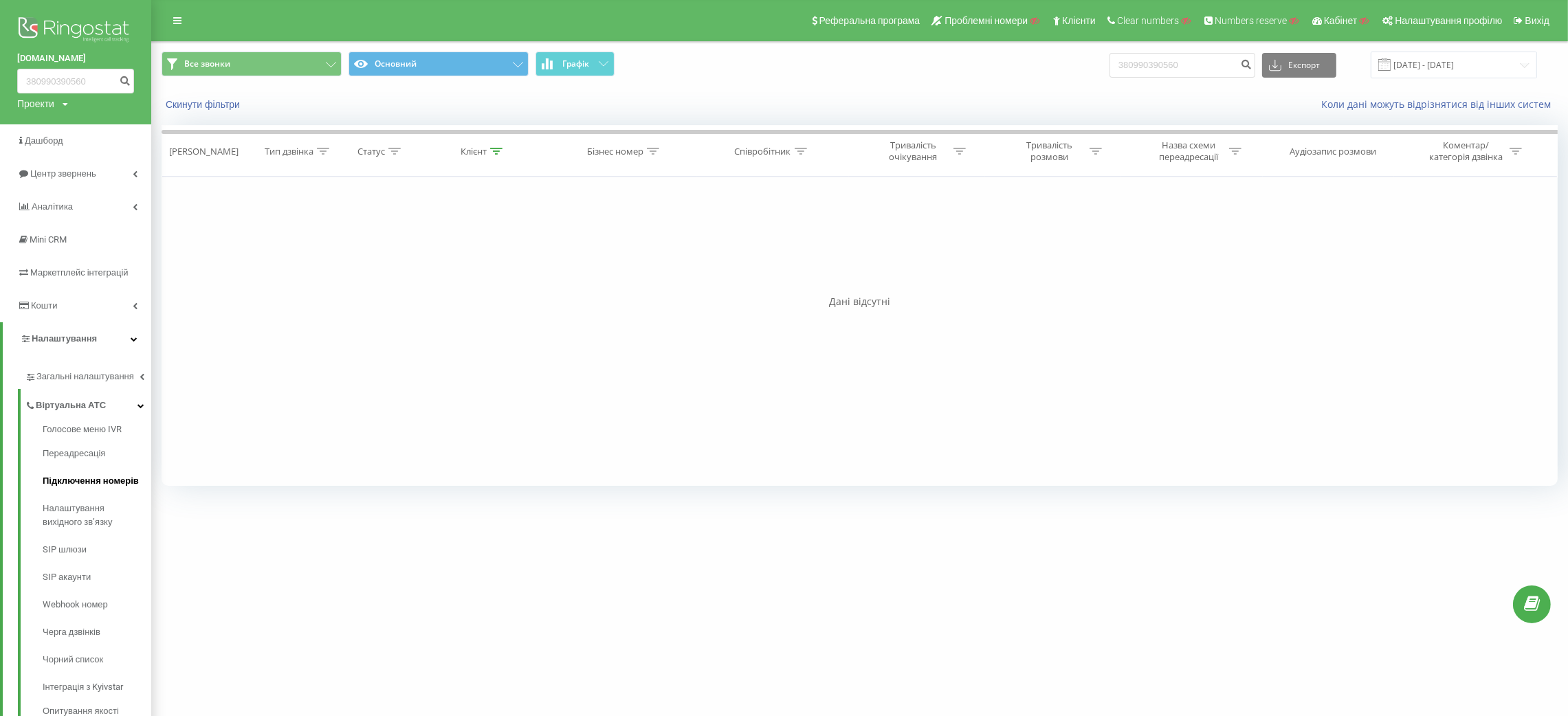
click at [82, 492] on link "Підключення номерів" at bounding box center [97, 481] width 109 height 27
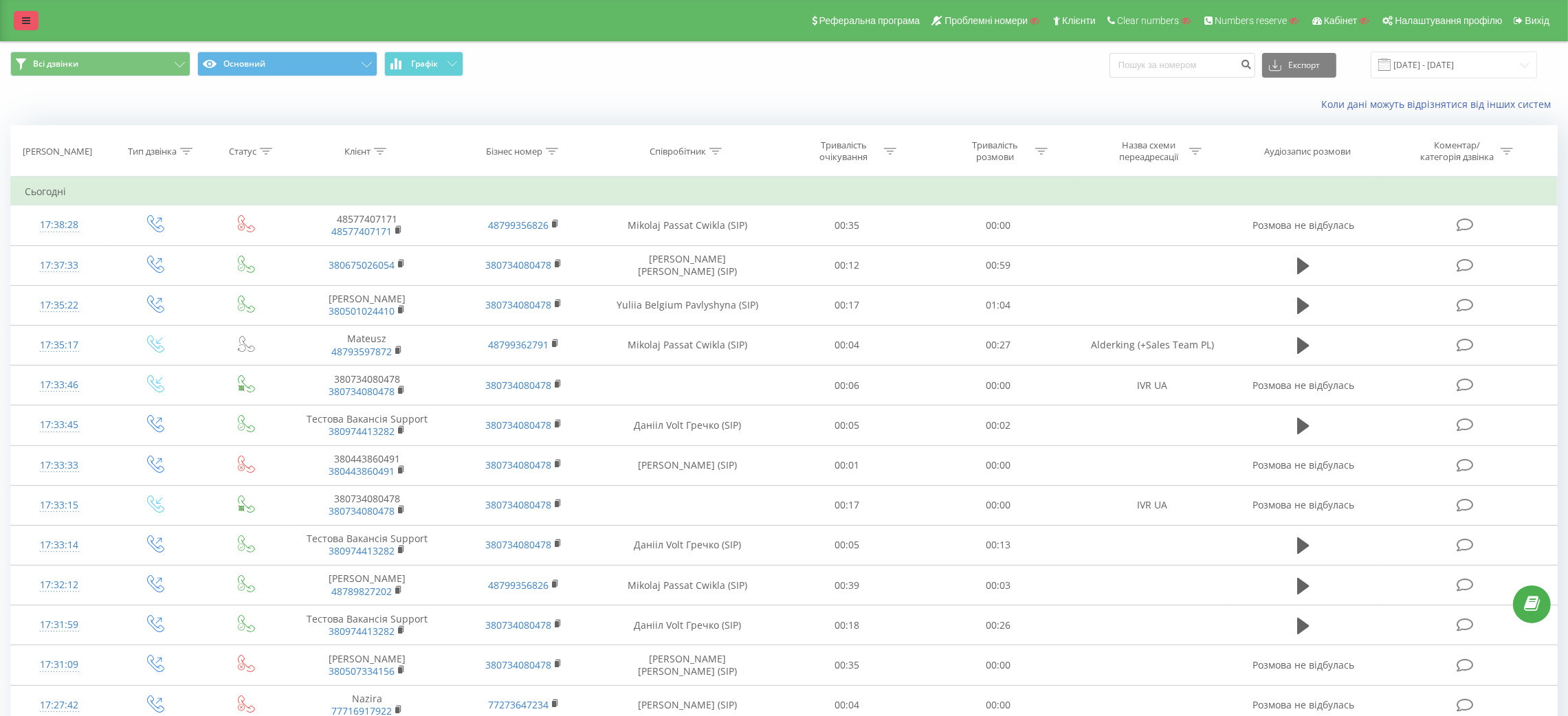
click at [26, 26] on link at bounding box center [26, 20] width 25 height 19
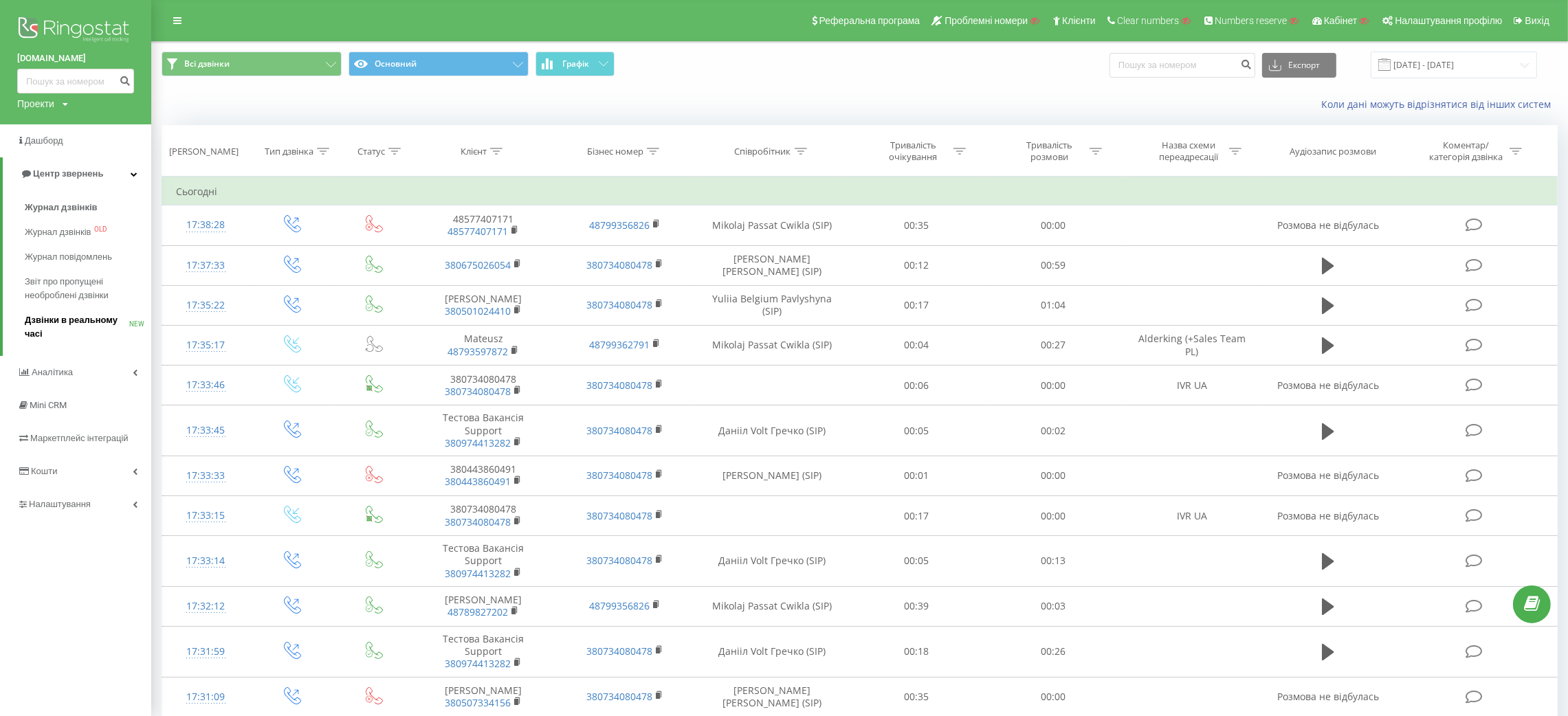
click at [47, 321] on span "Дзвінки в реальному часі" at bounding box center [77, 327] width 104 height 27
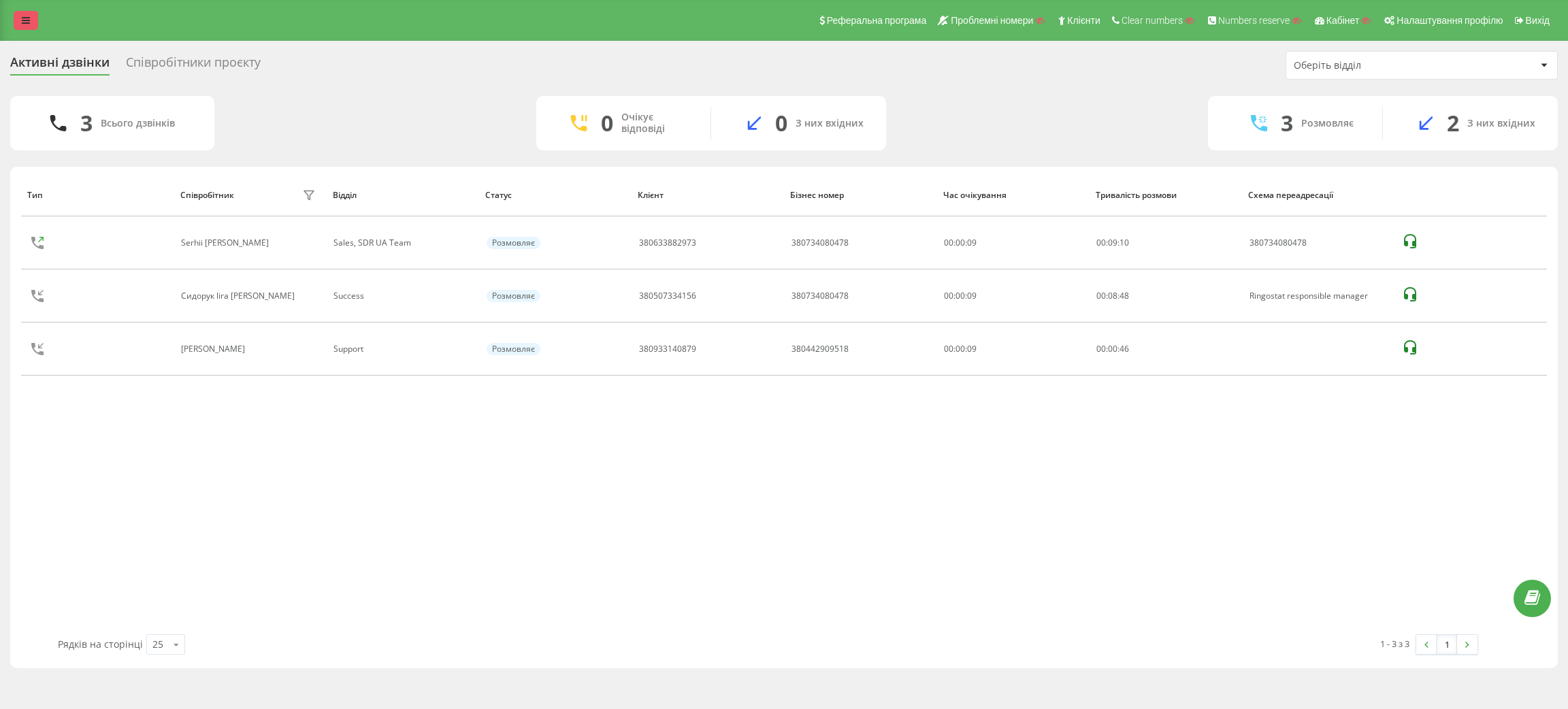
click at [28, 14] on link at bounding box center [25, 20] width 25 height 19
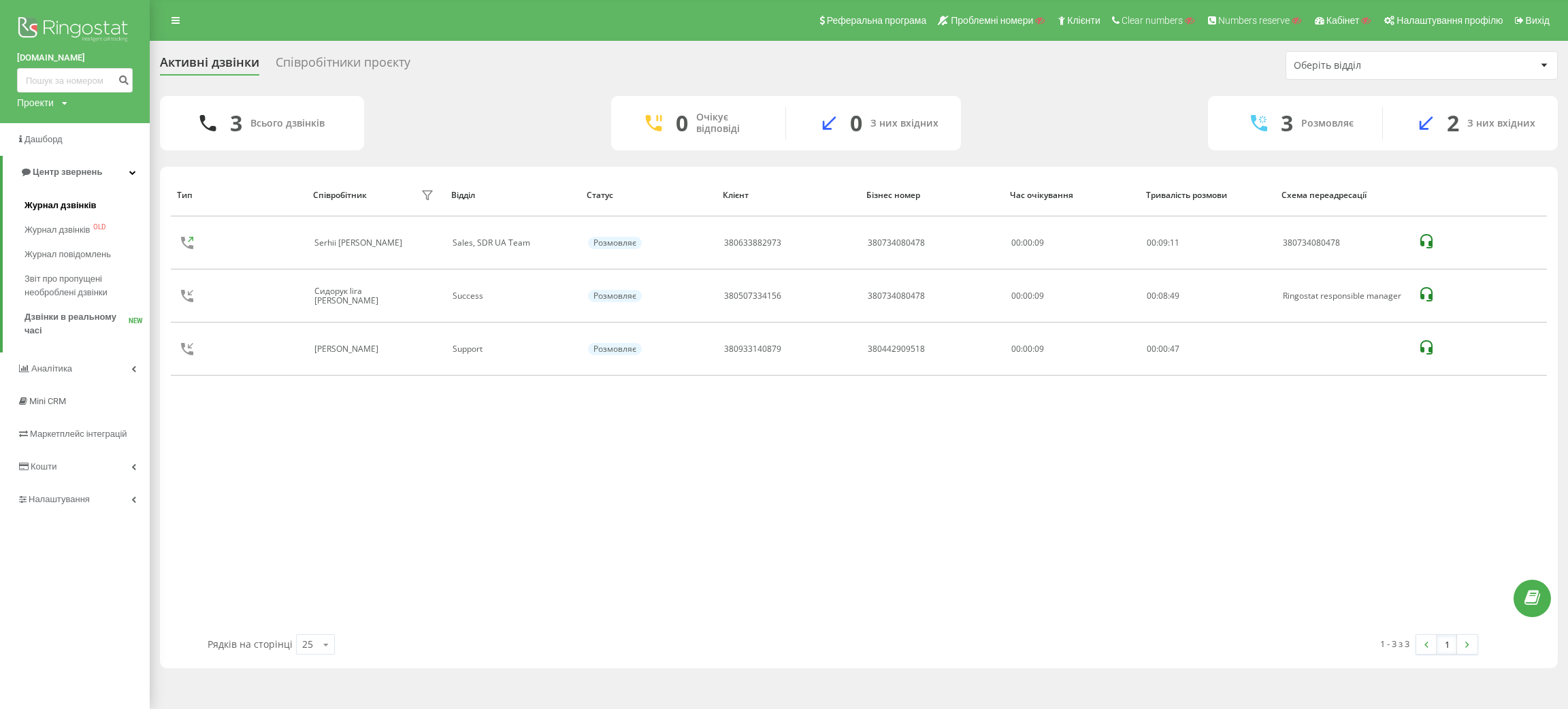
click at [51, 195] on link "Журнал дзвінків" at bounding box center [87, 205] width 125 height 25
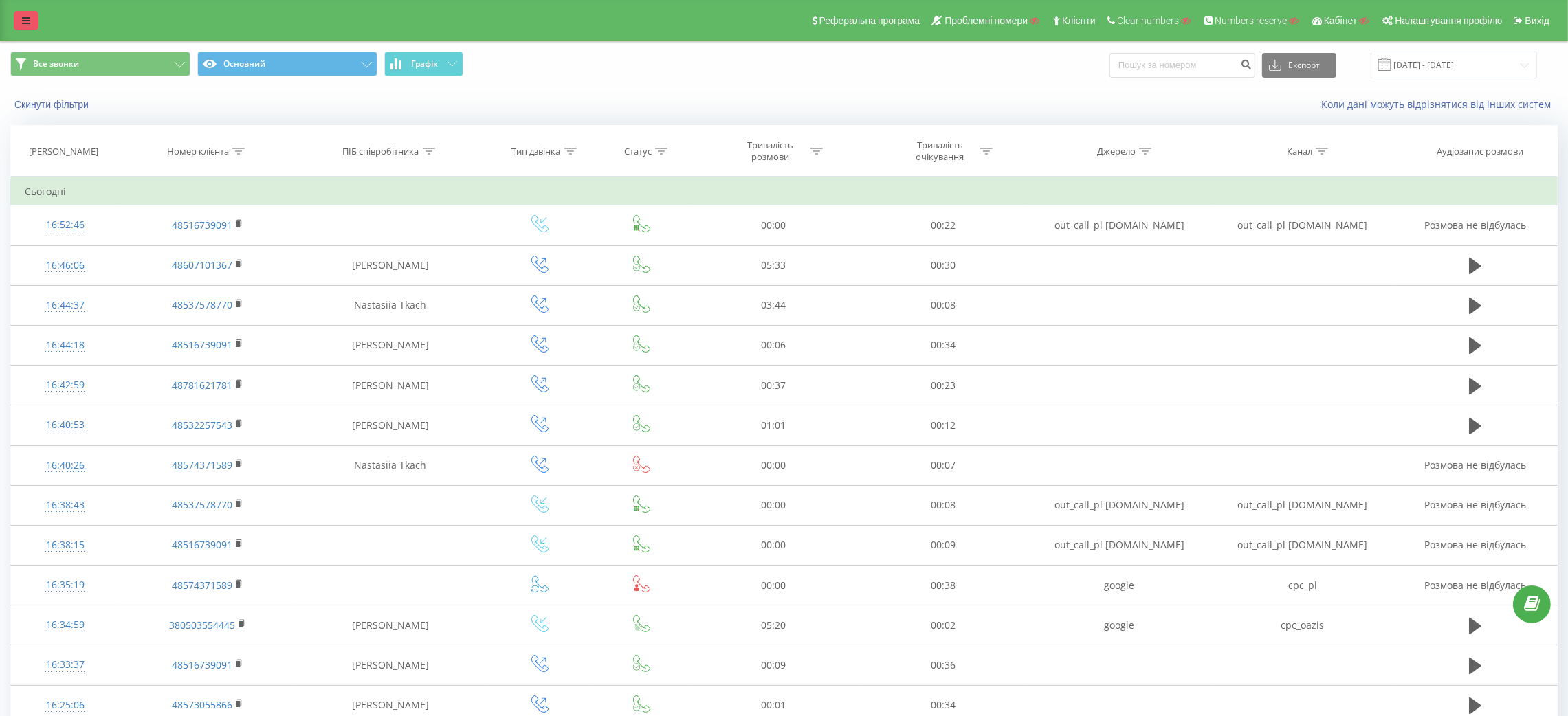
click at [34, 22] on link at bounding box center [26, 20] width 25 height 19
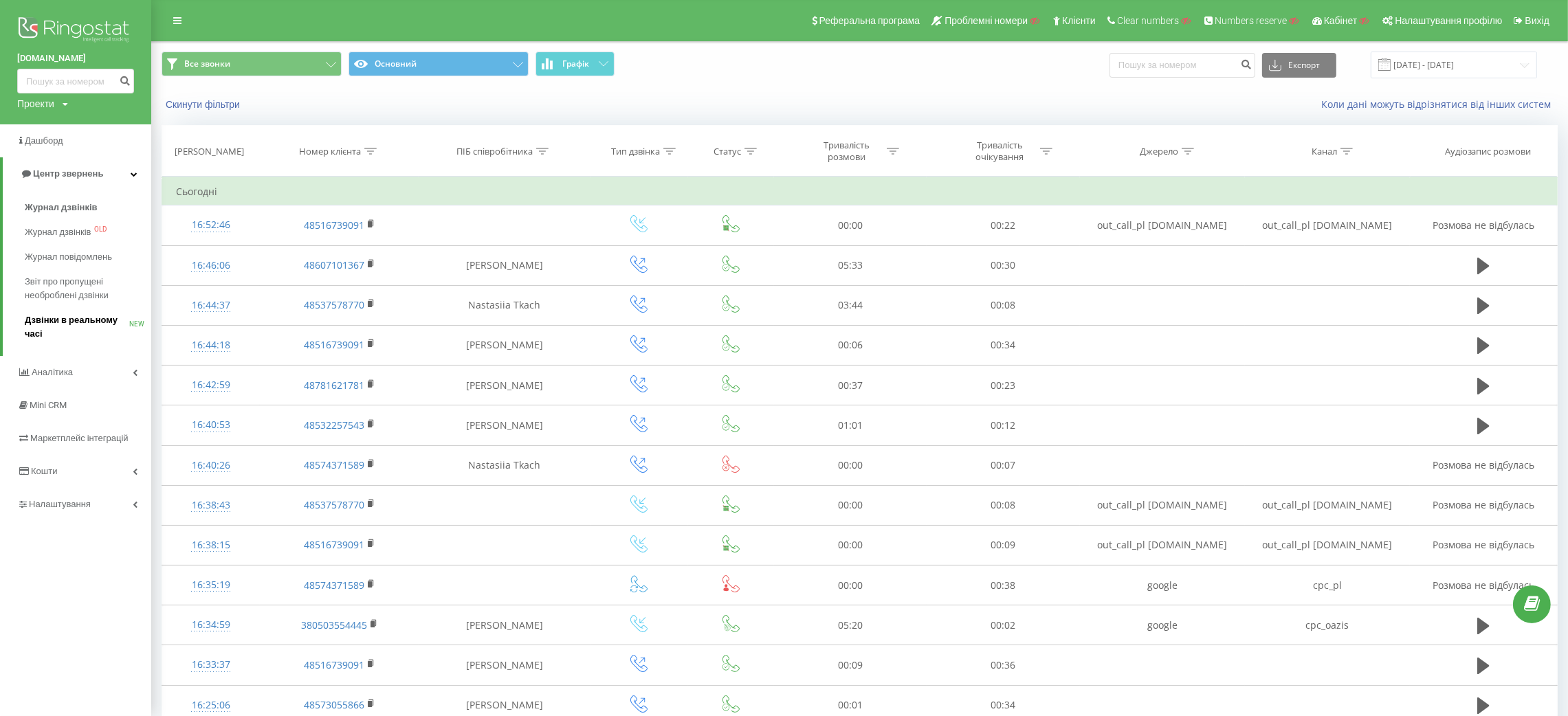
click at [69, 316] on span "Дзвінки в реальному часі" at bounding box center [77, 327] width 104 height 27
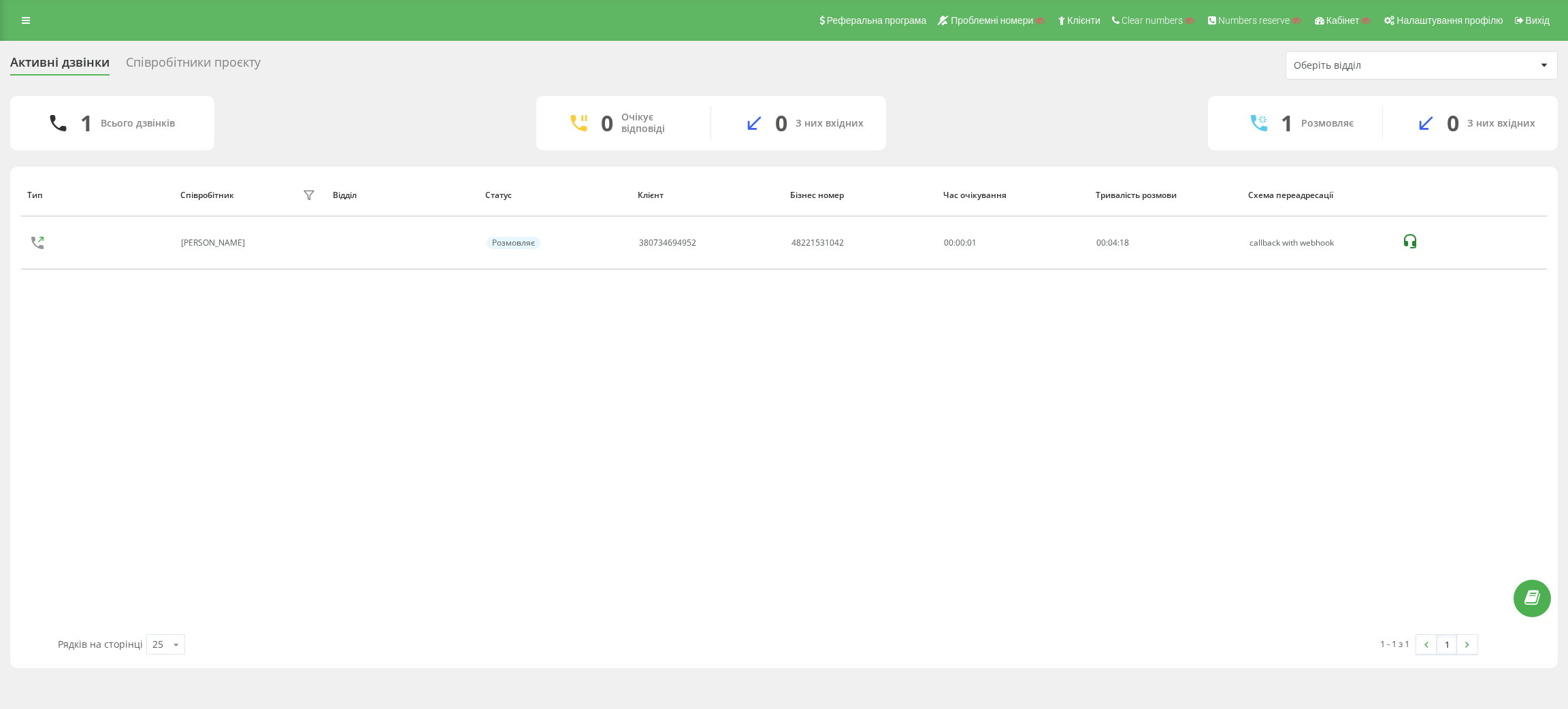
click at [198, 61] on div "Співробітники проєкту" at bounding box center [193, 66] width 135 height 21
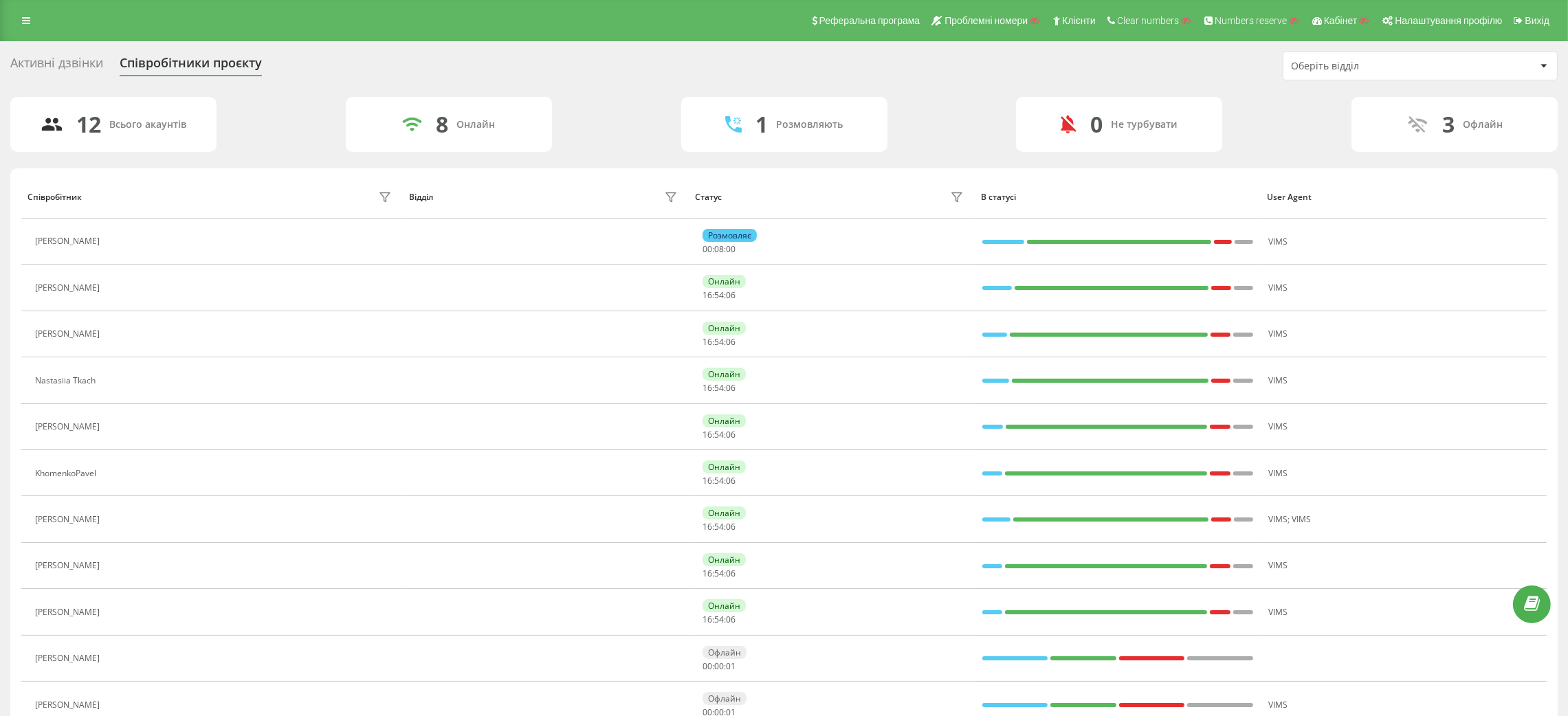
click at [52, 62] on div "Активні дзвінки" at bounding box center [57, 67] width 93 height 21
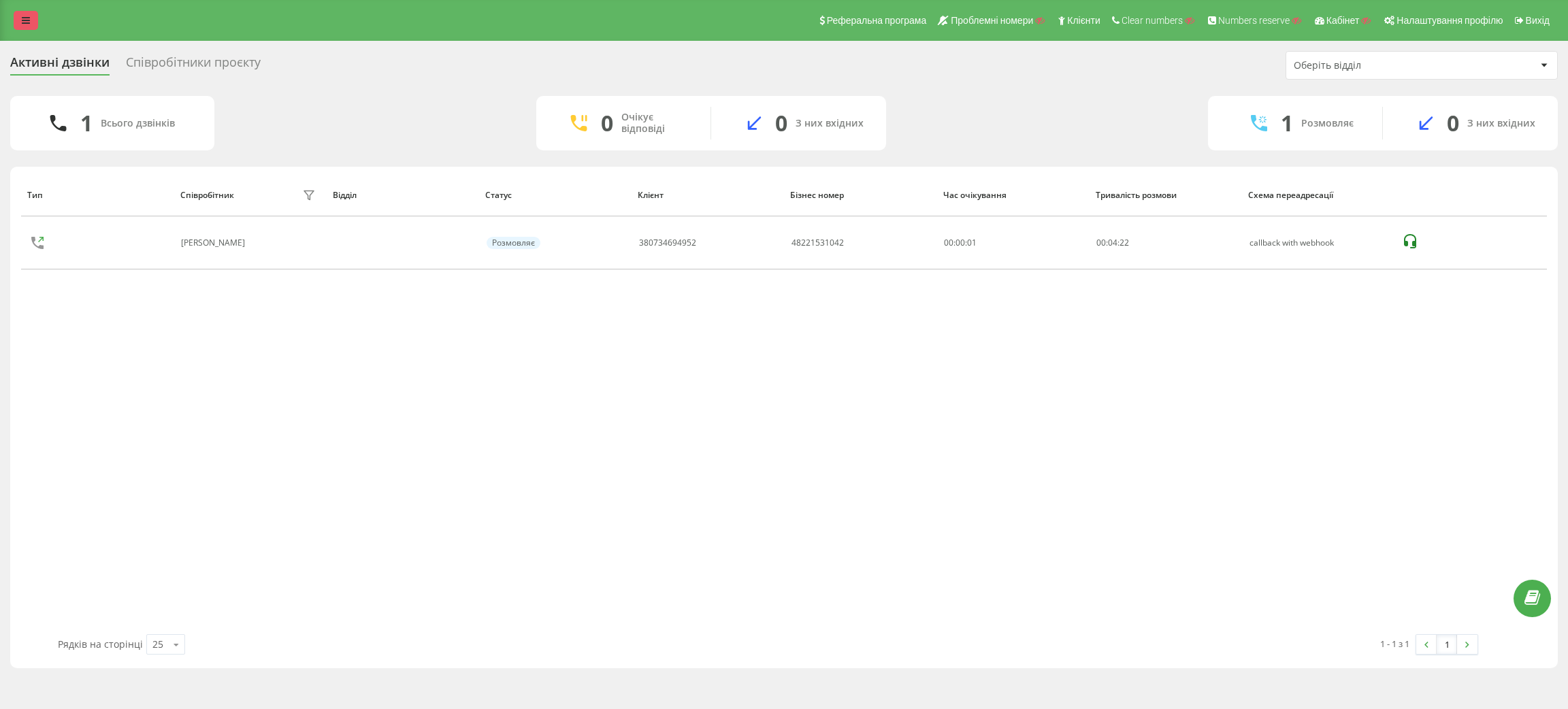
click at [22, 19] on icon at bounding box center [26, 20] width 8 height 9
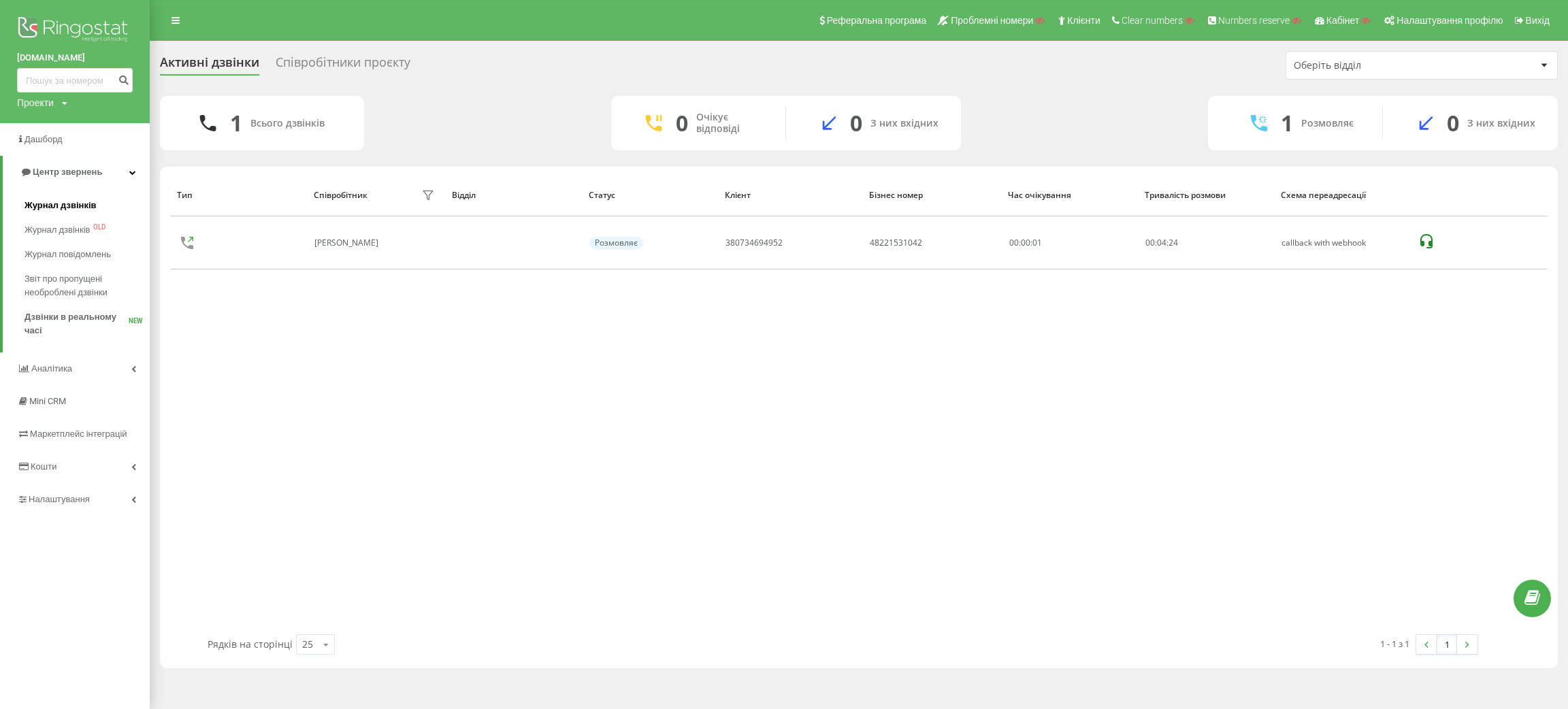
click at [59, 206] on span "Журнал дзвінків" at bounding box center [61, 205] width 72 height 13
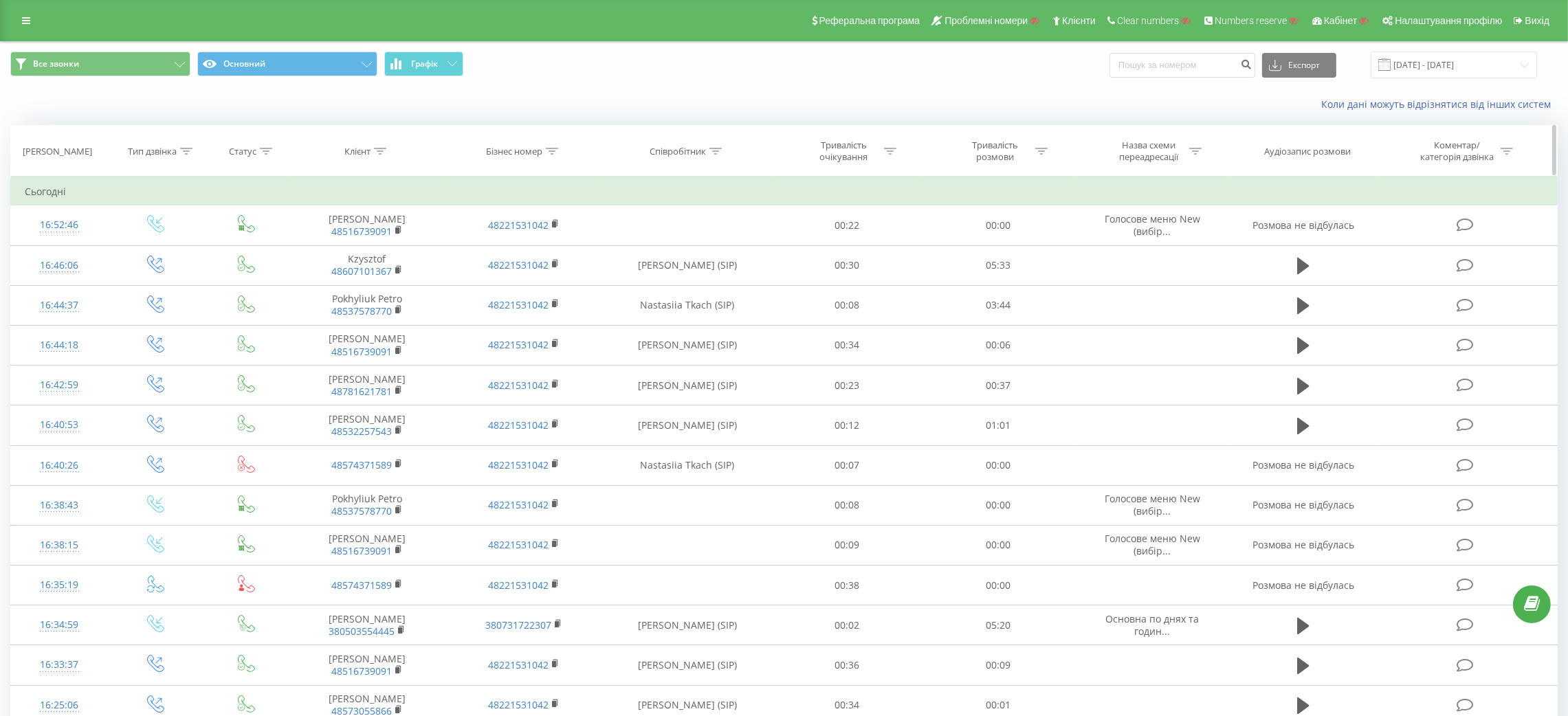
click at [381, 154] on icon at bounding box center [380, 152] width 12 height 7
click at [356, 247] on input "text" at bounding box center [367, 250] width 121 height 24
paste input "48574371589"
type input "48574371589"
click at [388, 287] on span "OK" at bounding box center [396, 277] width 39 height 21
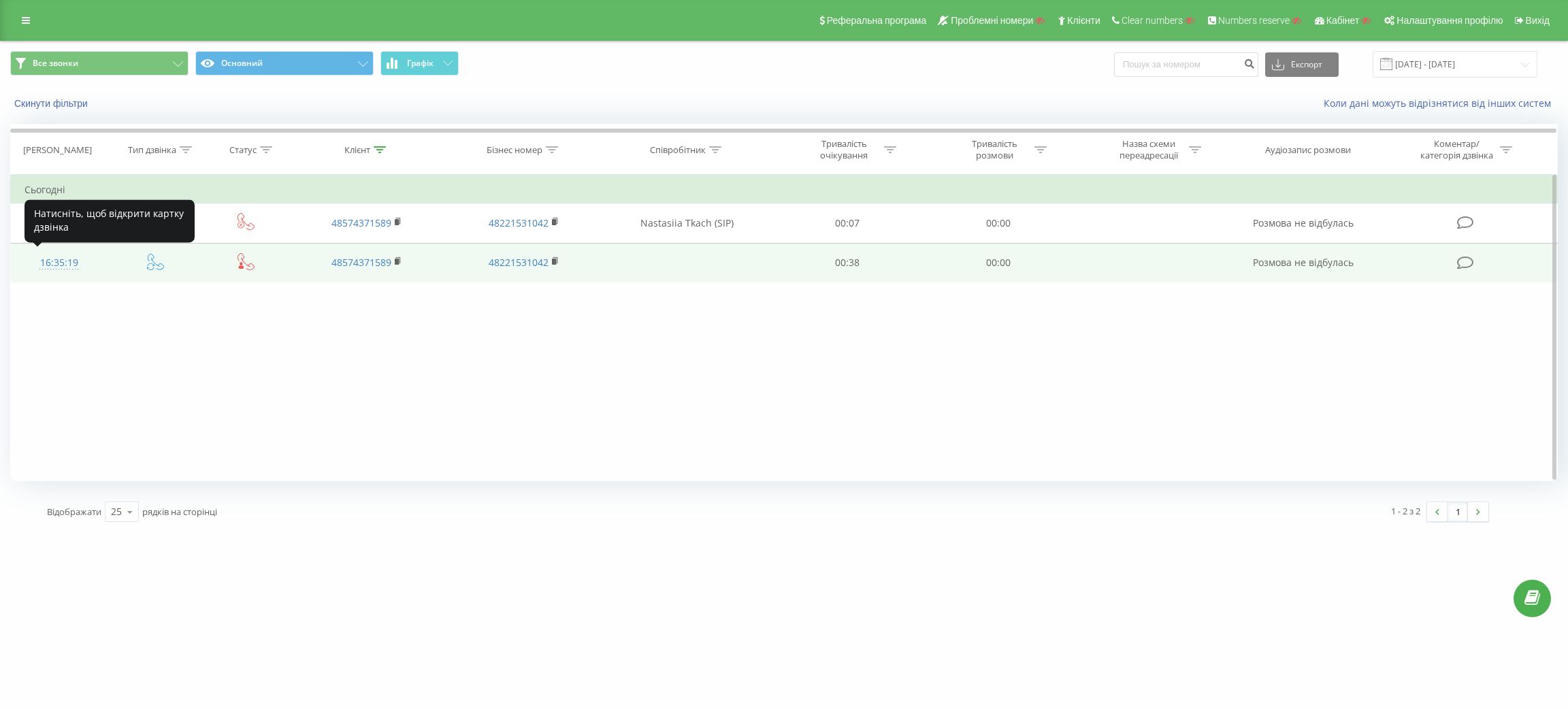
click at [59, 256] on div "16:35:19" at bounding box center [59, 263] width 69 height 26
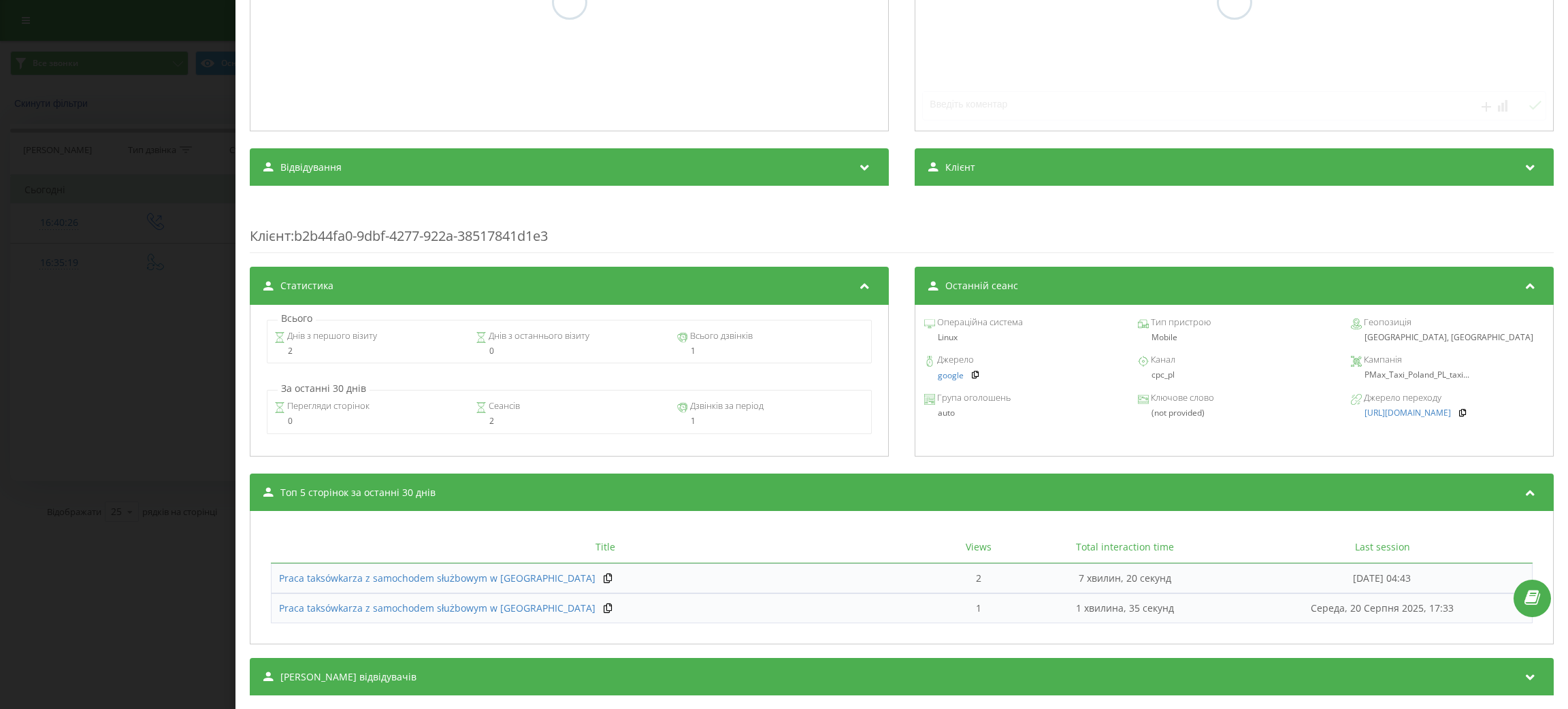
scroll to position [305, 0]
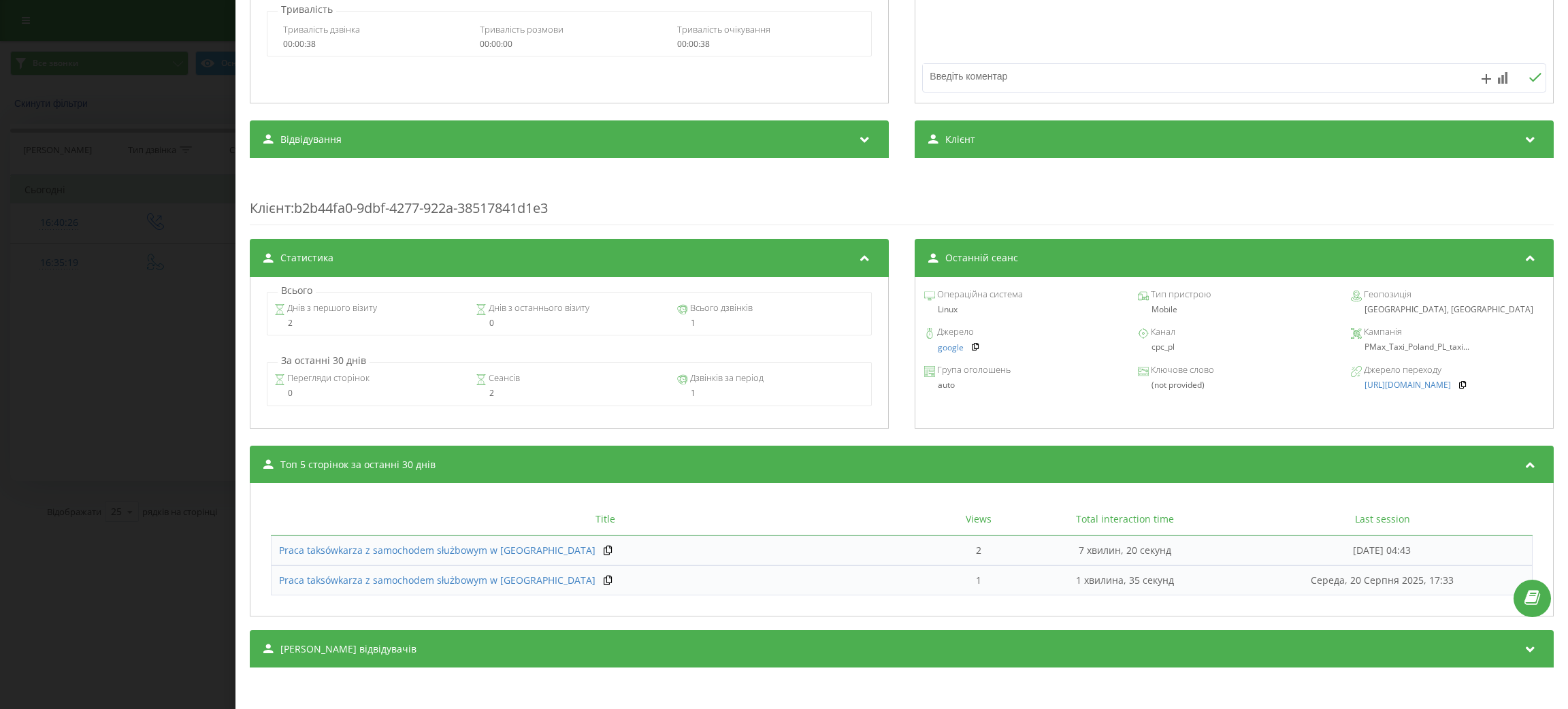
click at [121, 521] on div "Дзвінок : ua1_-1755700519.1418680 Транскрипція Для AI-аналізу майбутніх дзвінкі…" at bounding box center [784, 354] width 1568 height 709
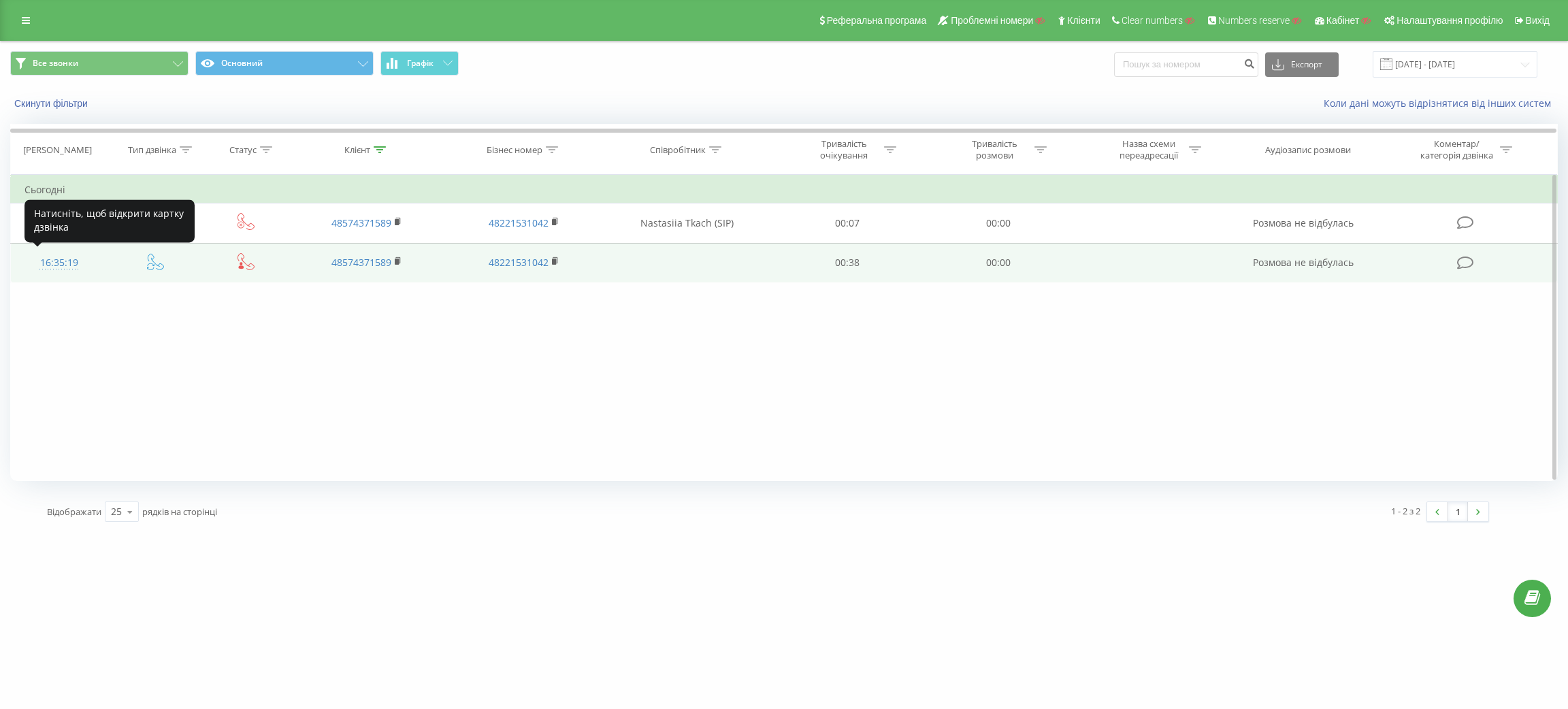
click at [67, 263] on div "16:35:19" at bounding box center [59, 263] width 69 height 26
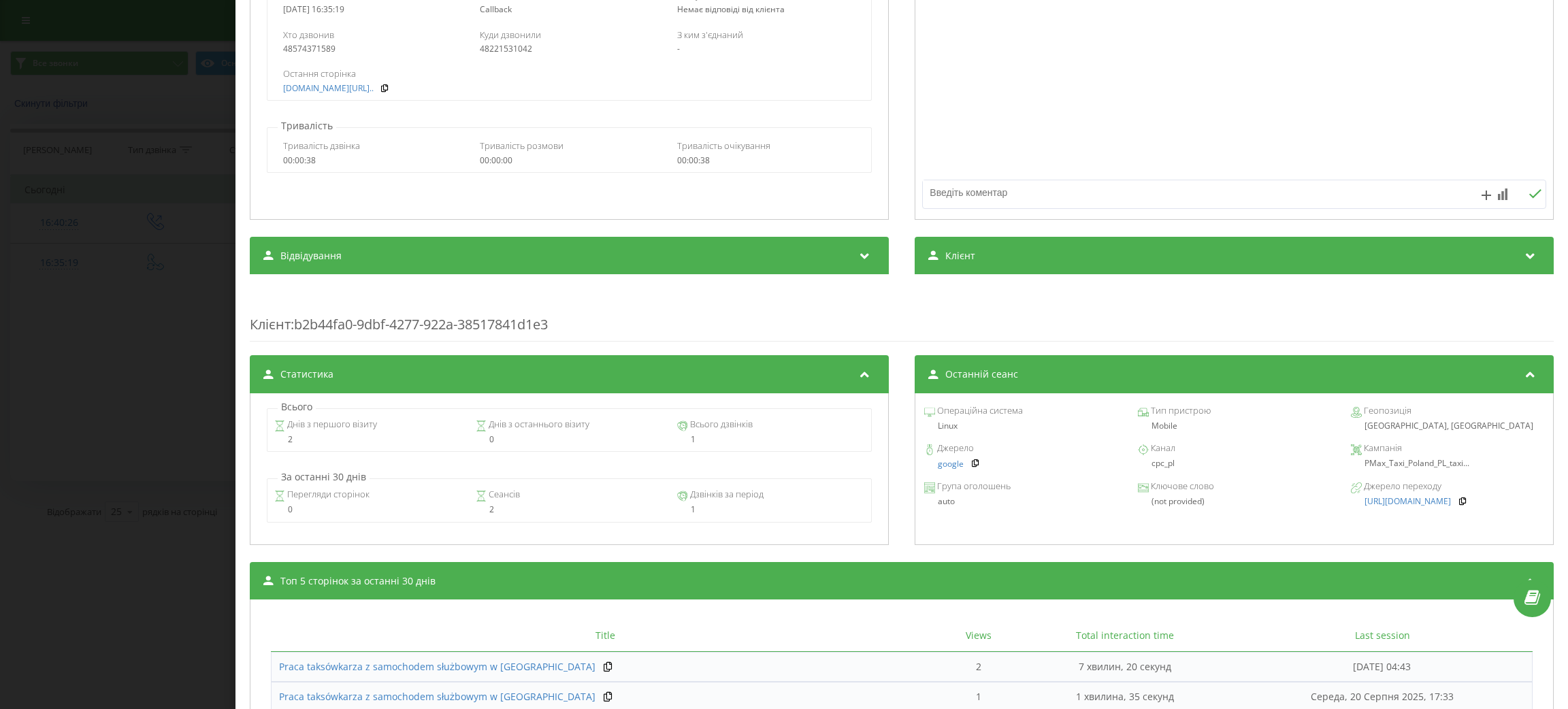
scroll to position [305, 0]
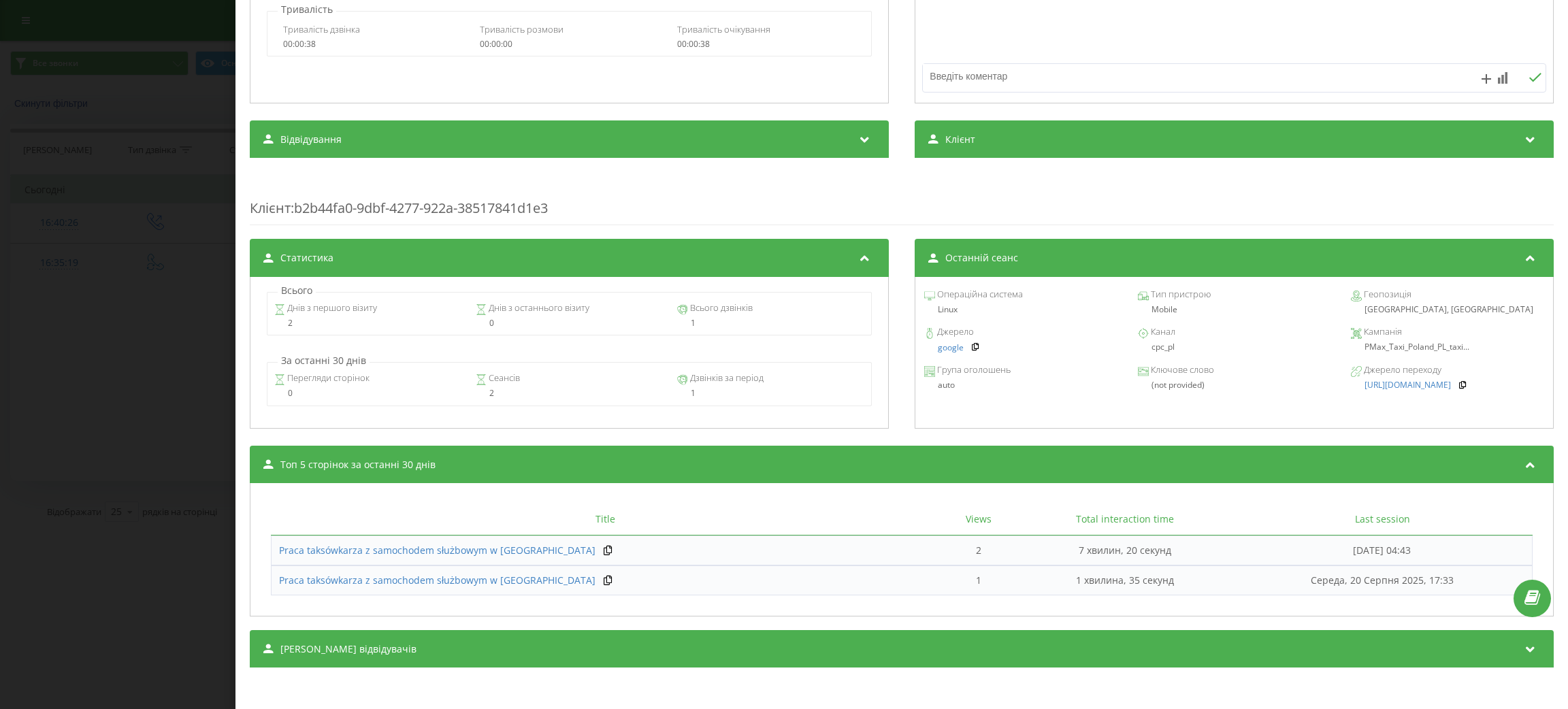
click at [33, 467] on div "Дзвінок : ua1_-1755700519.1418680 Транскрипція Для AI-аналізу майбутніх дзвінкі…" at bounding box center [784, 354] width 1568 height 709
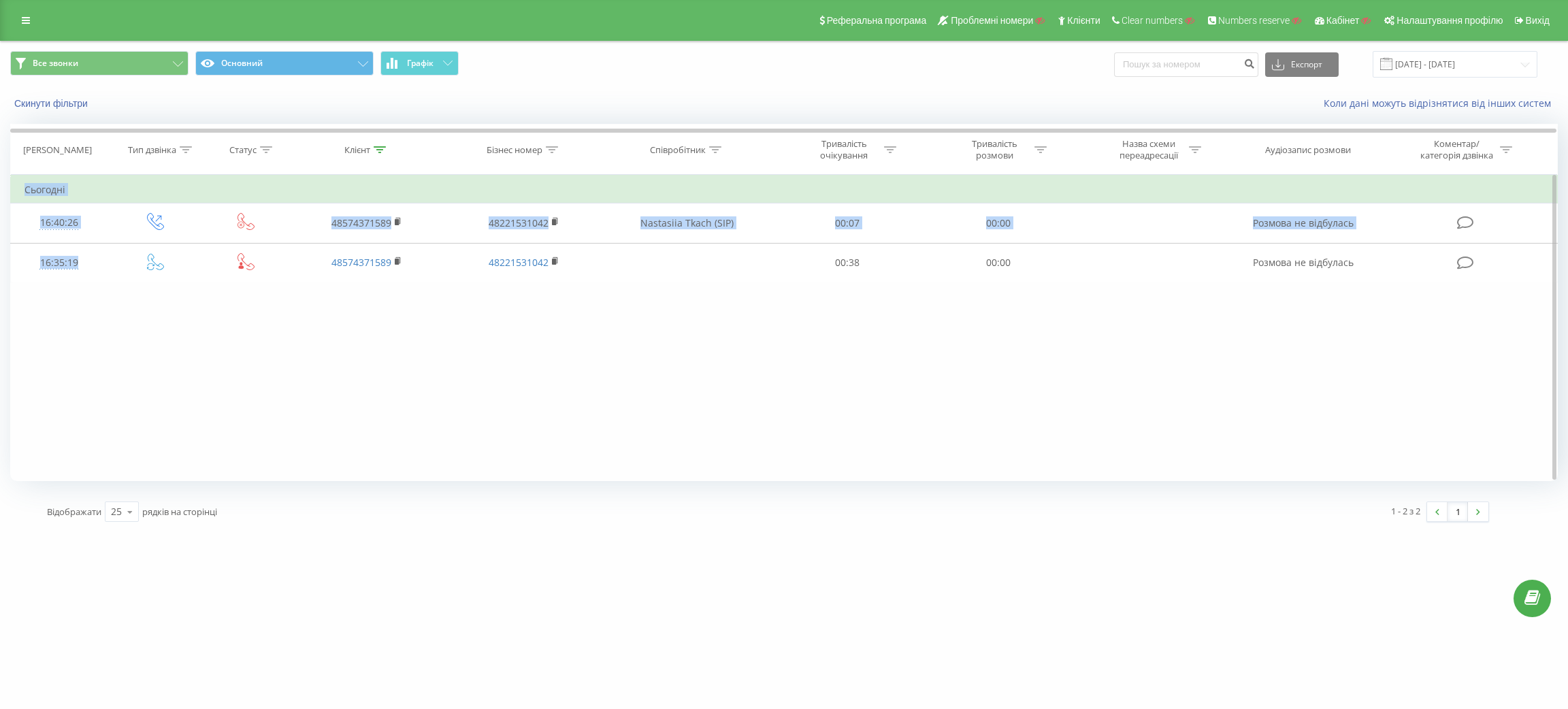
drag, startPoint x: 156, startPoint y: 267, endPoint x: 244, endPoint y: 337, distance: 112.4
click at [244, 337] on div "Фільтрувати за умовою Дорівнює Введіть значення Скасувати OK Фільтрувати за умо…" at bounding box center [783, 328] width 1547 height 306
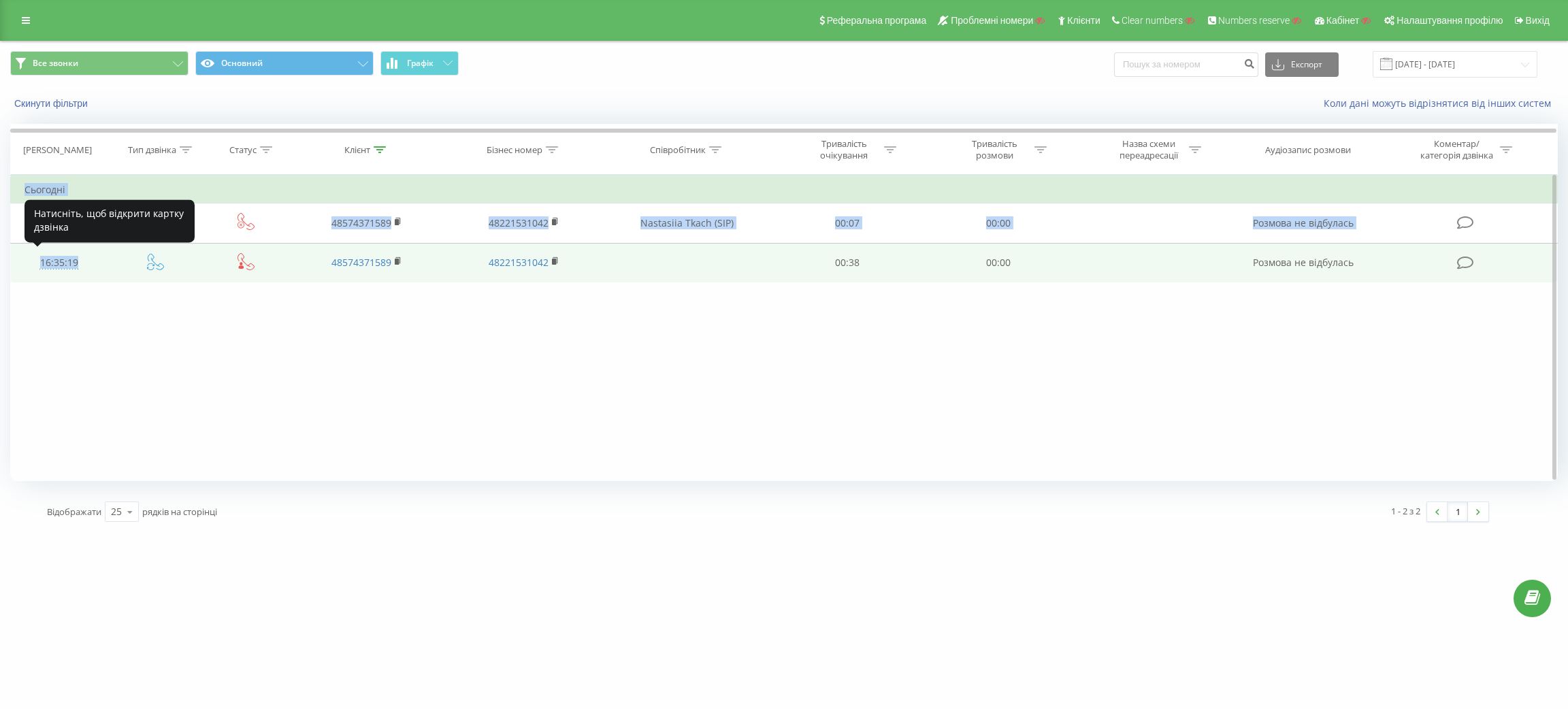
click at [68, 263] on div "16:35:19" at bounding box center [59, 263] width 69 height 26
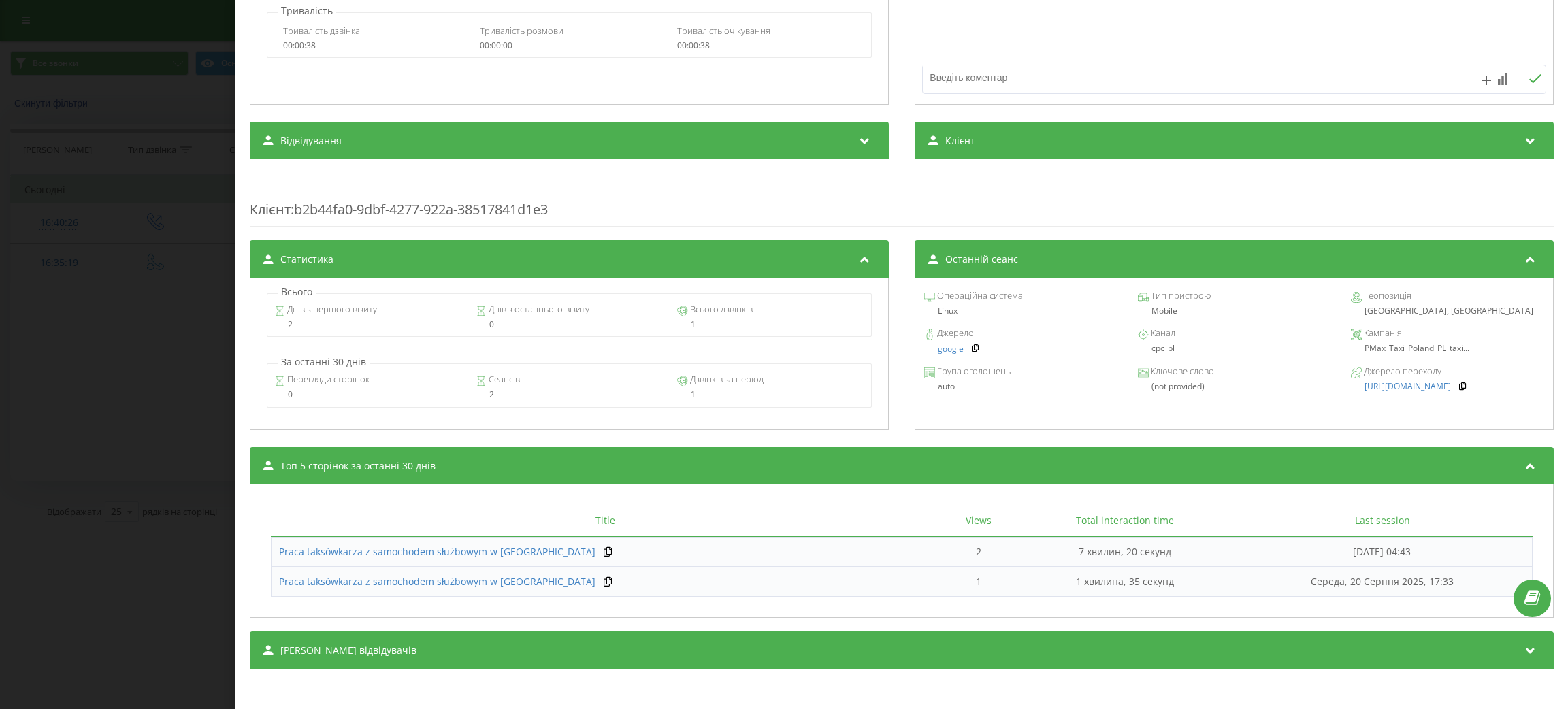
scroll to position [305, 0]
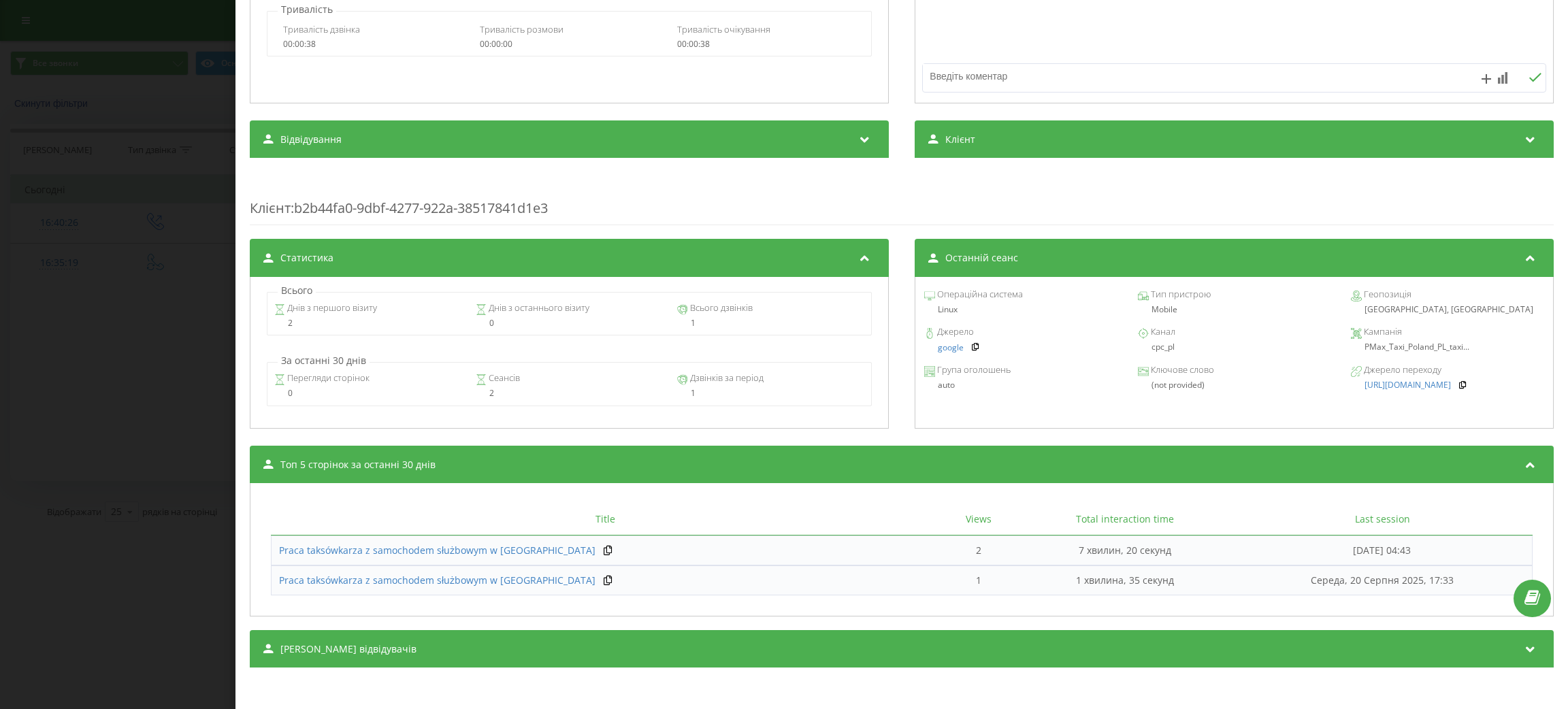
click at [377, 638] on div "Сеанси відвідувачів" at bounding box center [902, 650] width 1304 height 38
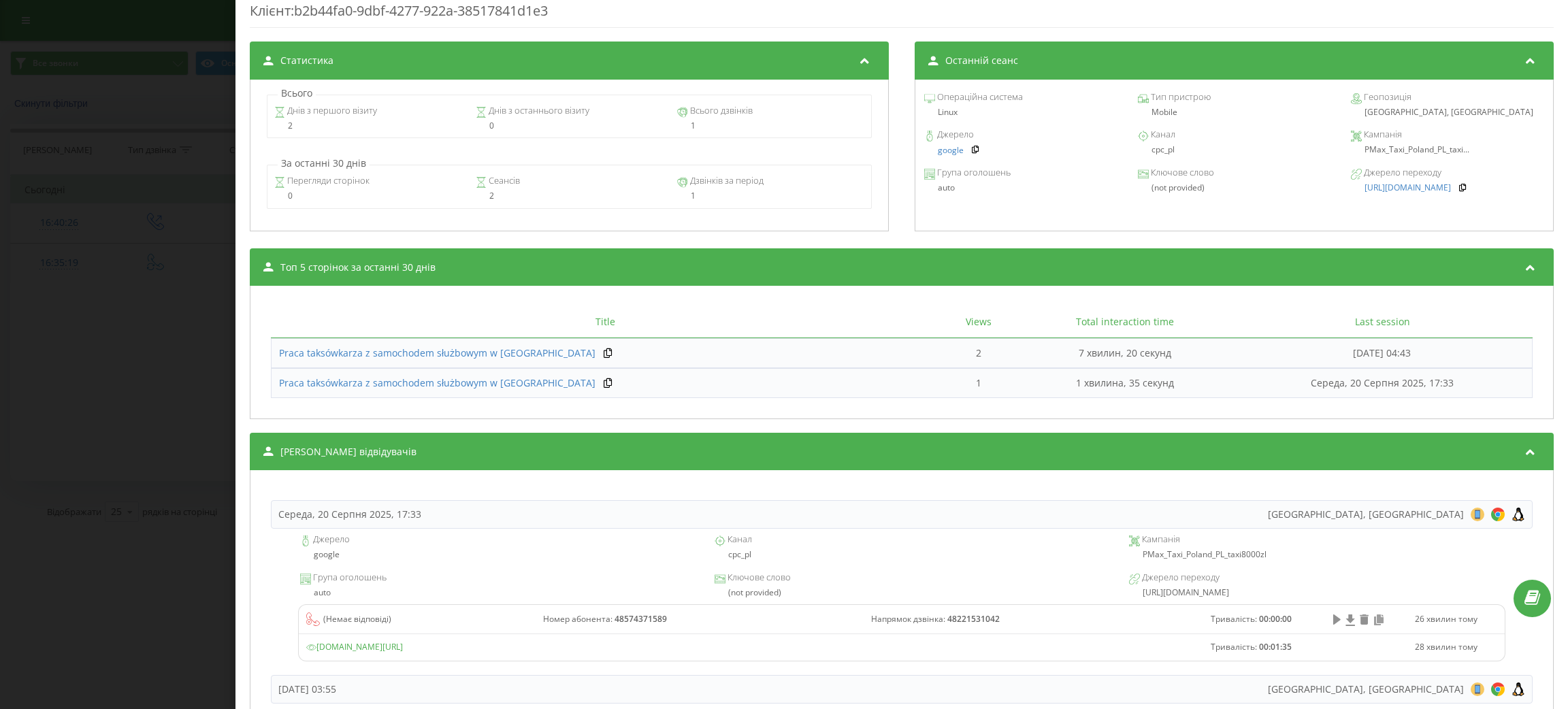
scroll to position [560, 0]
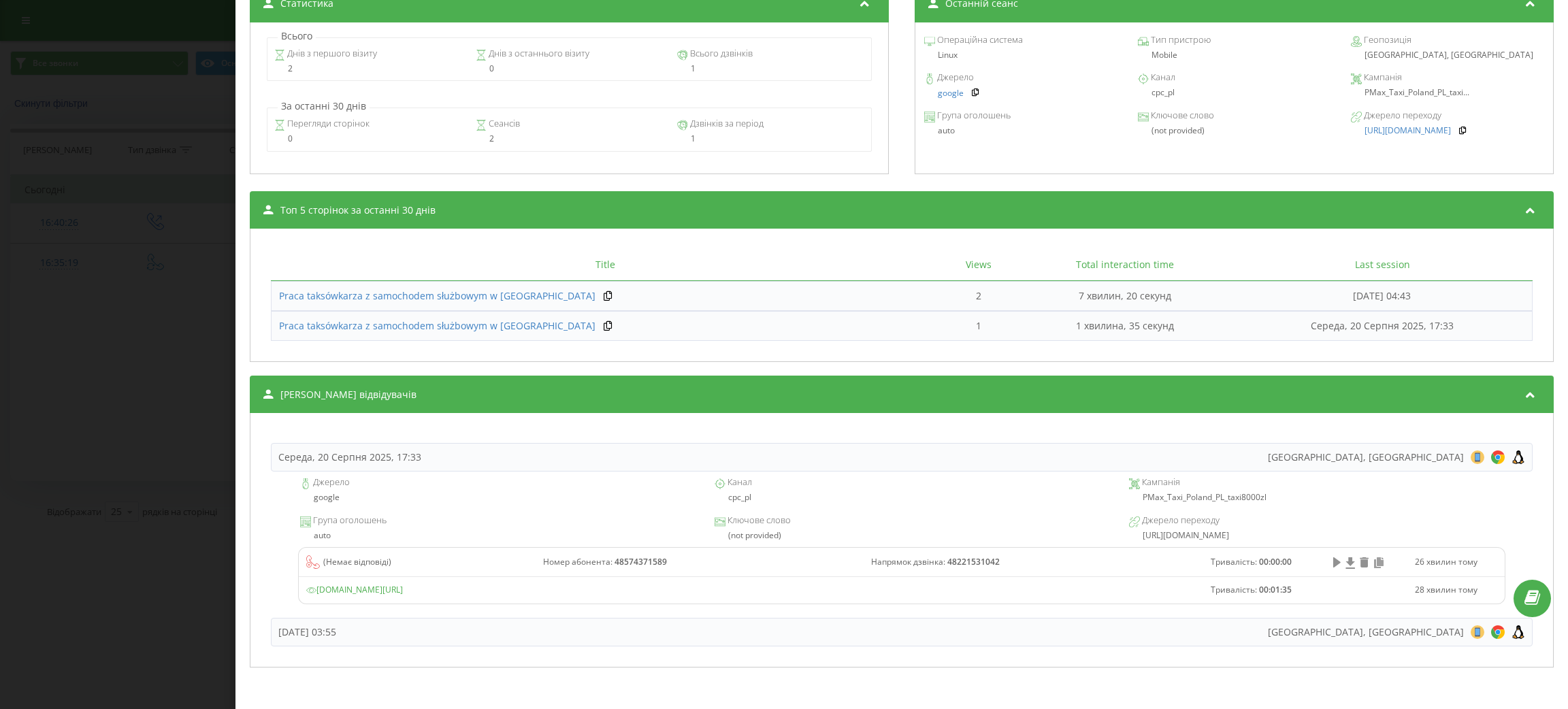
click at [632, 617] on div "Джерело google Канал cpc_pl Кампанія PMax_Taxi_Poland_PL_taxi8000zl Група оголо…" at bounding box center [902, 545] width 1262 height 147
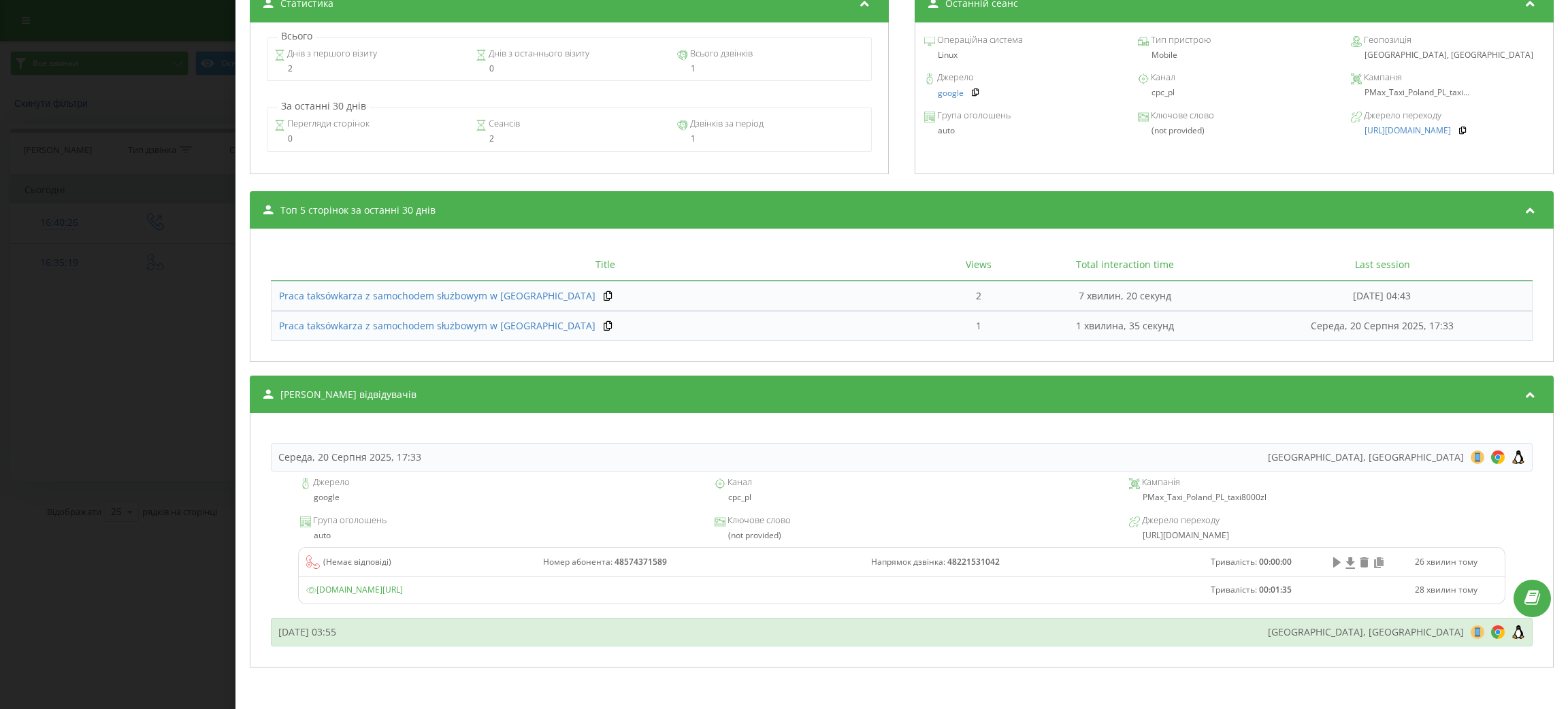
click at [623, 633] on div "Понеділок, 18 Серпня 2025, 03:55 Krakow, Poland 8 18 28 38 48 58 68 78 88 98 10…" at bounding box center [902, 633] width 1262 height 28
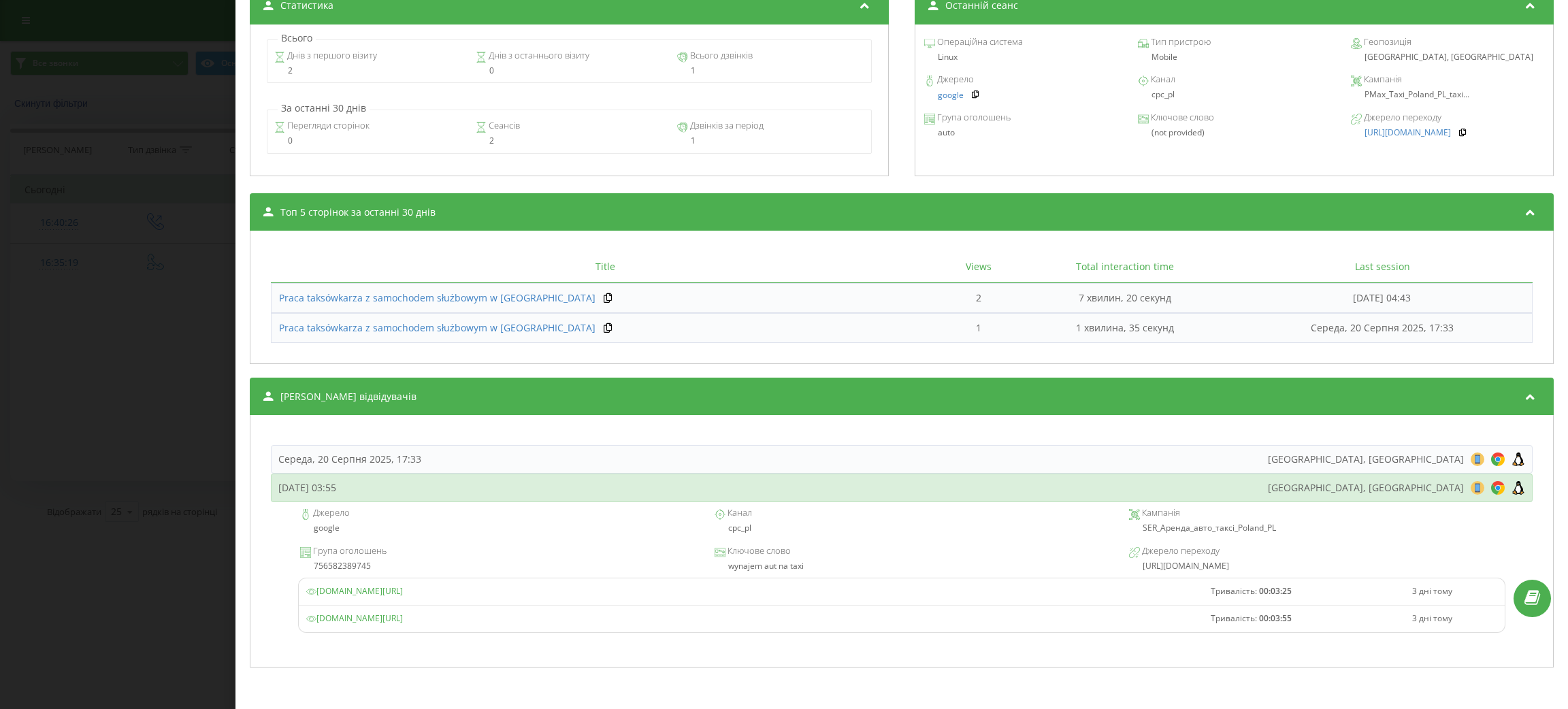
scroll to position [558, 0]
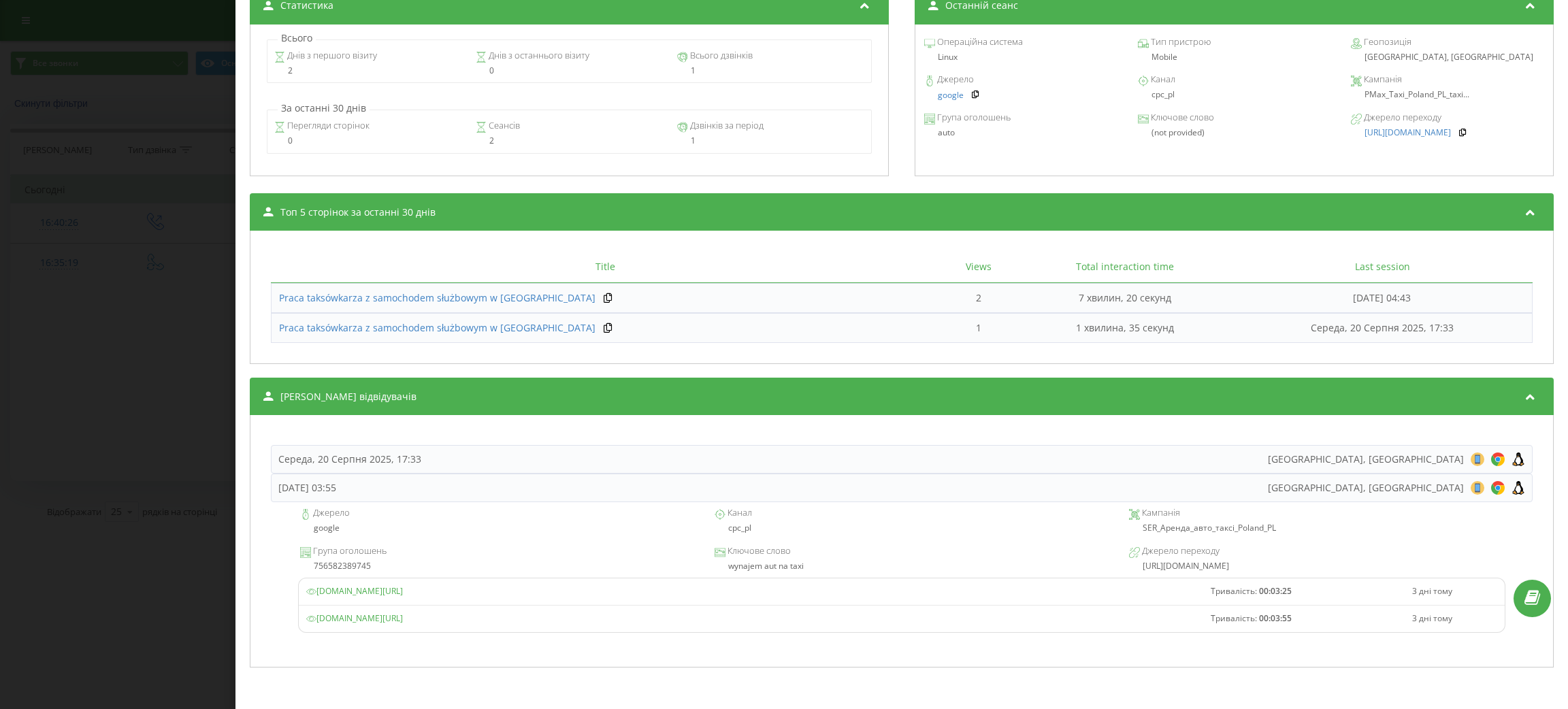
click at [42, 538] on div "Дзвінок : ua1_-1755700519.1418680 Транскрипція Для AI-аналізу майбутніх дзвінкі…" at bounding box center [784, 354] width 1568 height 709
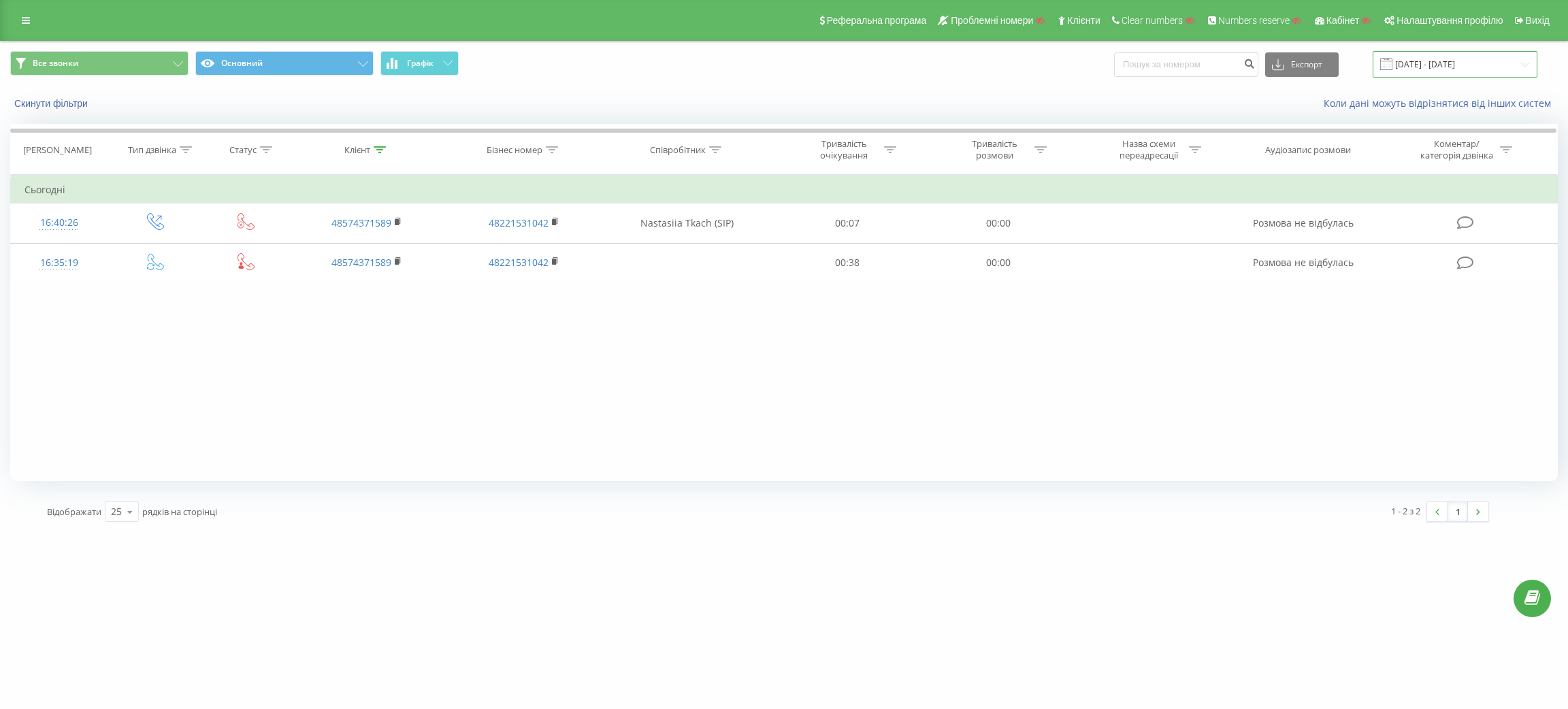
click at [1476, 76] on input "20.07.2025 - 20.08.2025" at bounding box center [1455, 64] width 165 height 26
click at [969, 493] on div "1 - 2 з 2 1" at bounding box center [1134, 512] width 731 height 40
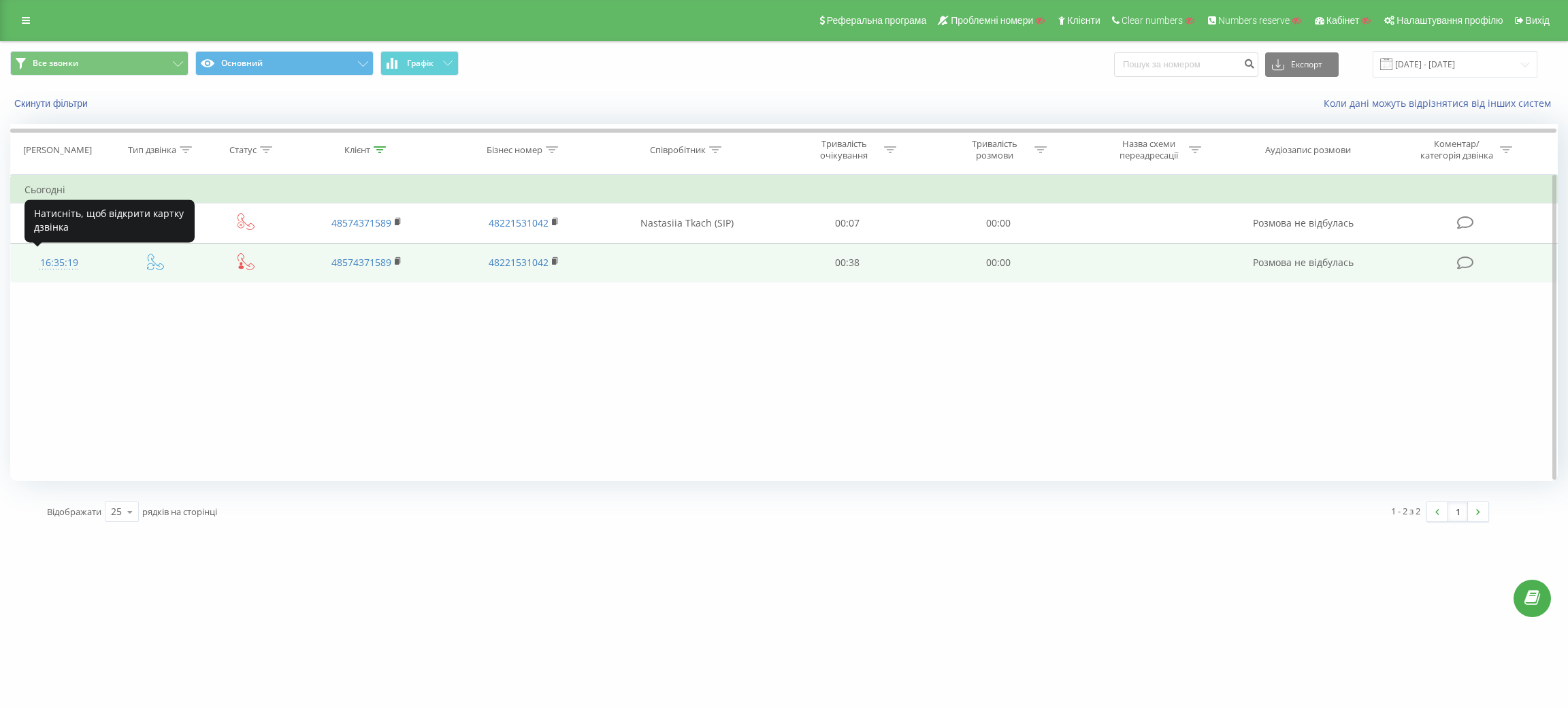
click at [61, 270] on div "16:35:19" at bounding box center [59, 263] width 69 height 26
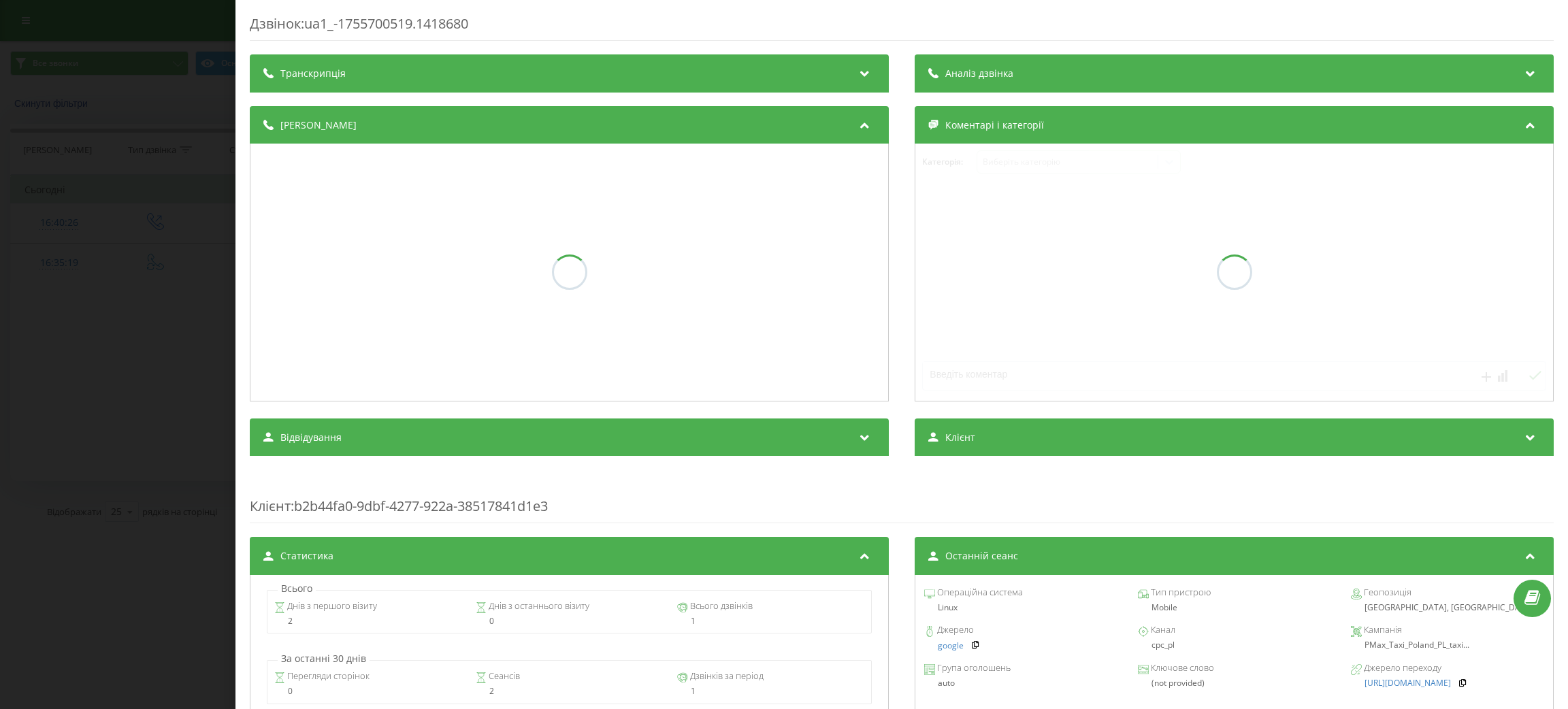
click at [122, 298] on div "Дзвінок : ua1_-1755700519.1418680 Транскрипція Аналіз дзвінка Деталі дзвінка Ко…" at bounding box center [784, 354] width 1568 height 709
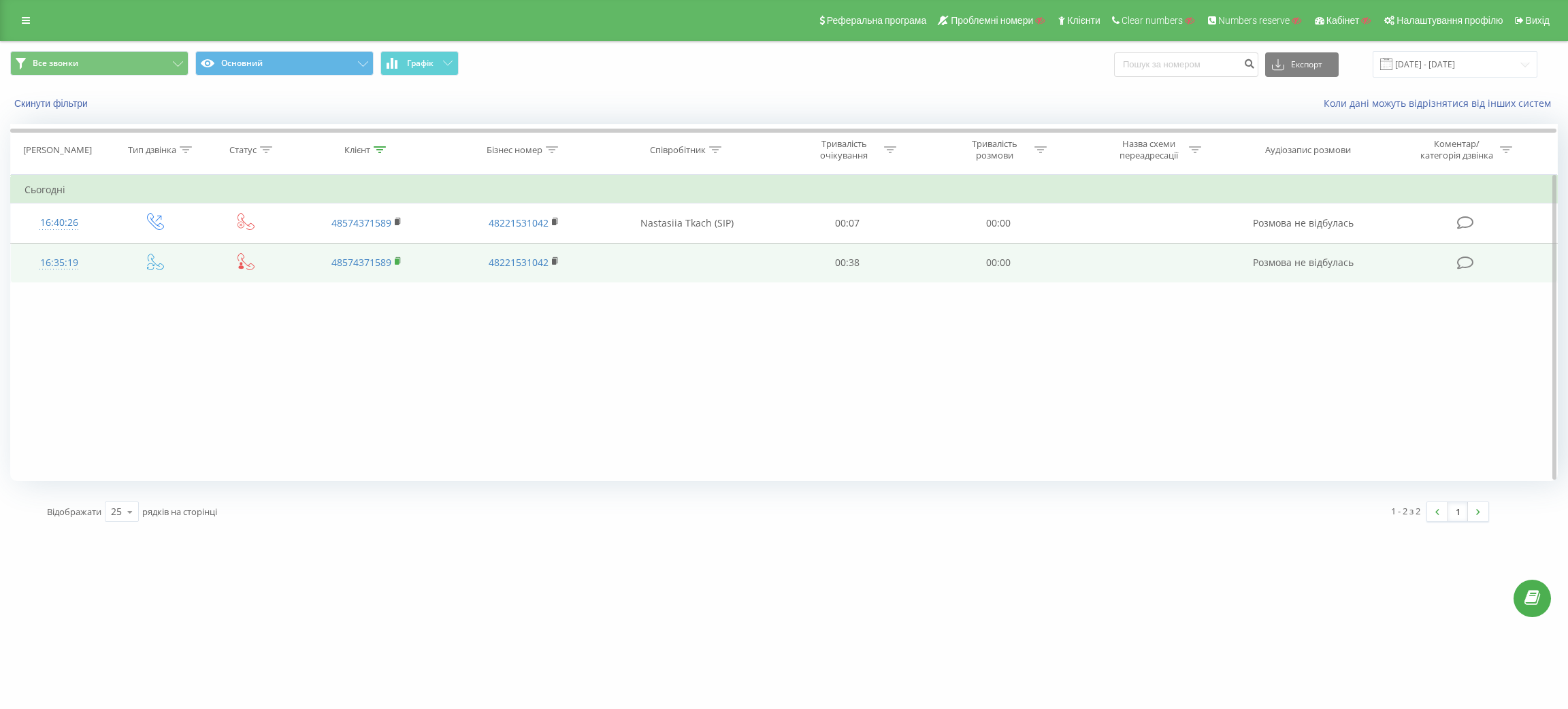
click at [395, 261] on rect at bounding box center [397, 261] width 4 height 6
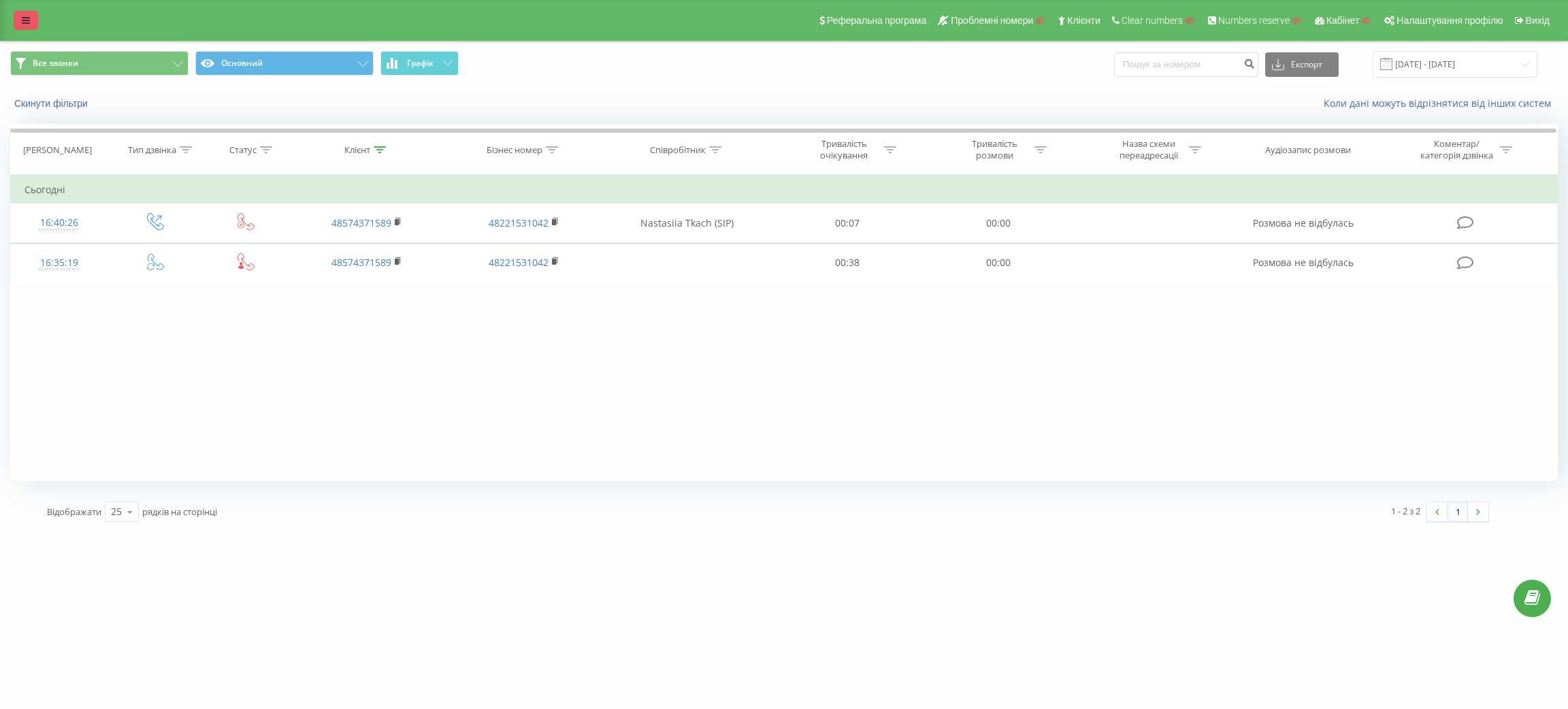
click at [30, 22] on link at bounding box center [25, 20] width 25 height 19
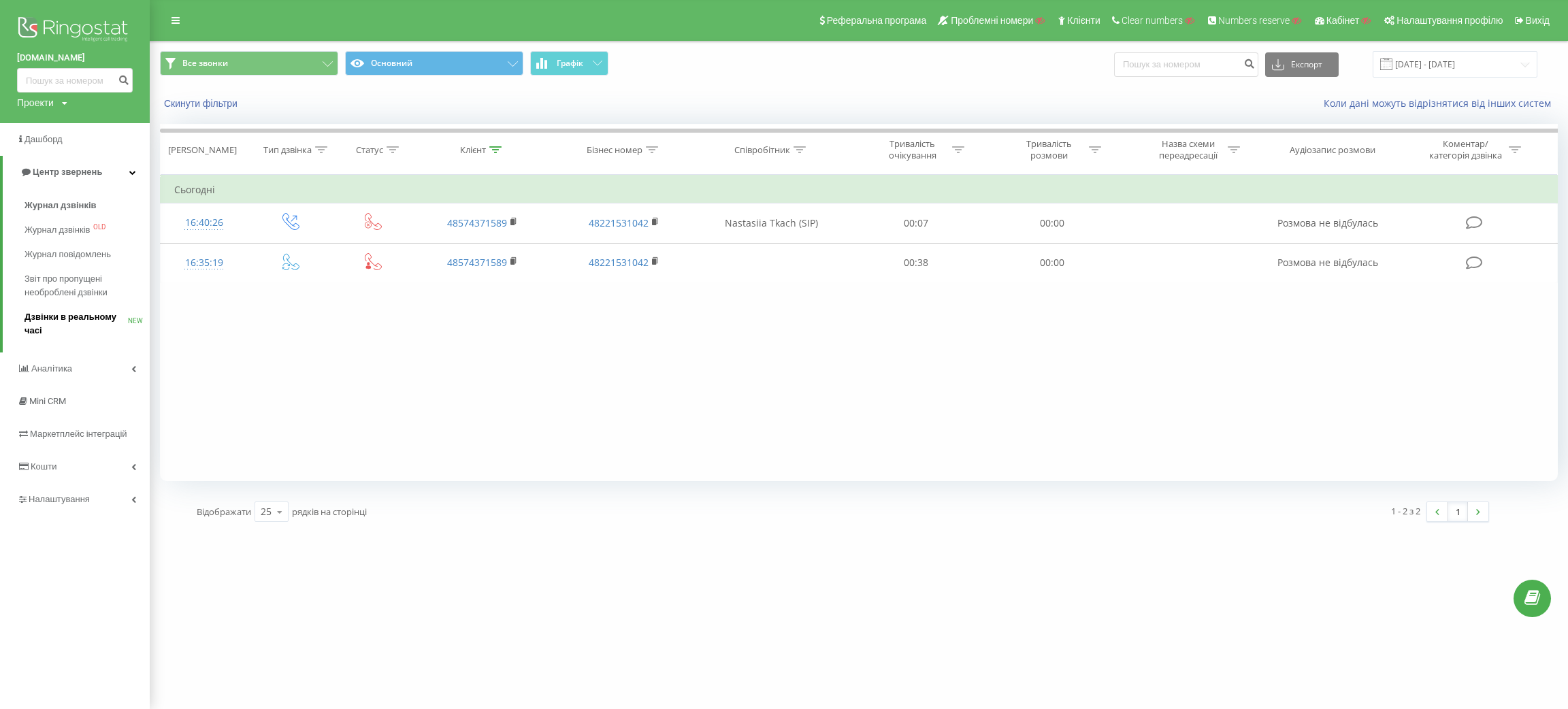
click at [70, 319] on span "Дзвінки в реальному часі" at bounding box center [76, 324] width 103 height 27
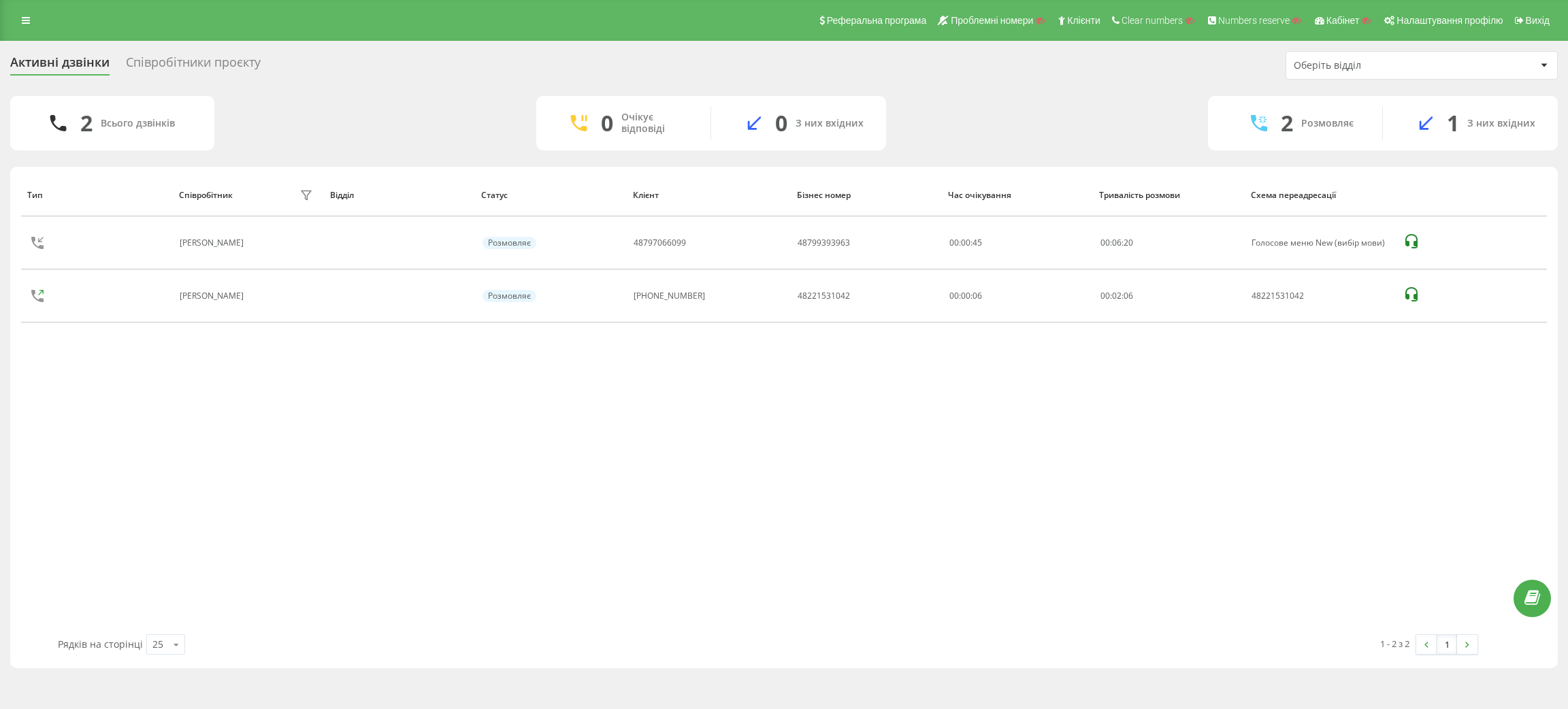
click at [226, 61] on div "Співробітники проєкту" at bounding box center [193, 66] width 135 height 21
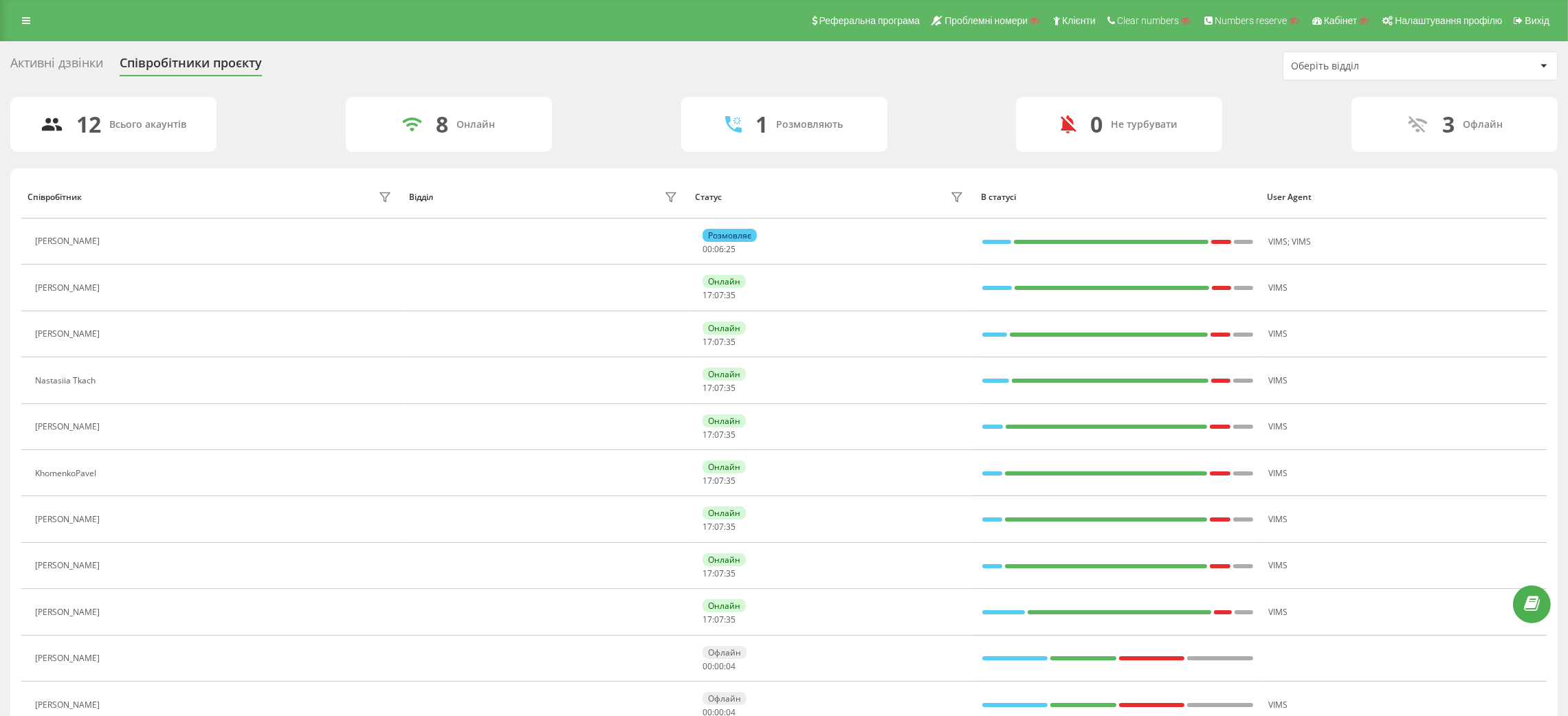
click at [57, 61] on div "Активні дзвінки" at bounding box center [57, 67] width 93 height 21
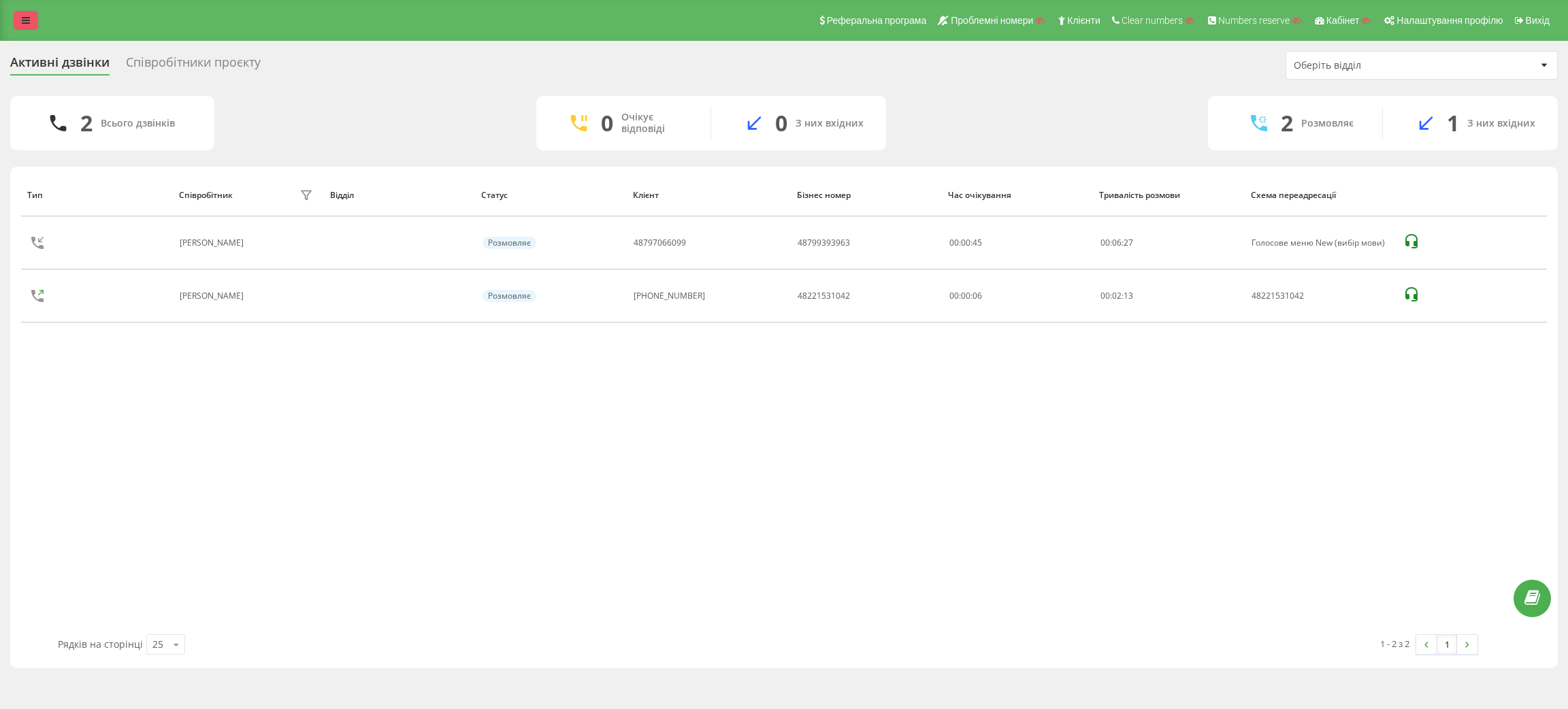
click at [17, 20] on link at bounding box center [25, 20] width 25 height 19
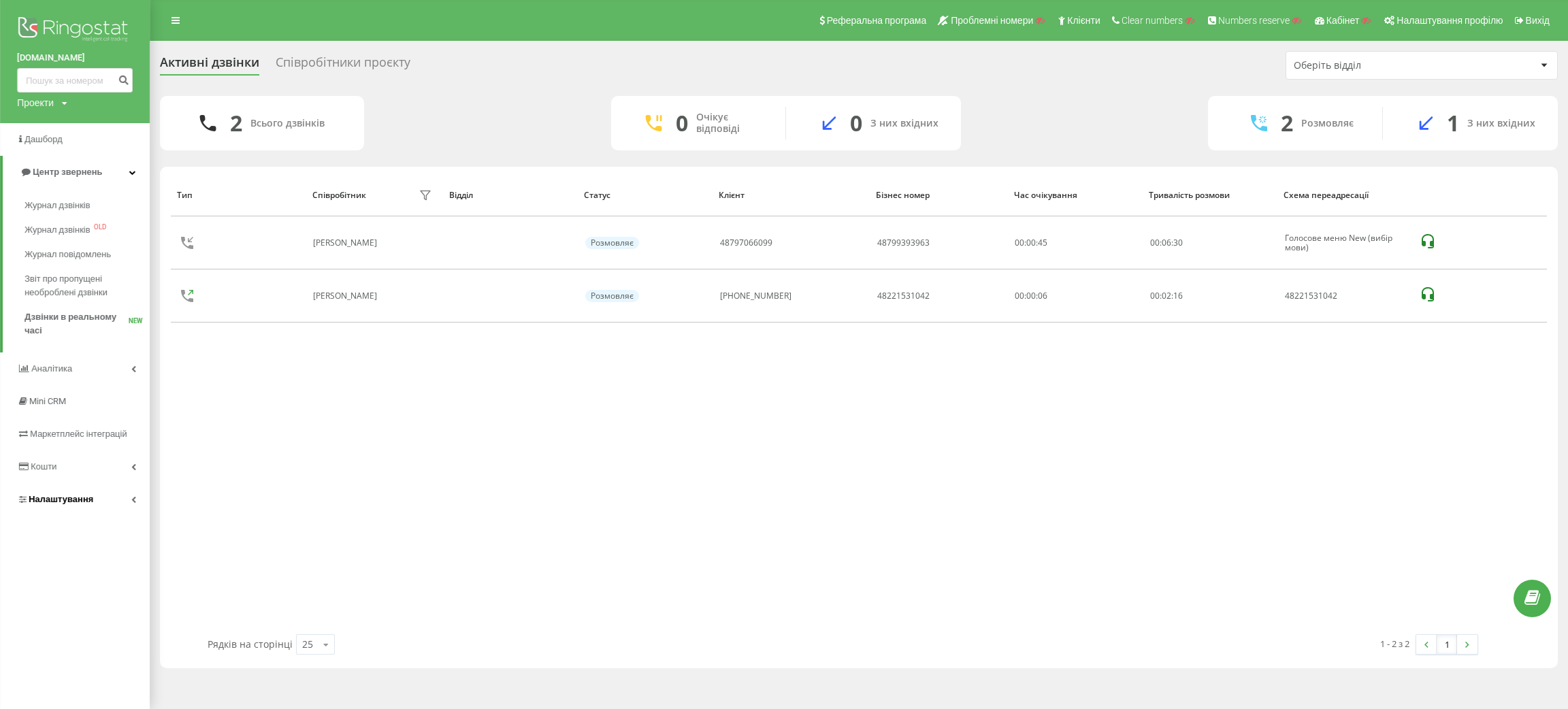
click at [71, 486] on link "Налаштування" at bounding box center [74, 499] width 149 height 33
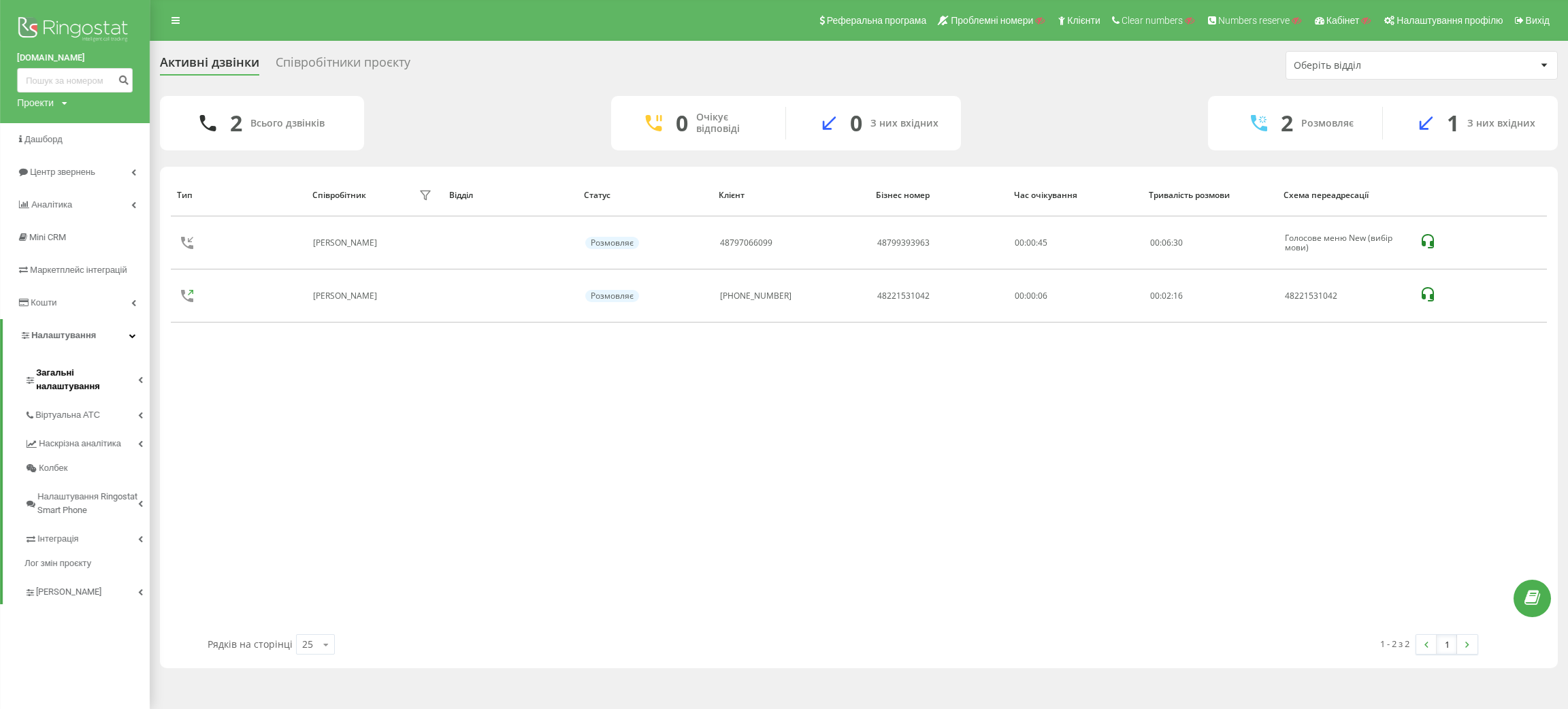
click at [67, 375] on span "Загальні налаштування" at bounding box center [87, 380] width 102 height 27
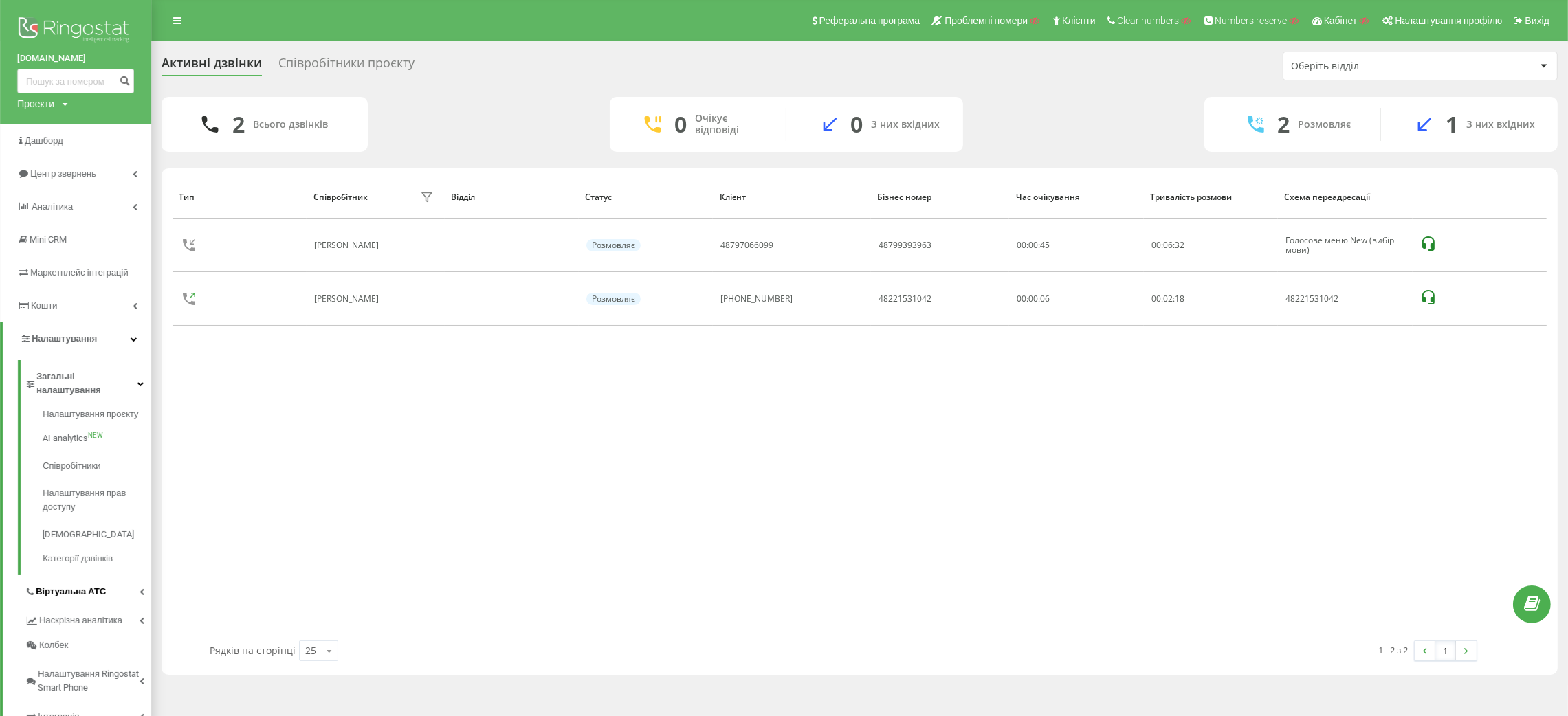
click at [71, 575] on link "Віртуальна АТС" at bounding box center [88, 589] width 127 height 29
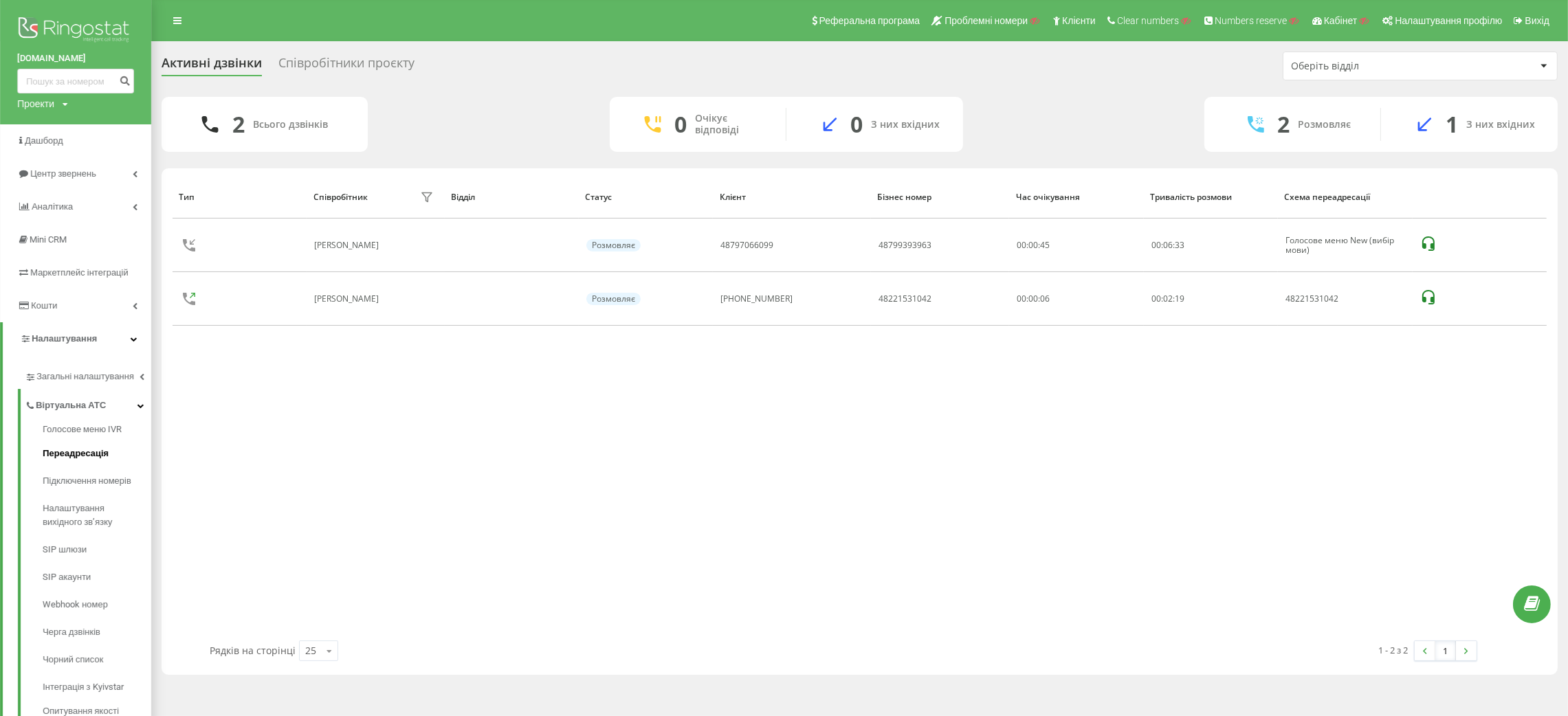
click at [63, 459] on span "Переадресація" at bounding box center [76, 453] width 66 height 14
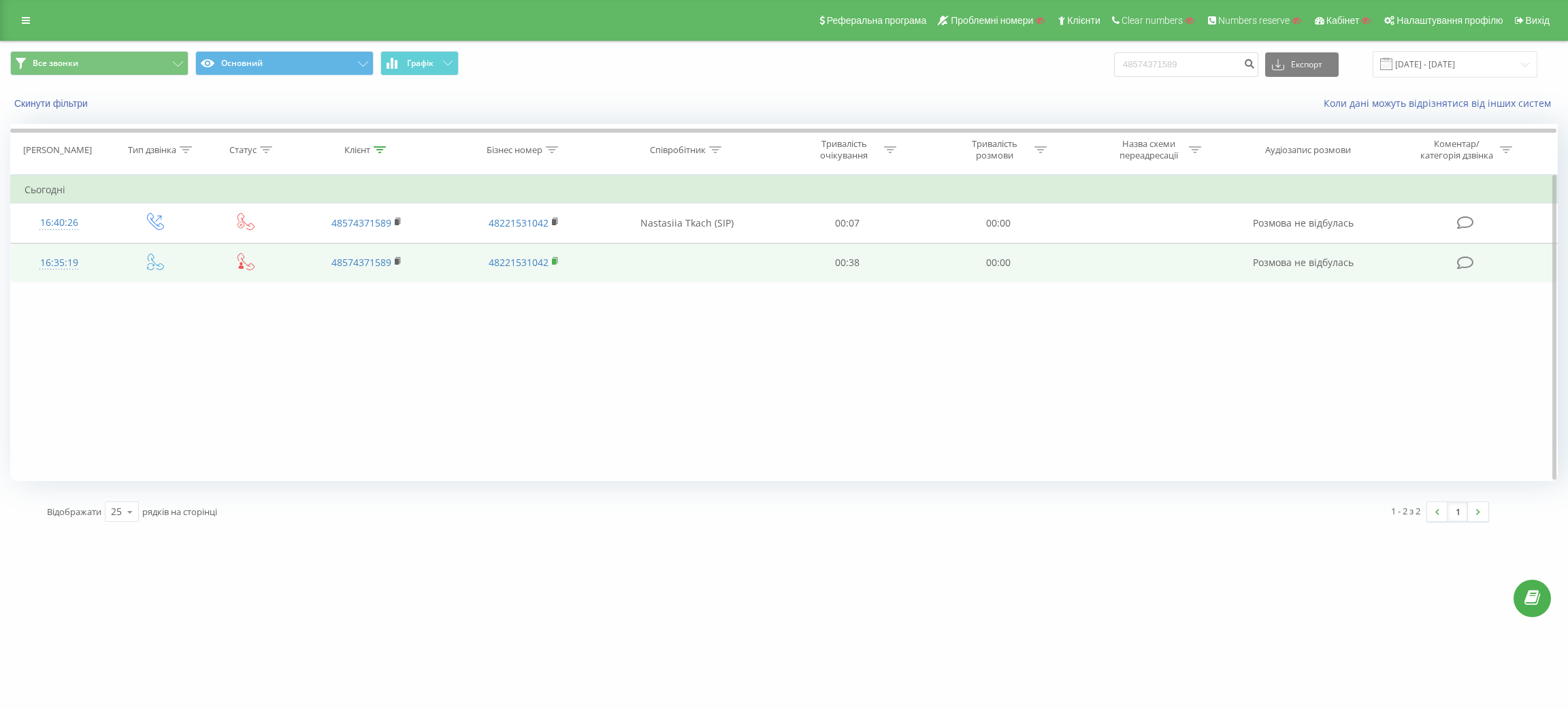
click at [553, 261] on rect at bounding box center [554, 261] width 4 height 6
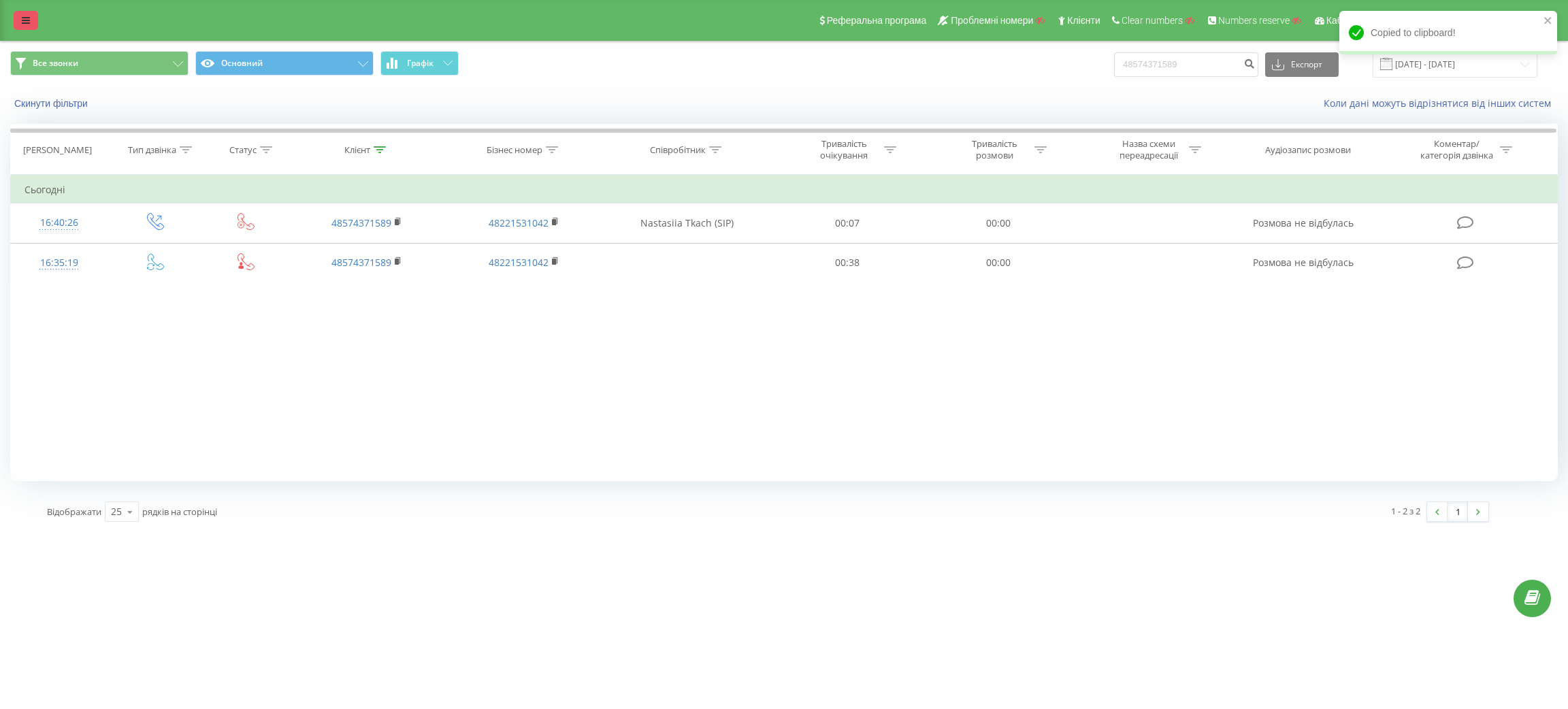
click at [30, 16] on link at bounding box center [25, 20] width 25 height 19
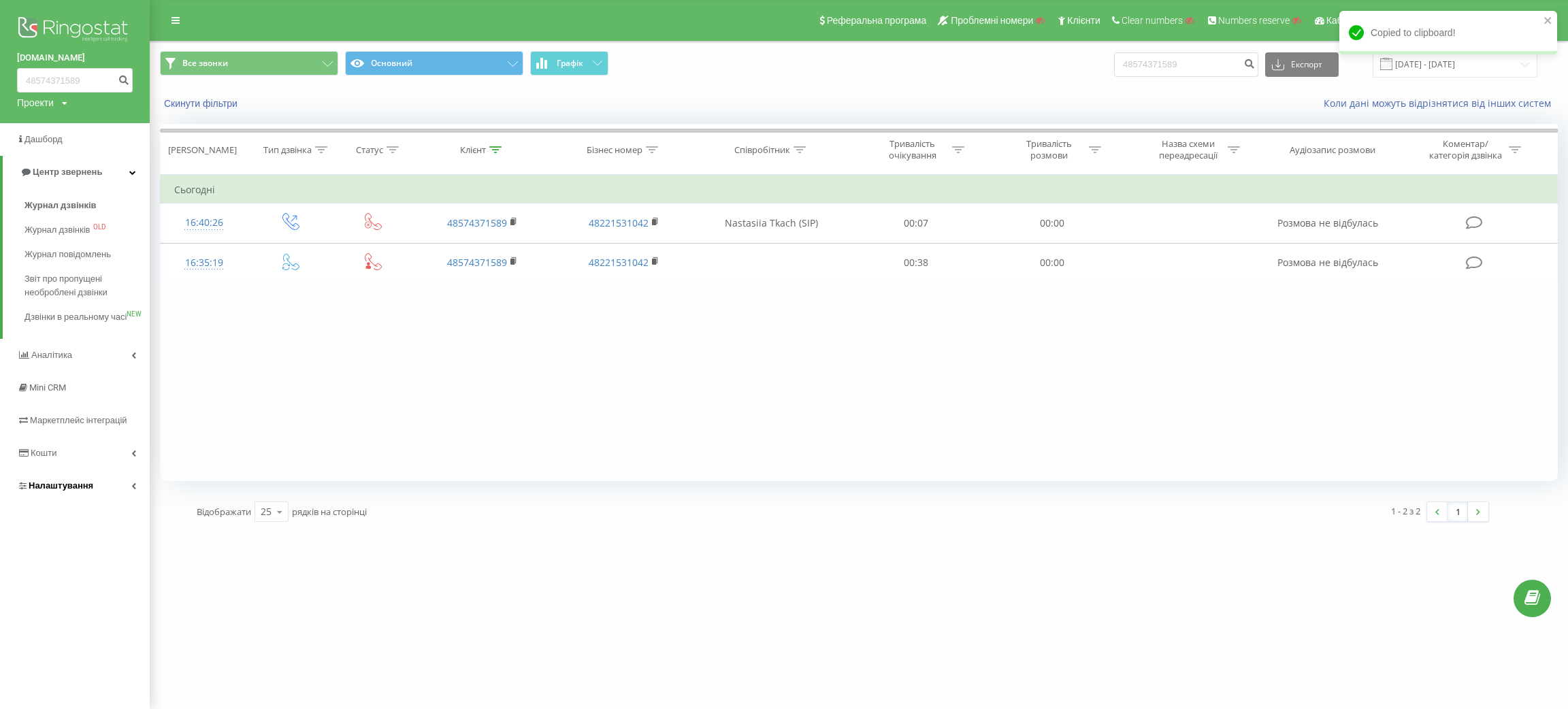
click at [72, 491] on span "Налаштування" at bounding box center [60, 486] width 64 height 10
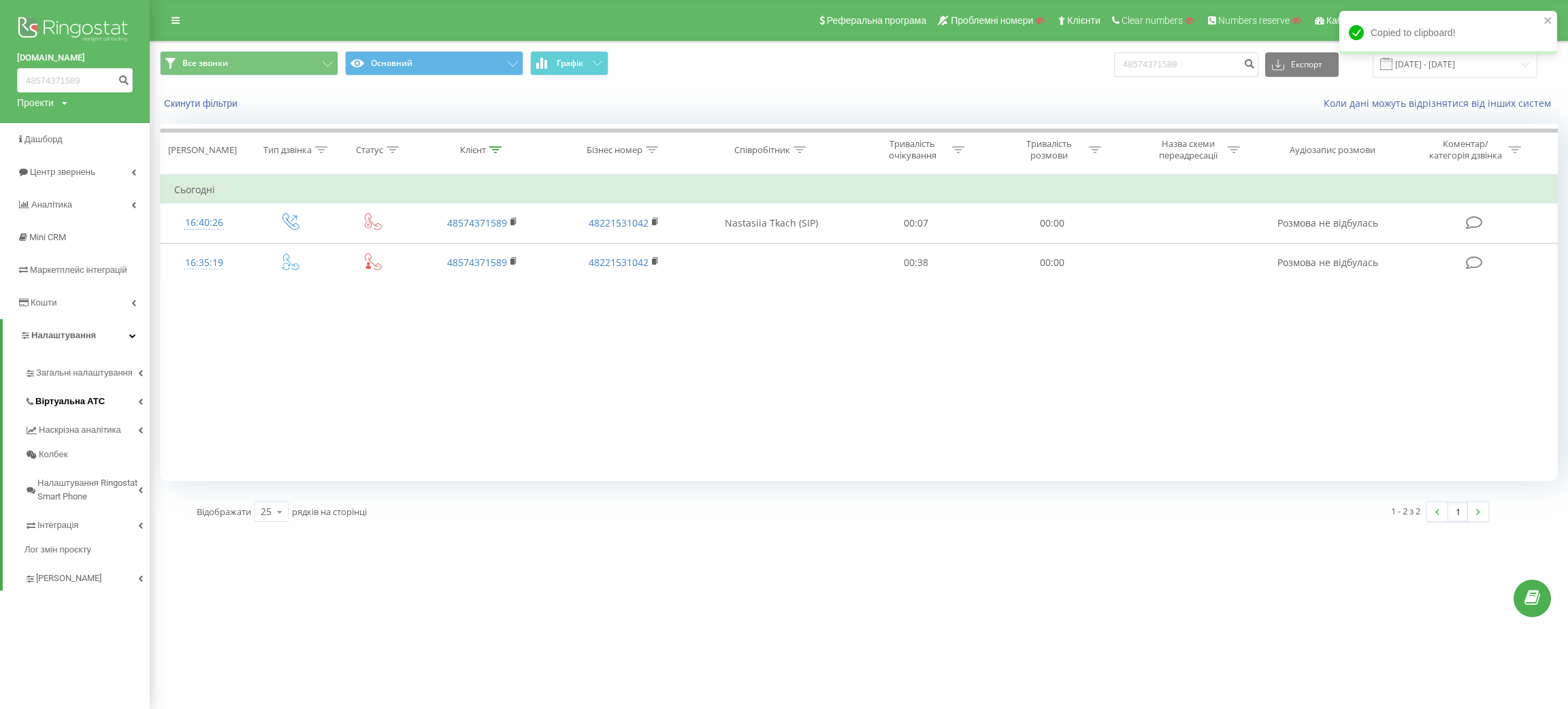
click at [62, 404] on span "Віртуальна АТС" at bounding box center [70, 401] width 69 height 13
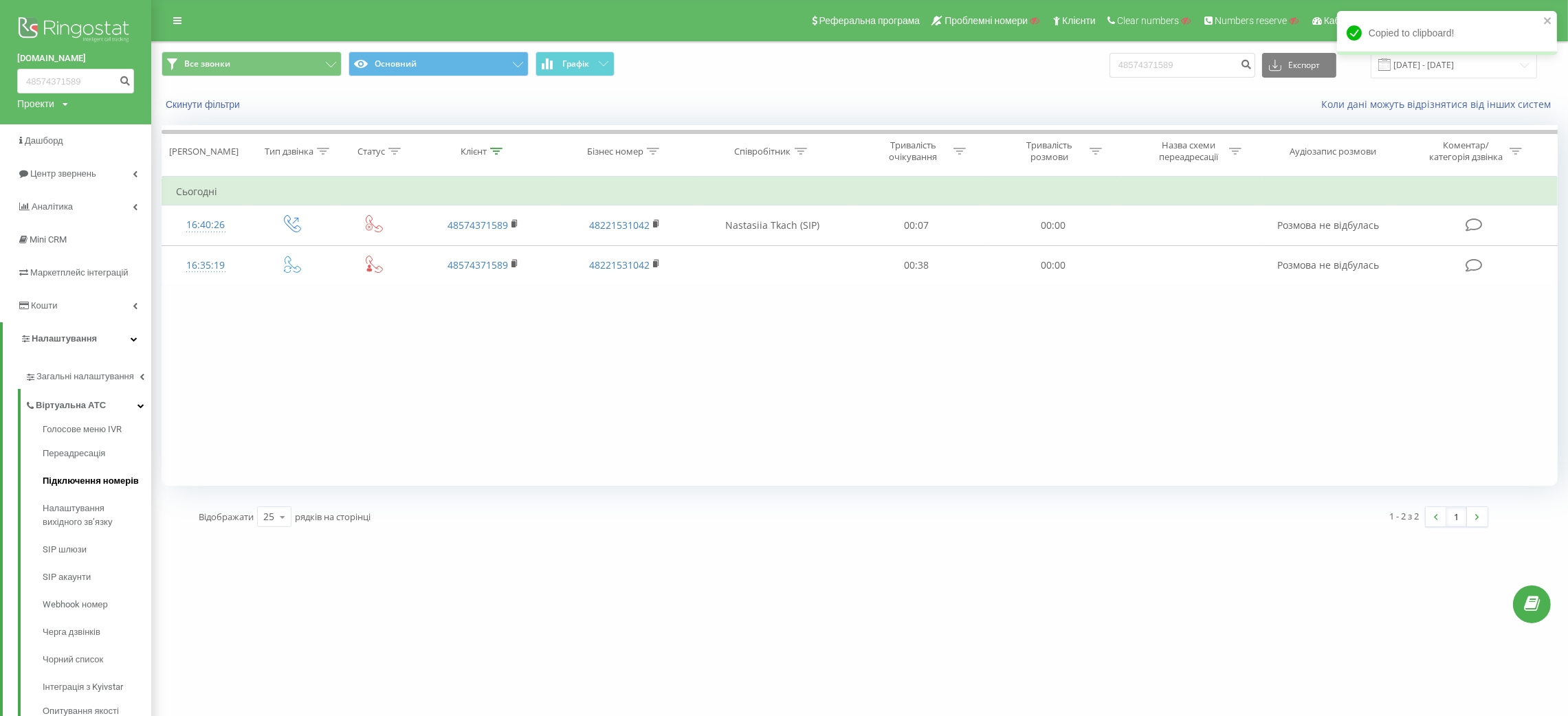
click at [64, 489] on link "Підключення номерів" at bounding box center [97, 481] width 109 height 27
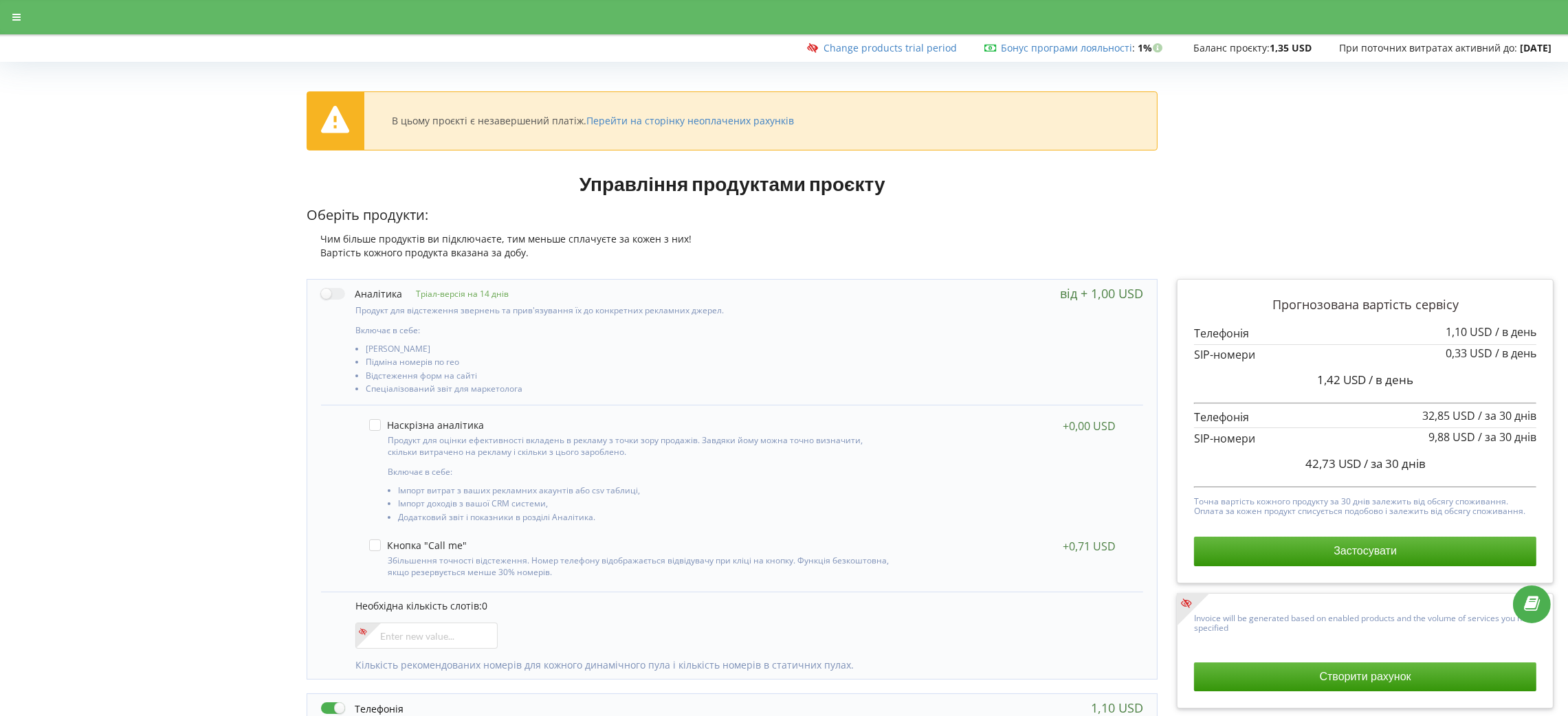
click at [18, 9] on div at bounding box center [784, 17] width 1587 height 34
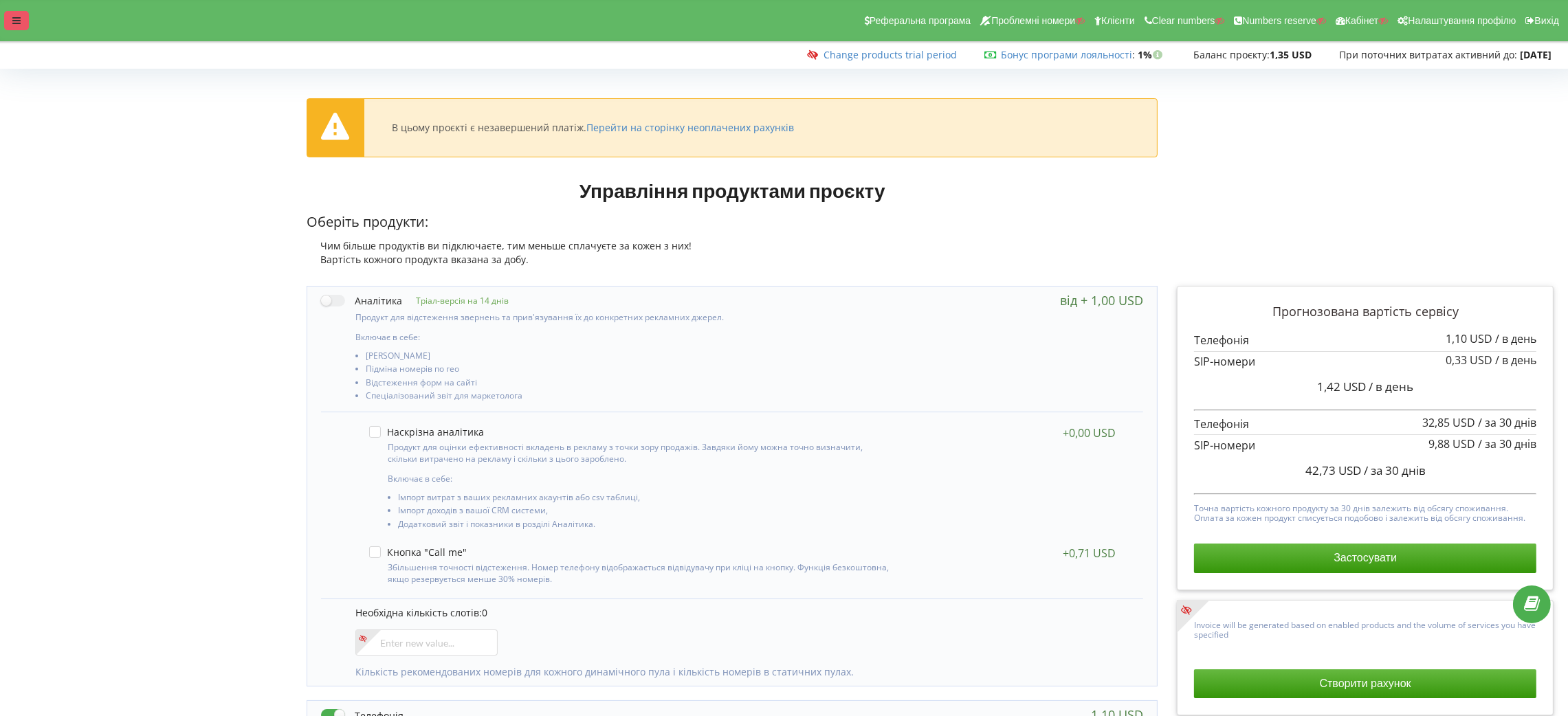
click at [8, 20] on div at bounding box center [16, 20] width 25 height 19
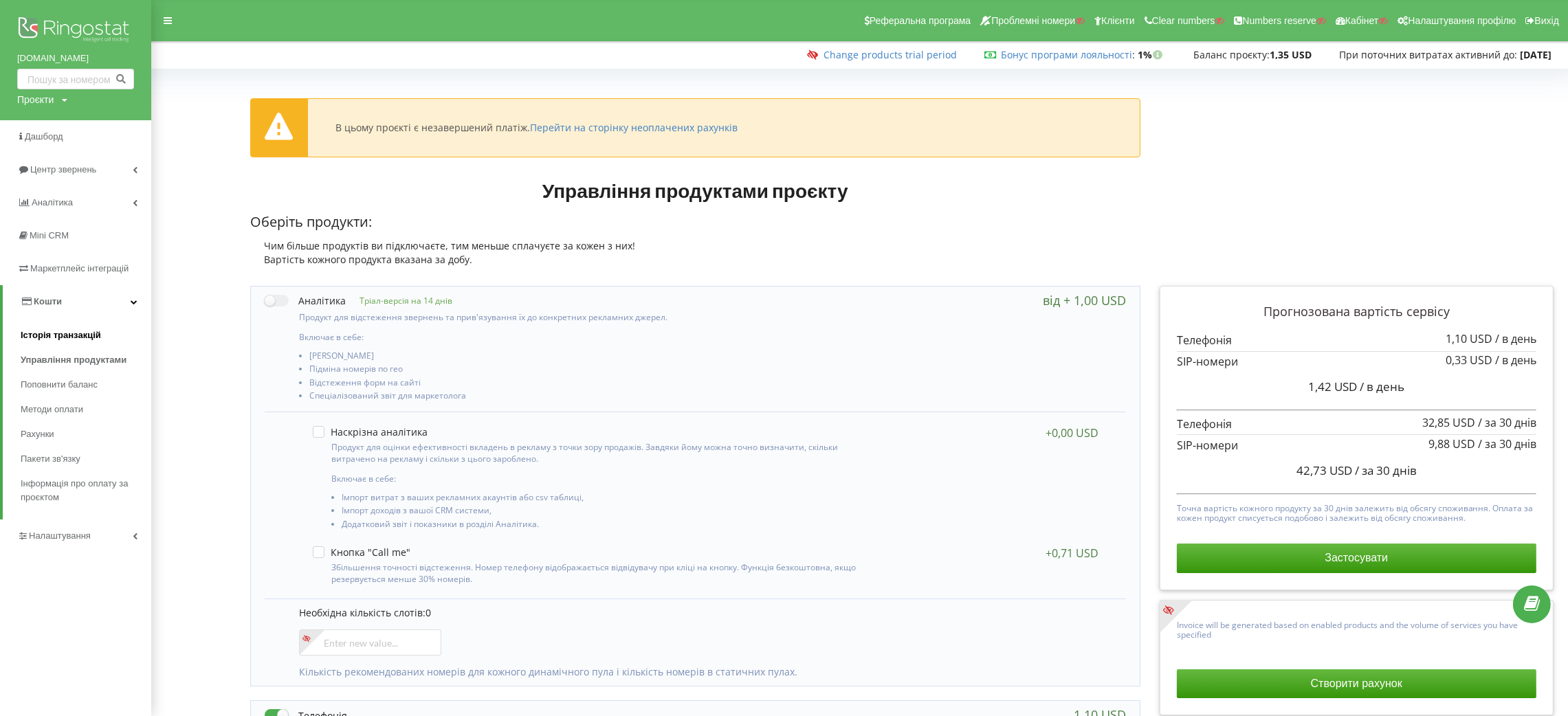
click at [61, 343] on link "Історія транзакцій" at bounding box center [86, 335] width 131 height 25
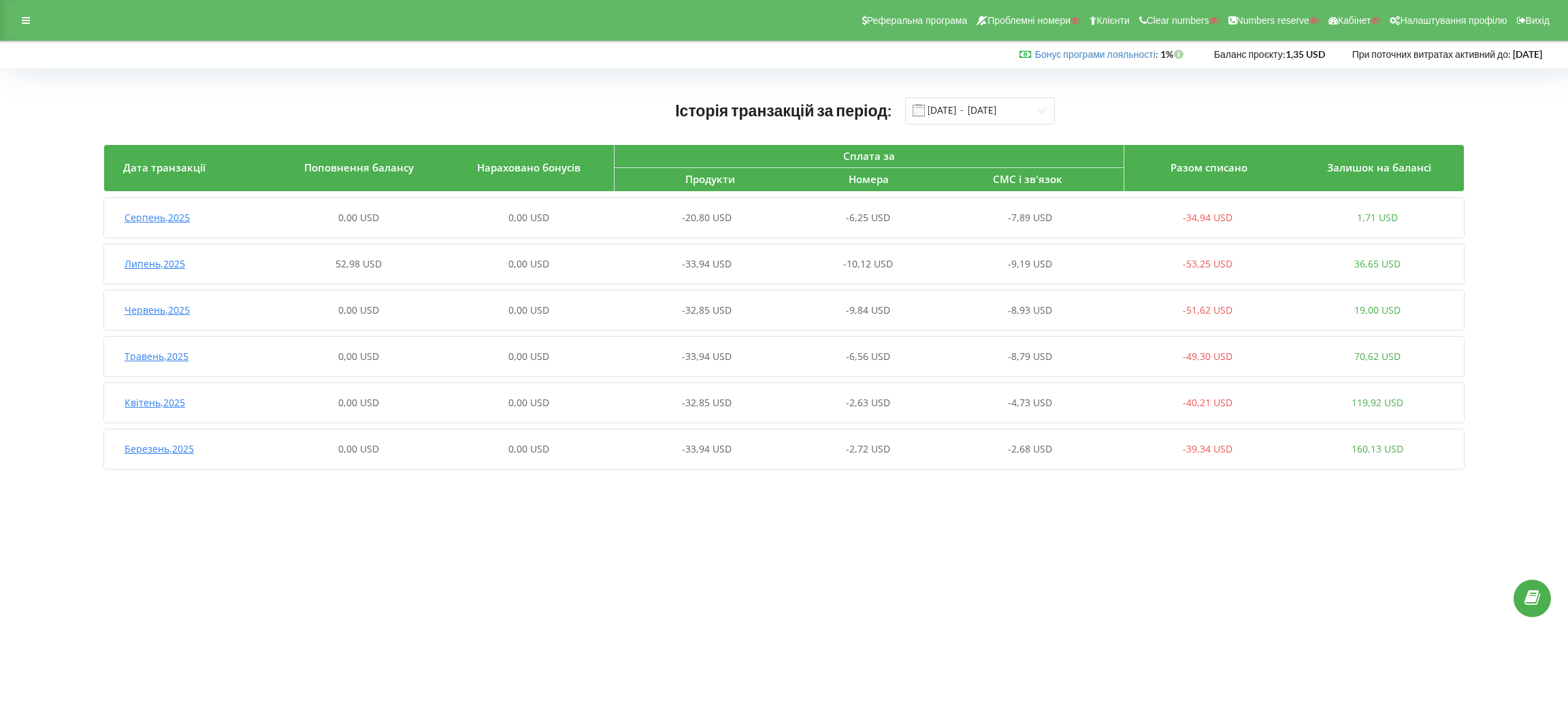
click at [178, 212] on span "Серпень , 2025" at bounding box center [157, 217] width 65 height 13
